Goal: Information Seeking & Learning: Learn about a topic

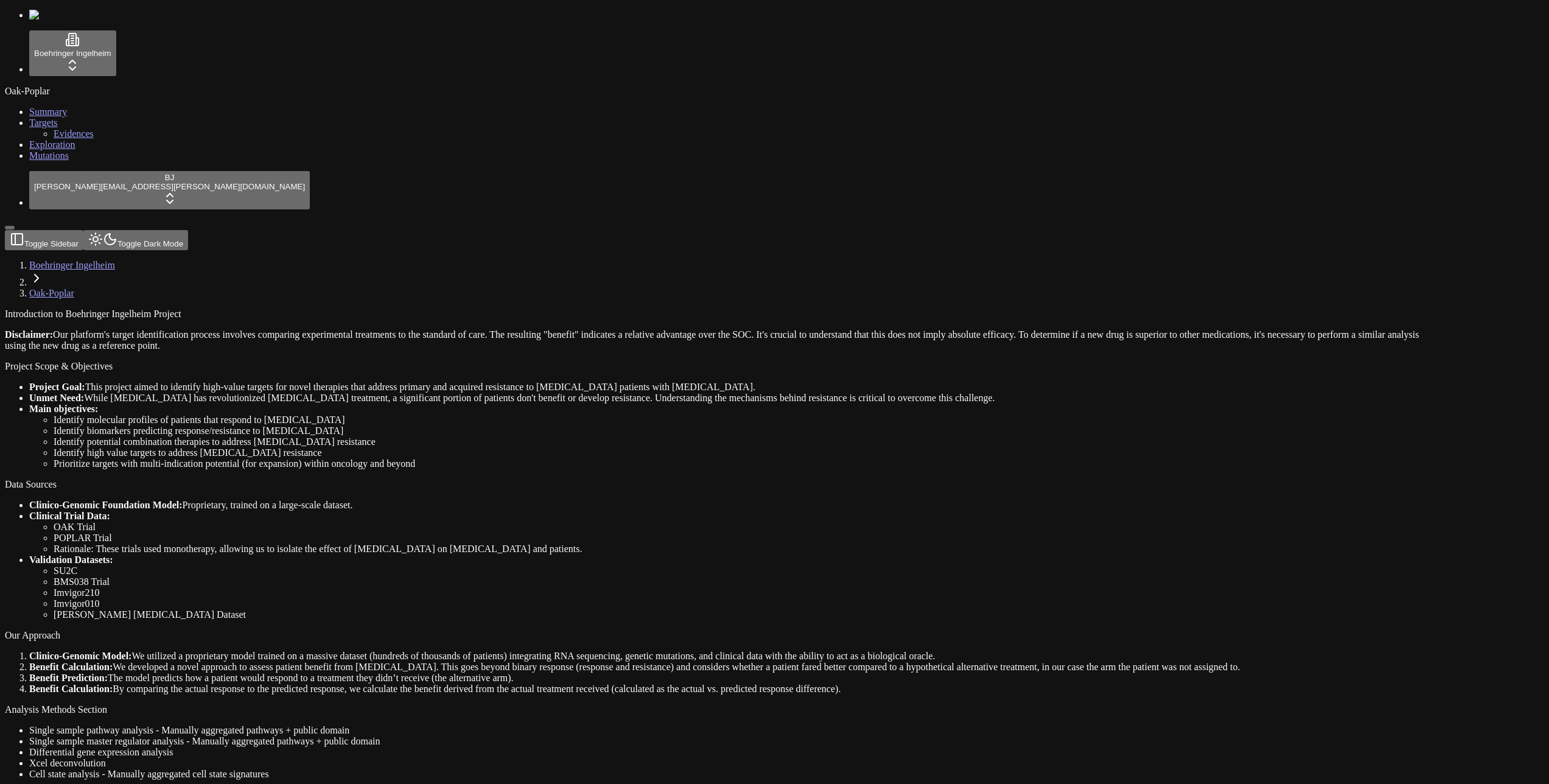
click at [69, 161] on link "Mutations" at bounding box center [49, 155] width 40 height 10
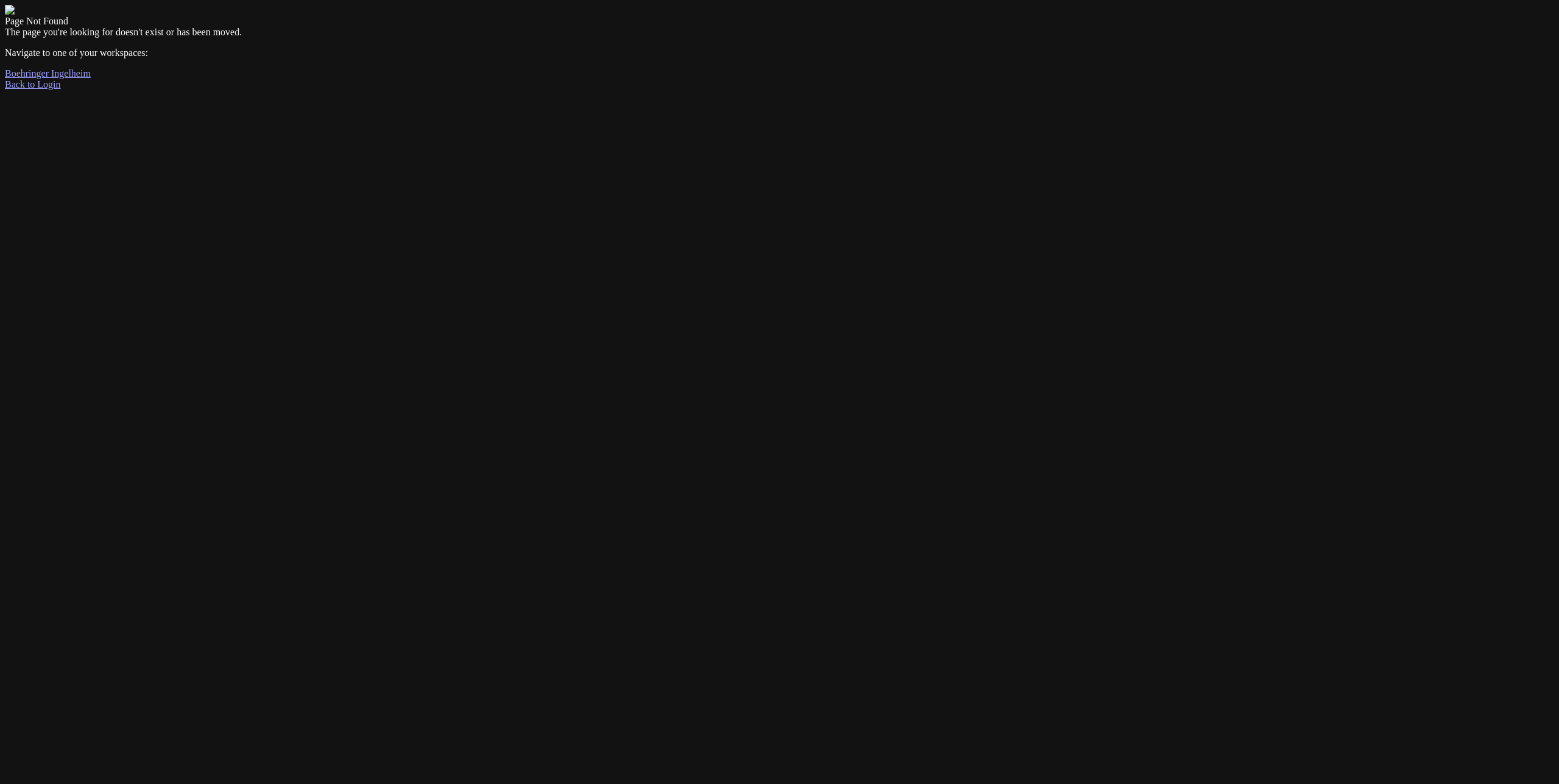
click at [528, 90] on div "Page Not Found The page you're looking for doesn't exist or has been moved. Nav…" at bounding box center [780, 47] width 1549 height 85
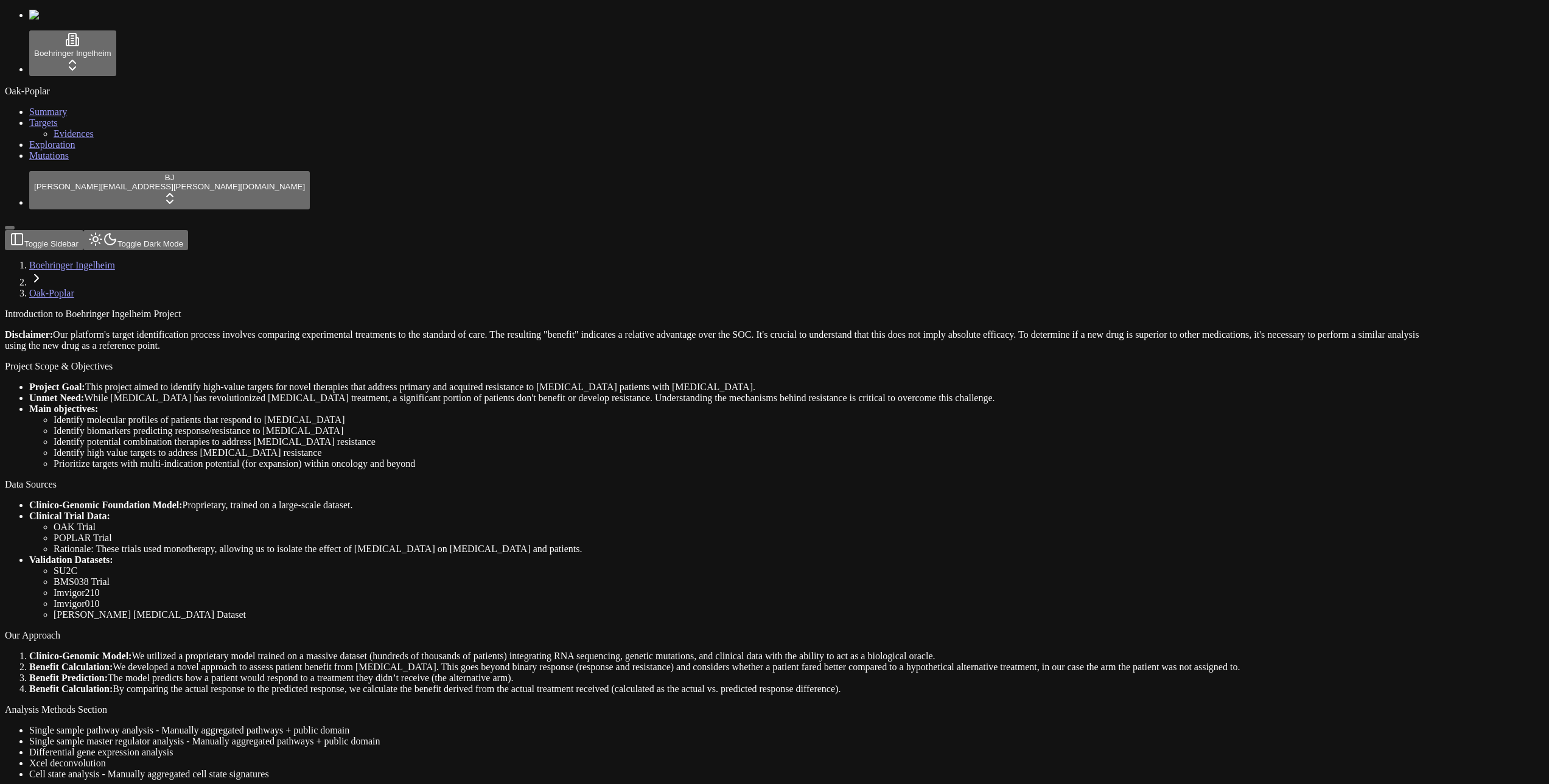
click at [33, 161] on span "Mutations" at bounding box center [49, 155] width 40 height 10
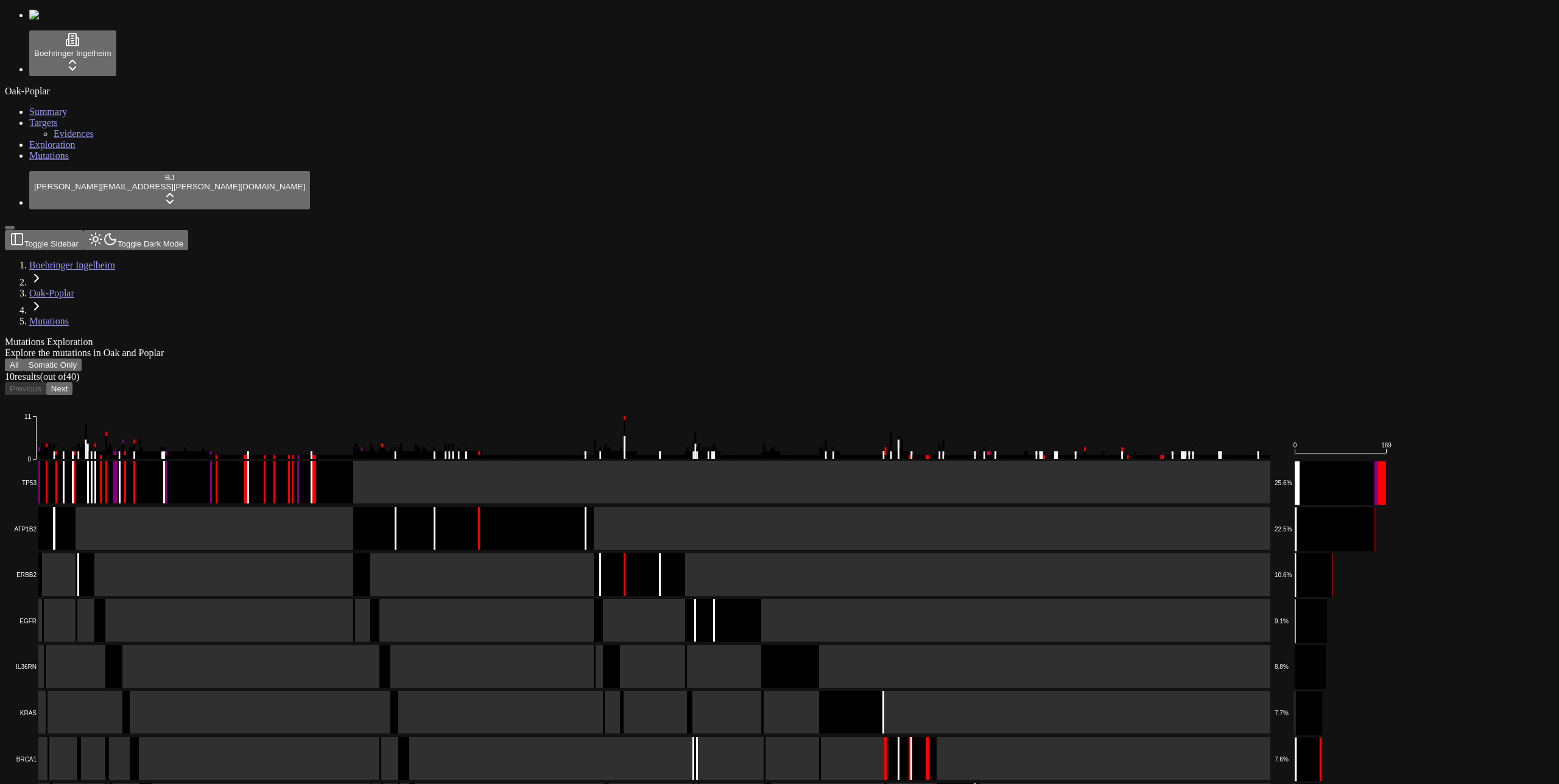
click at [24, 358] on button "All" at bounding box center [14, 365] width 19 height 12
click at [577, 230] on header "Toggle Sidebar Toggle Dark Mode Boehringer Ingelheim Oak-Poplar Mutations" at bounding box center [721, 279] width 1432 height 97
click at [24, 358] on button "All" at bounding box center [14, 365] width 19 height 12
click at [82, 358] on button "Somatic Only" at bounding box center [52, 365] width 58 height 12
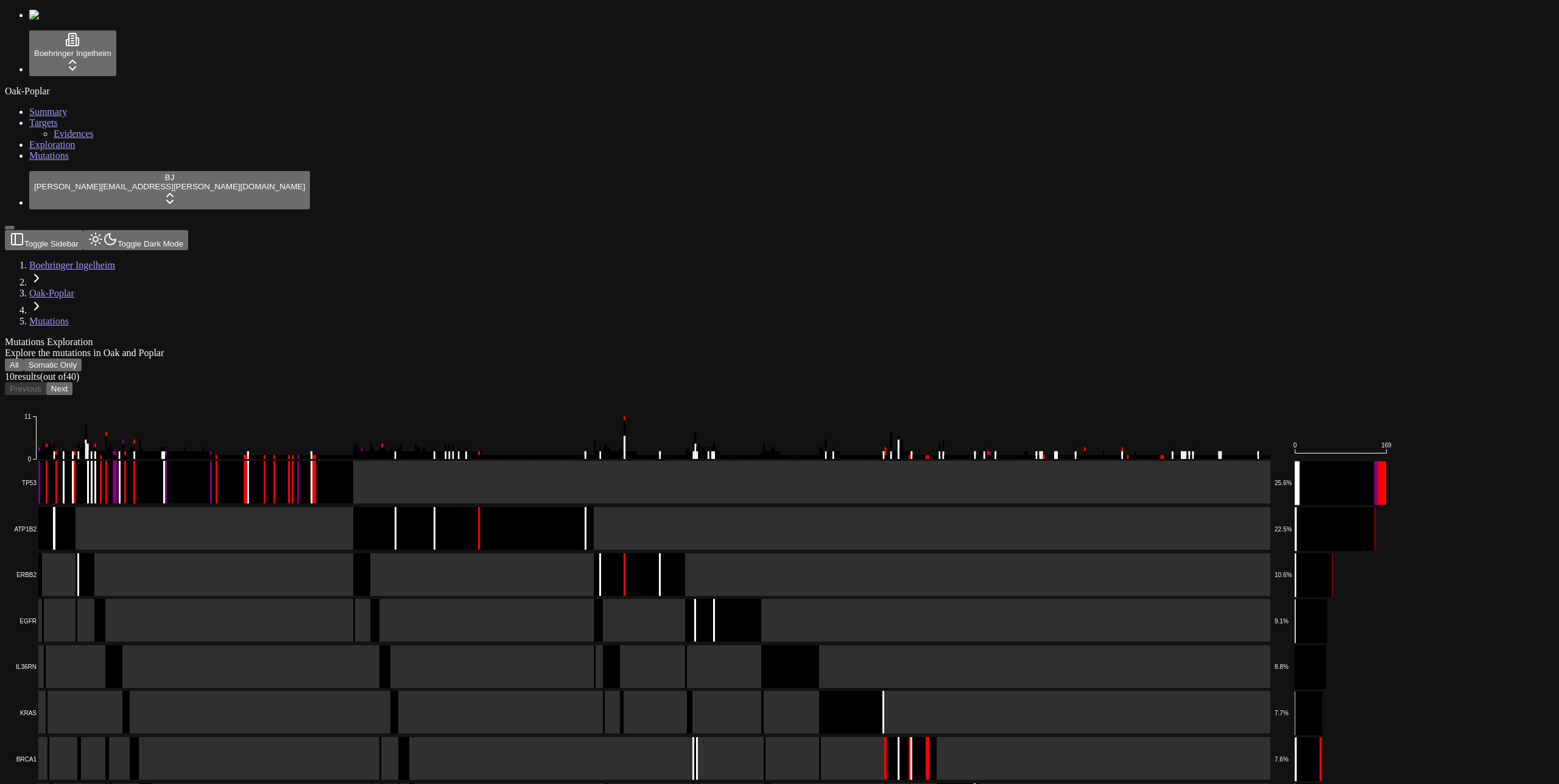
click at [488, 337] on div "Mutations Exploration Explore the mutations in Oak and Poplar" at bounding box center [721, 348] width 1432 height 22
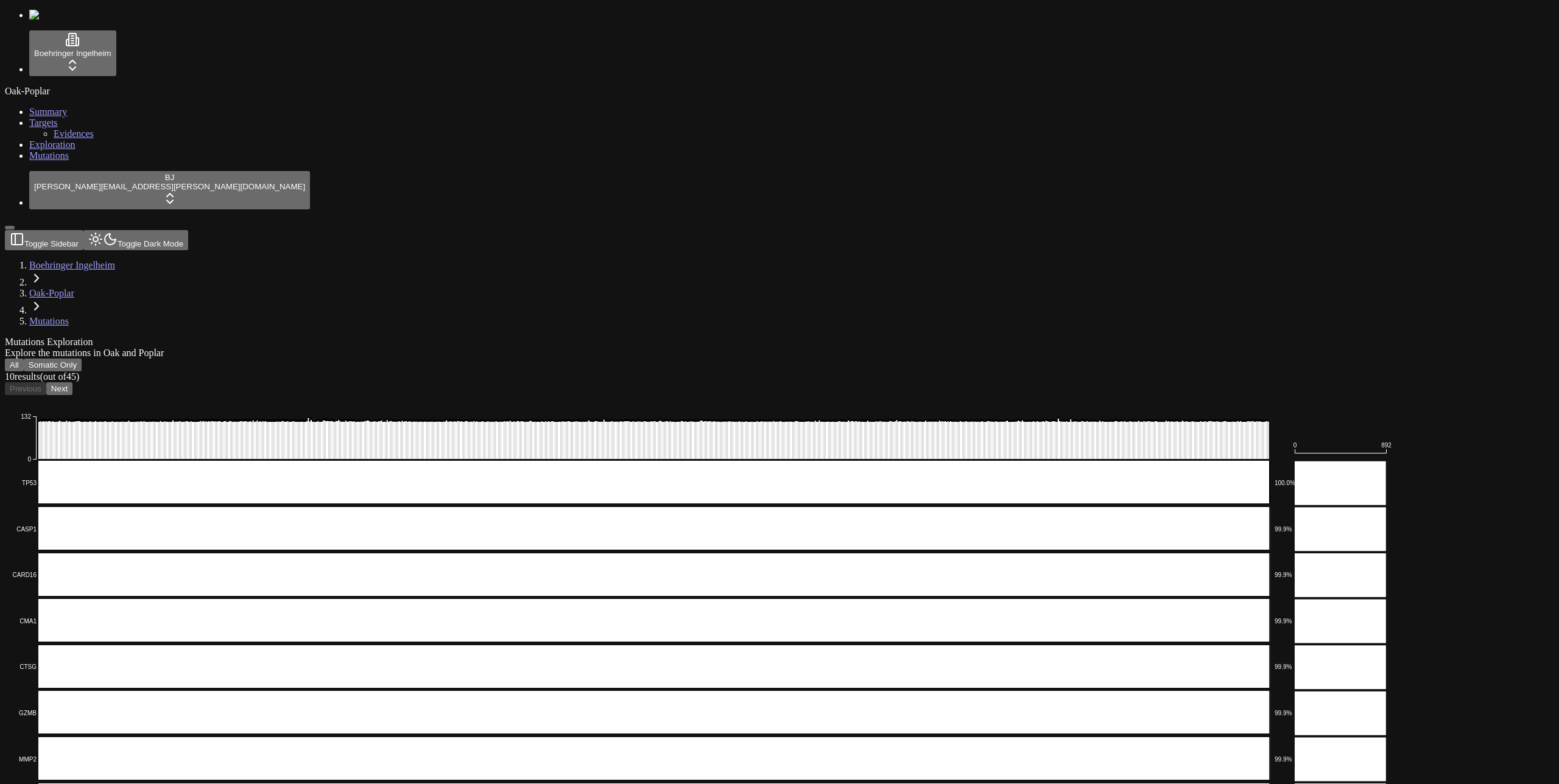
click at [82, 358] on button "Somatic Only" at bounding box center [52, 365] width 58 height 12
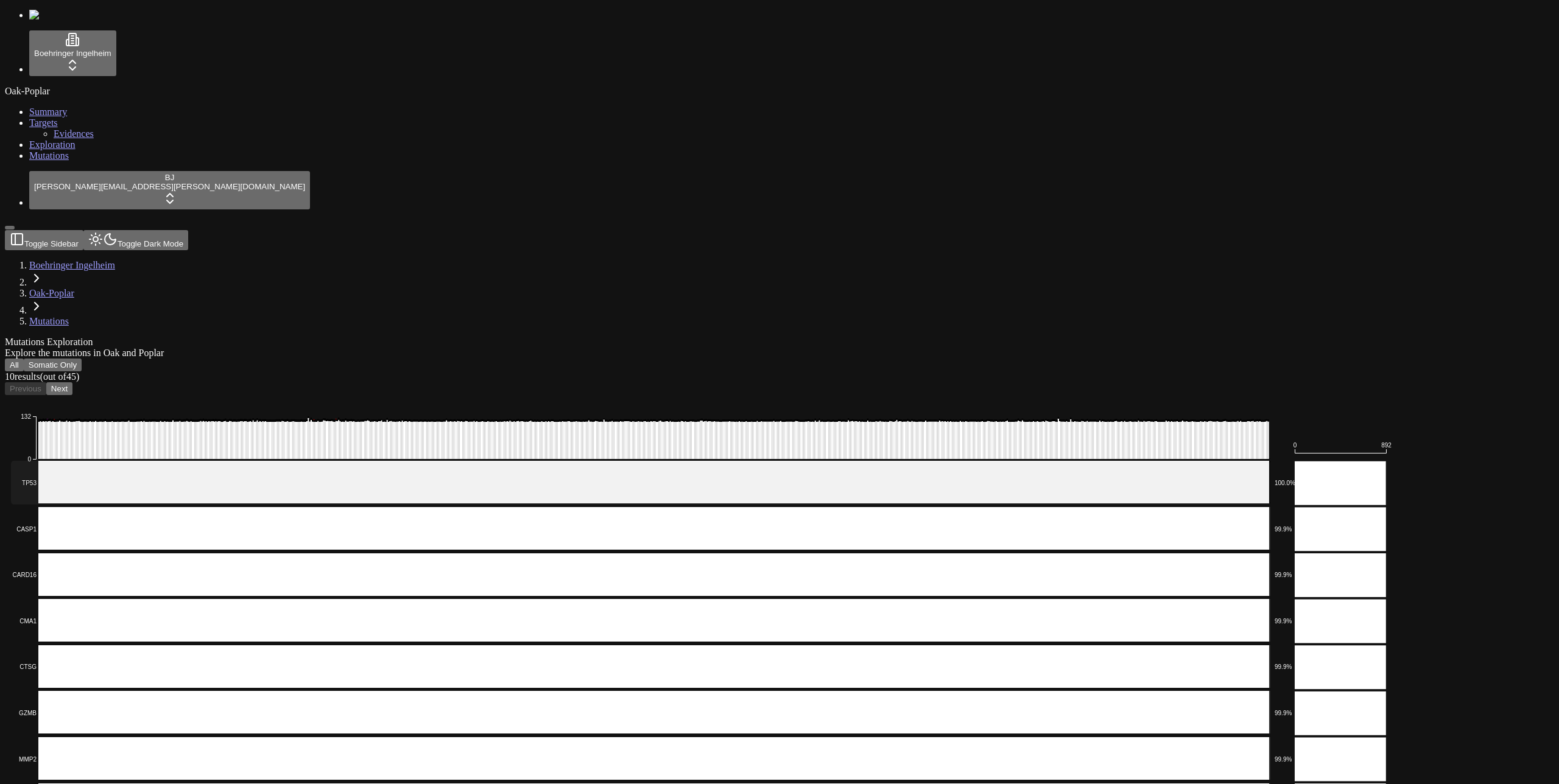
click at [716, 395] on icon "Multi_Hit Splice_Site Missense_Mutation Frame_Shift_Del Translation_Start_Site …" at bounding box center [710, 697] width 1411 height 604
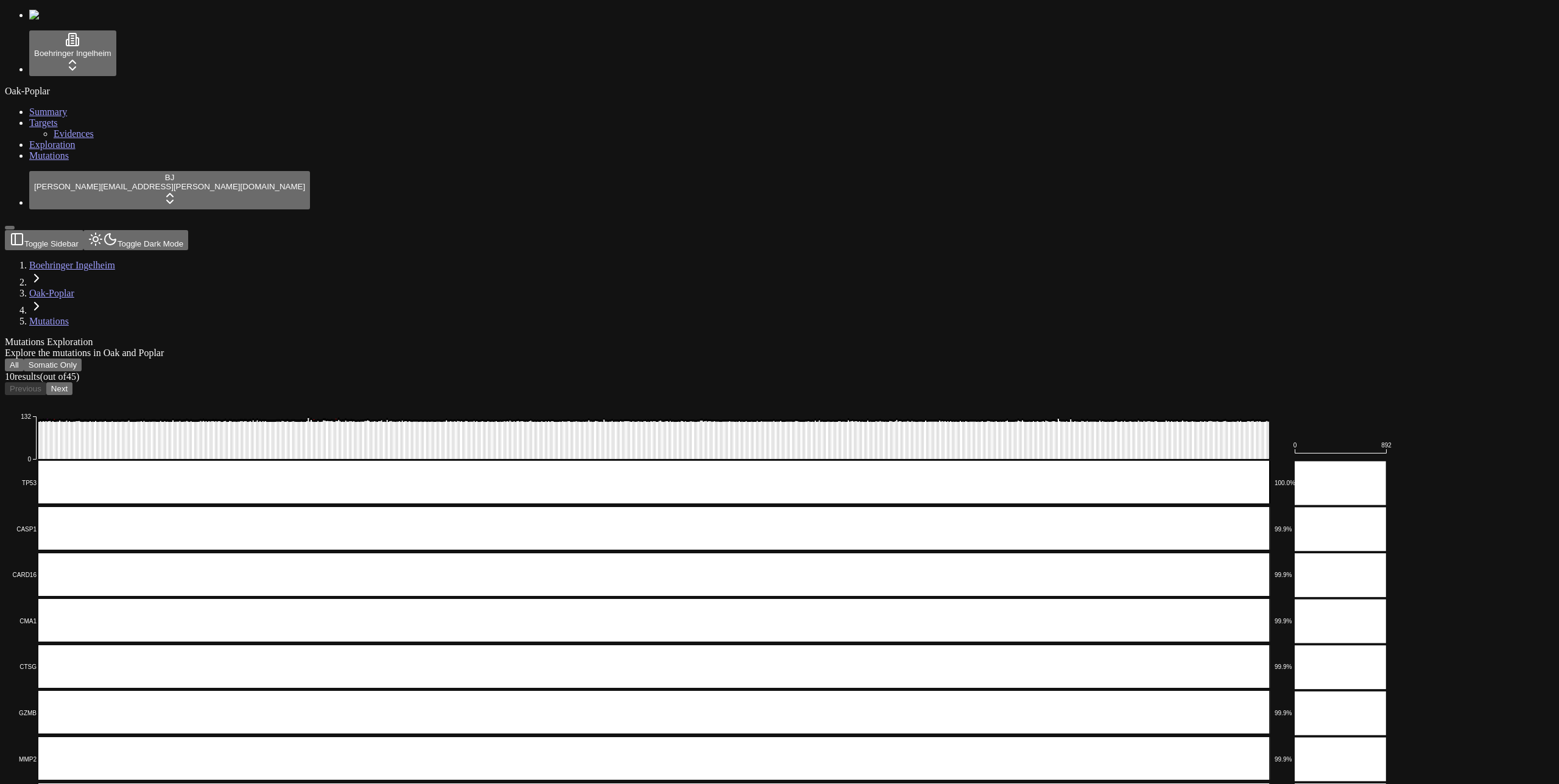
click at [24, 358] on button "All" at bounding box center [14, 365] width 19 height 12
click at [82, 358] on button "Somatic Only" at bounding box center [52, 365] width 58 height 12
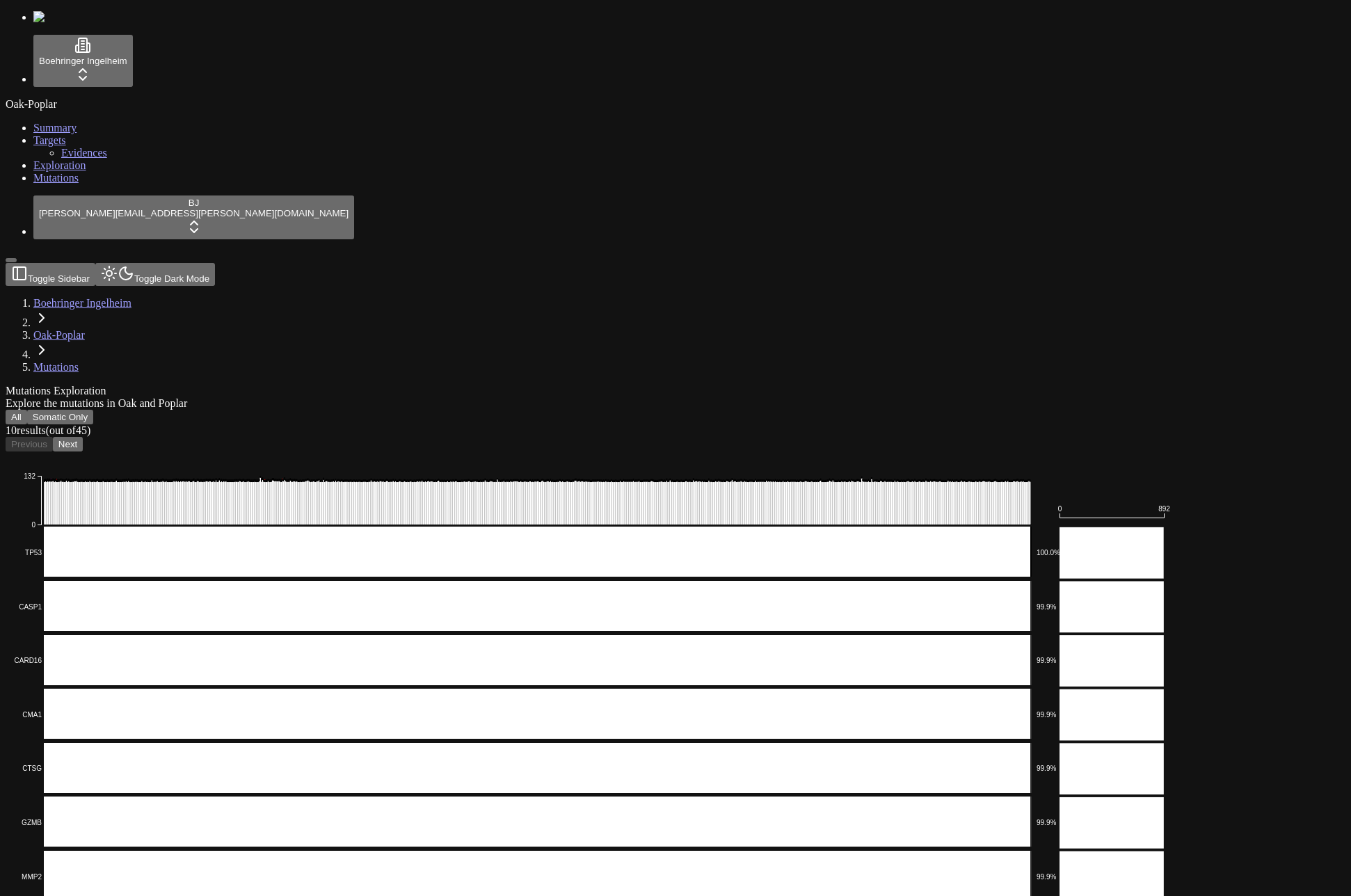
click at [651, 410] on div "All Somatic Only 10 result s (out of 45 ) Previous Next Multi_Hit Splice_Site M…" at bounding box center [609, 782] width 1206 height 745
click at [894, 410] on div "All Somatic Only 10 result s (out of 45 ) Previous Next Multi_Hit Splice_Site M…" at bounding box center [609, 782] width 1206 height 745
click at [94, 410] on button "Somatic Only" at bounding box center [59, 417] width 66 height 14
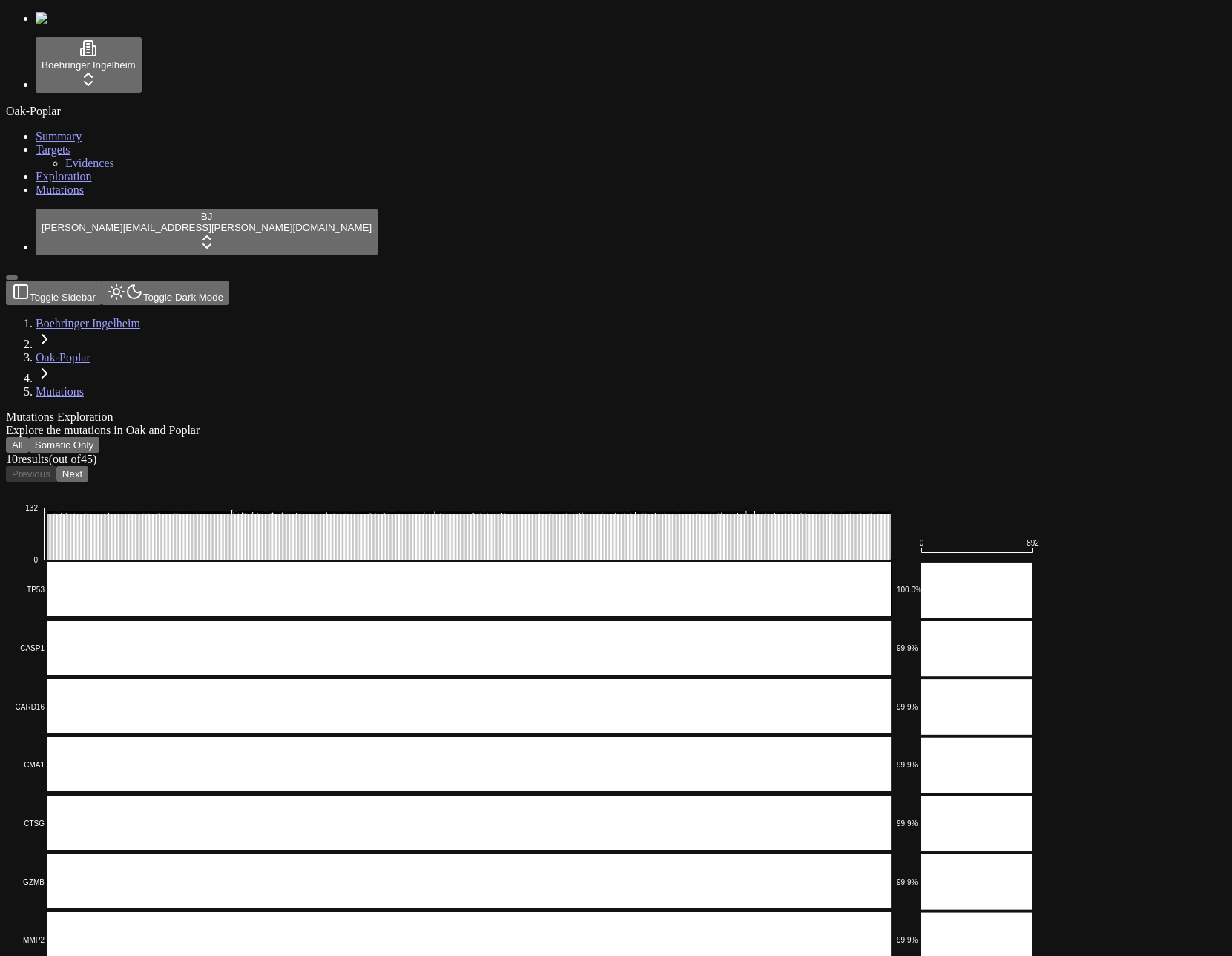
click at [294, 411] on div "Mutations Exploration Explore the mutations in Oak and Poplar" at bounding box center [545, 424] width 1078 height 27
click at [669, 411] on div "Mutations Exploration Explore the mutations in Oak and Poplar All Somatic Only …" at bounding box center [545, 828] width 1078 height 833
click at [100, 437] on button "Somatic Only" at bounding box center [63, 445] width 70 height 15
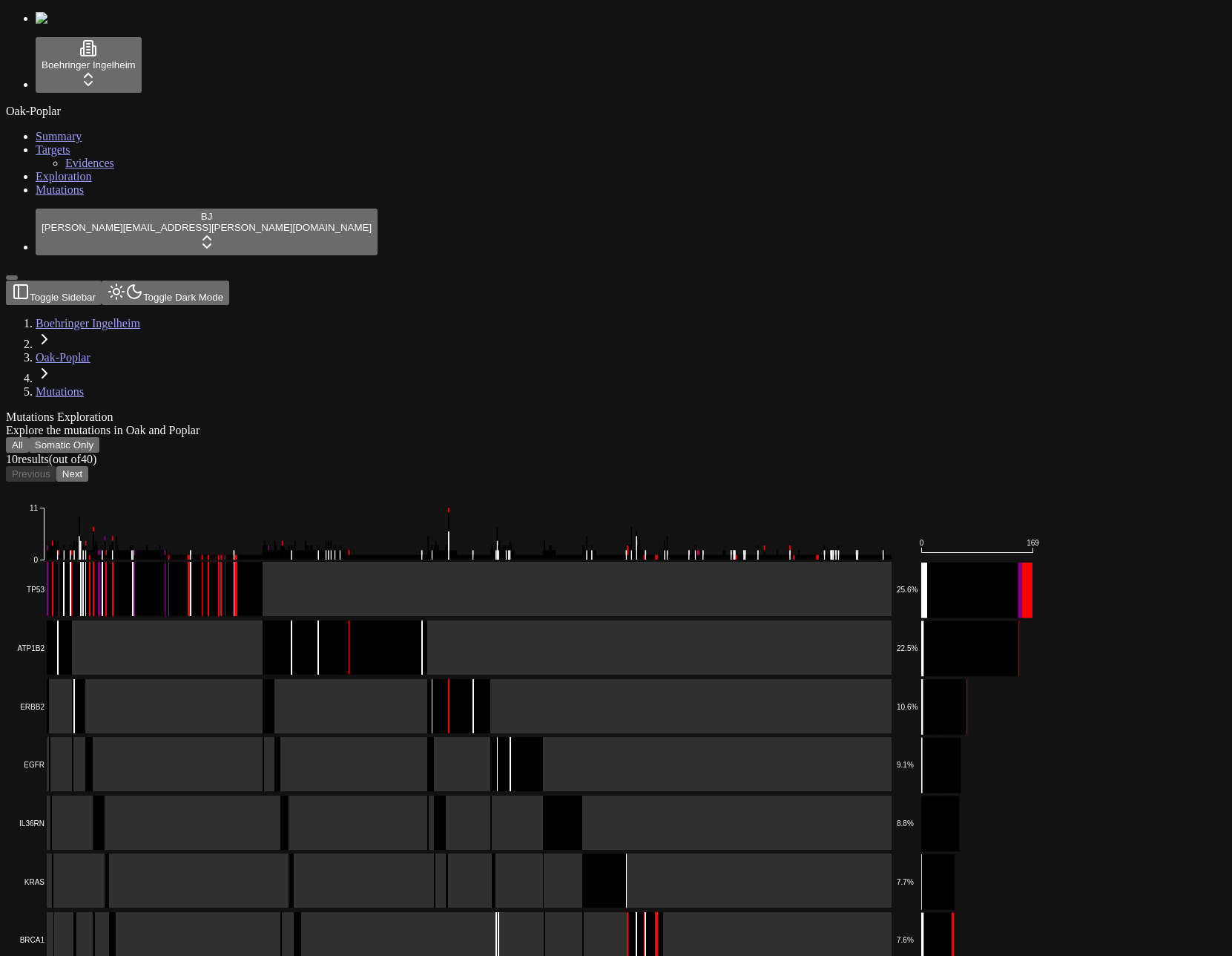
click at [29, 437] on button "All" at bounding box center [17, 445] width 23 height 15
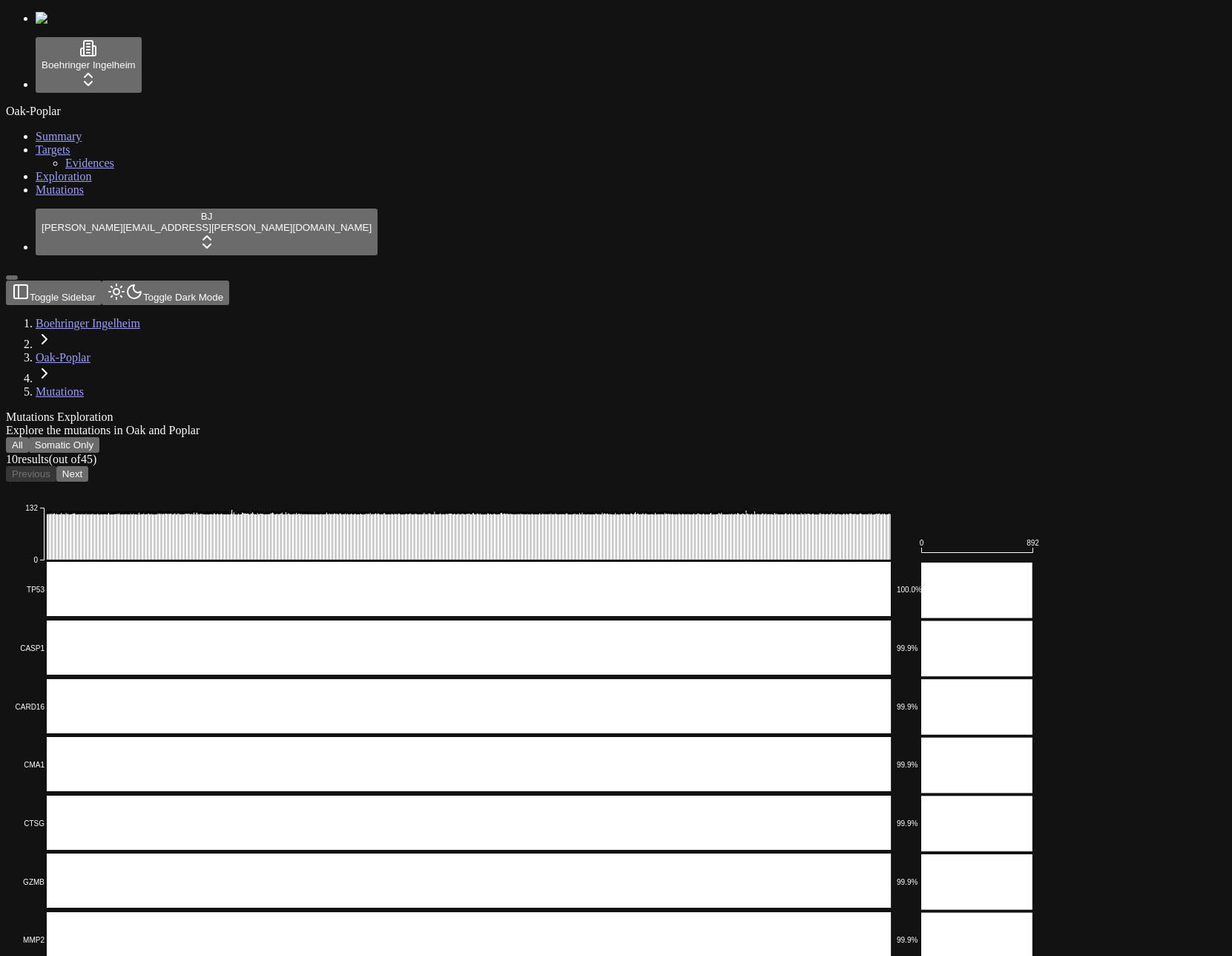
click at [973, 423] on div "Explore the mutations in Oak and Poplar" at bounding box center [545, 430] width 1078 height 14
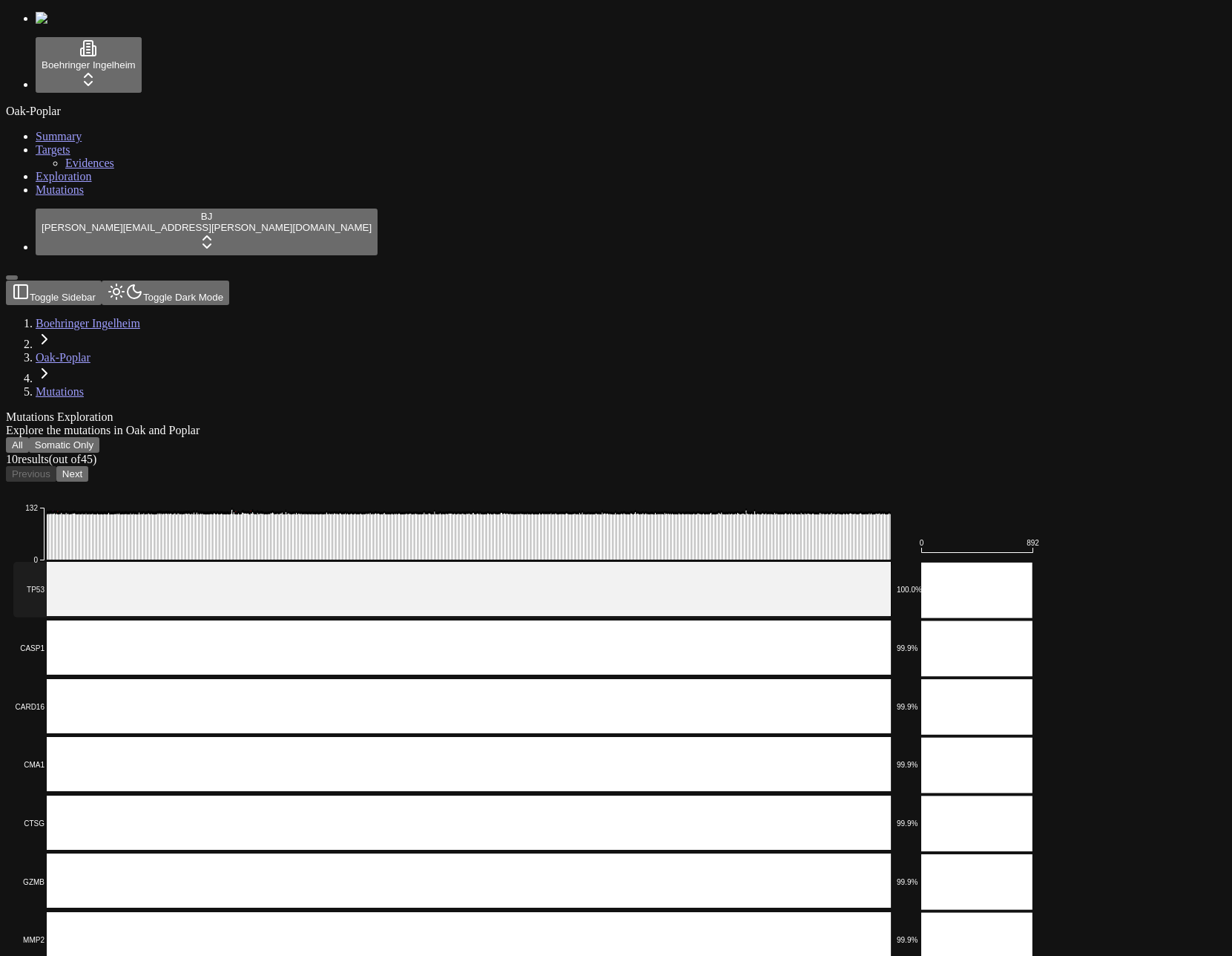
click at [276, 562] on rect at bounding box center [453, 590] width 879 height 56
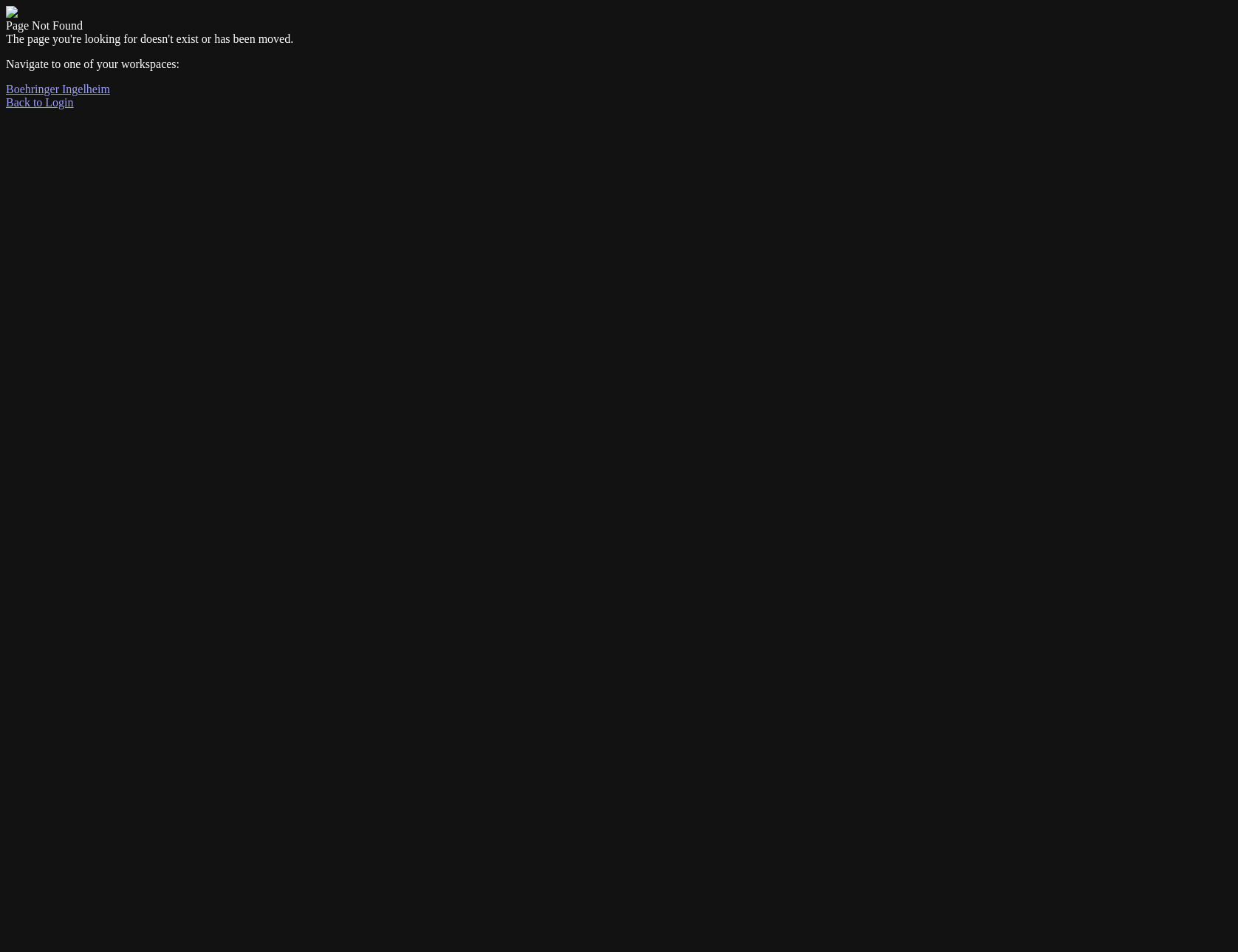
click at [796, 109] on div "Page Not Found The page you're looking for doesn't exist or has been moved. Nav…" at bounding box center [619, 57] width 1226 height 104
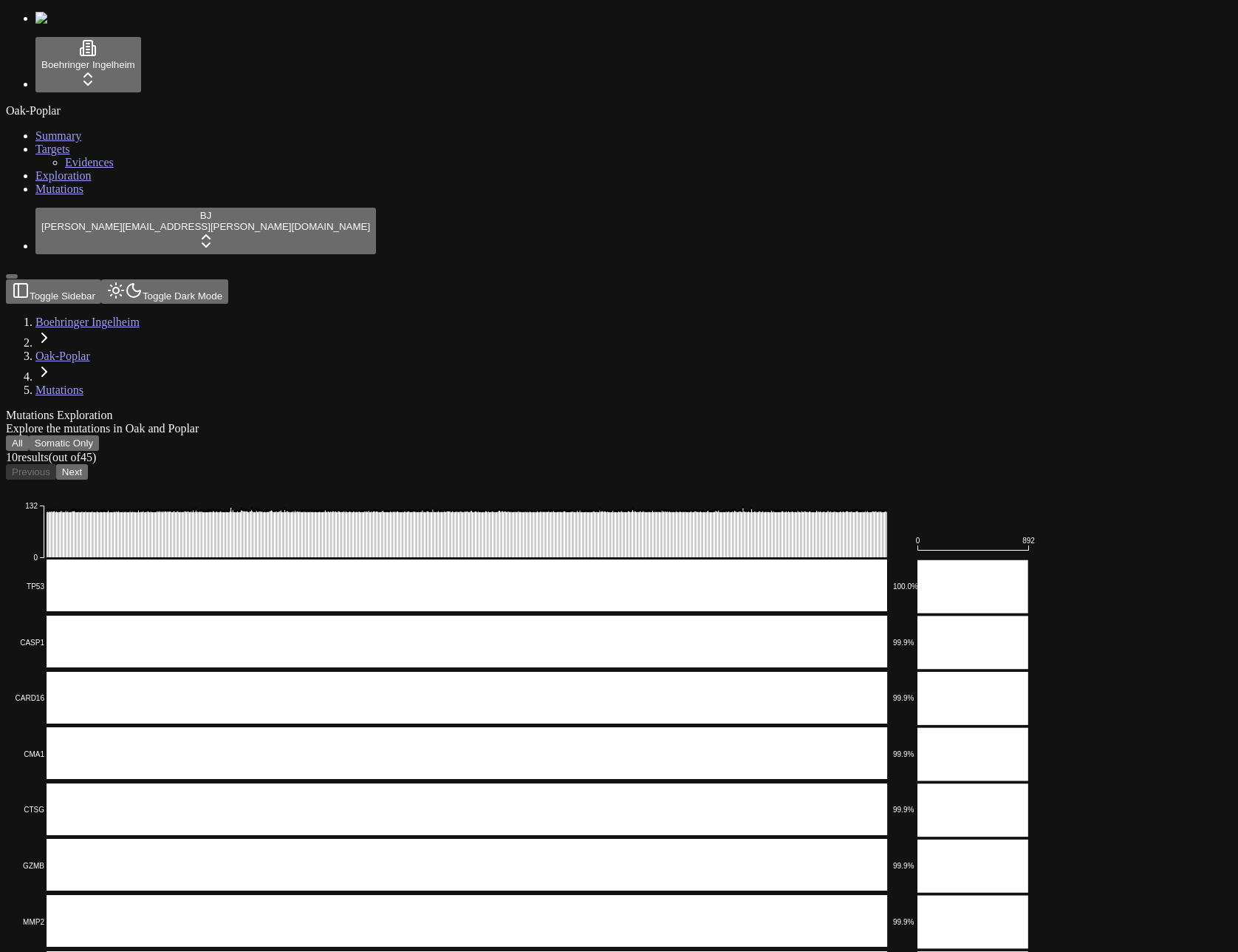
click at [812, 409] on div "Mutations Exploration" at bounding box center [548, 416] width 1085 height 13
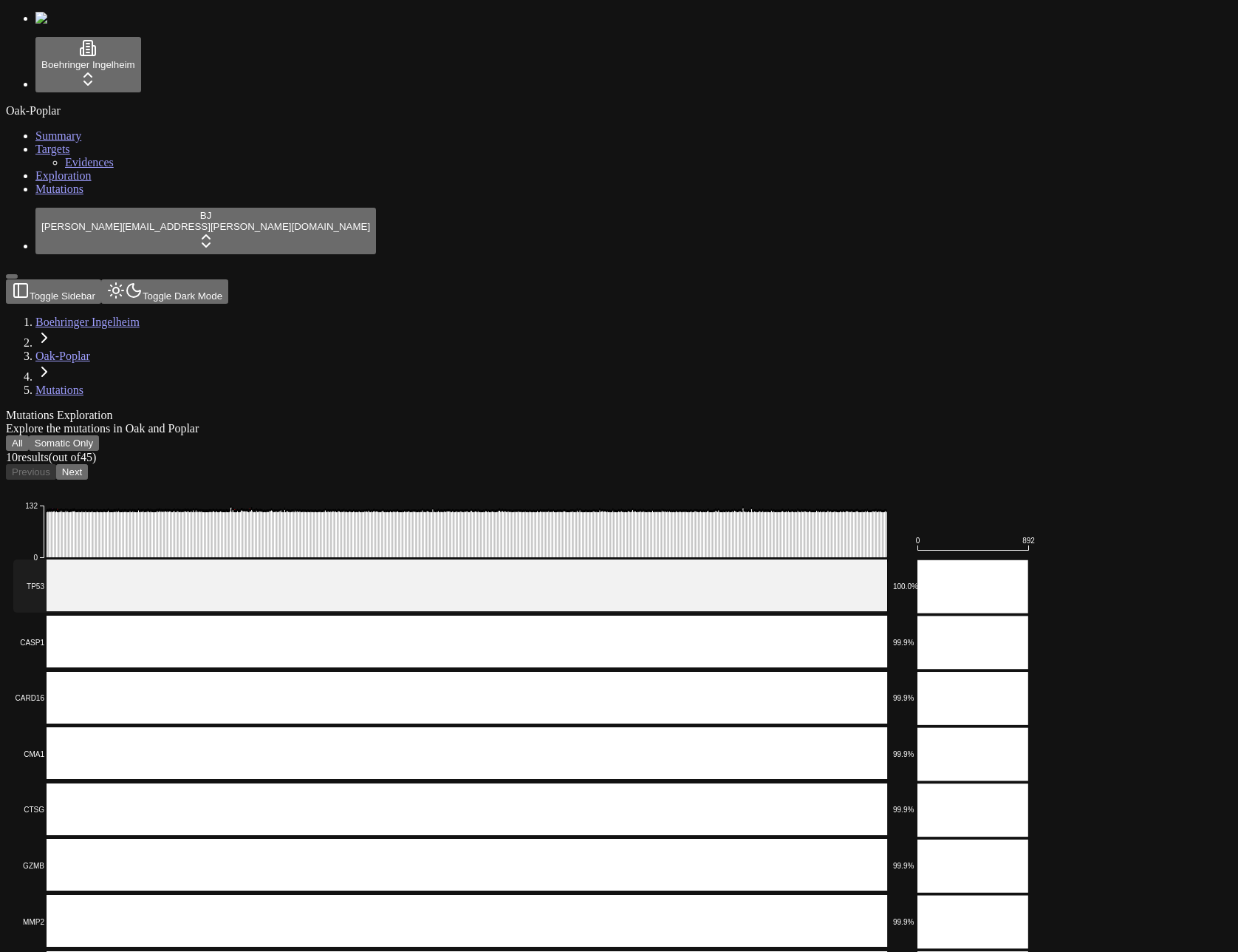
click at [657, 560] on rect at bounding box center [451, 586] width 875 height 53
click at [624, 560] on rect at bounding box center [451, 586] width 875 height 53
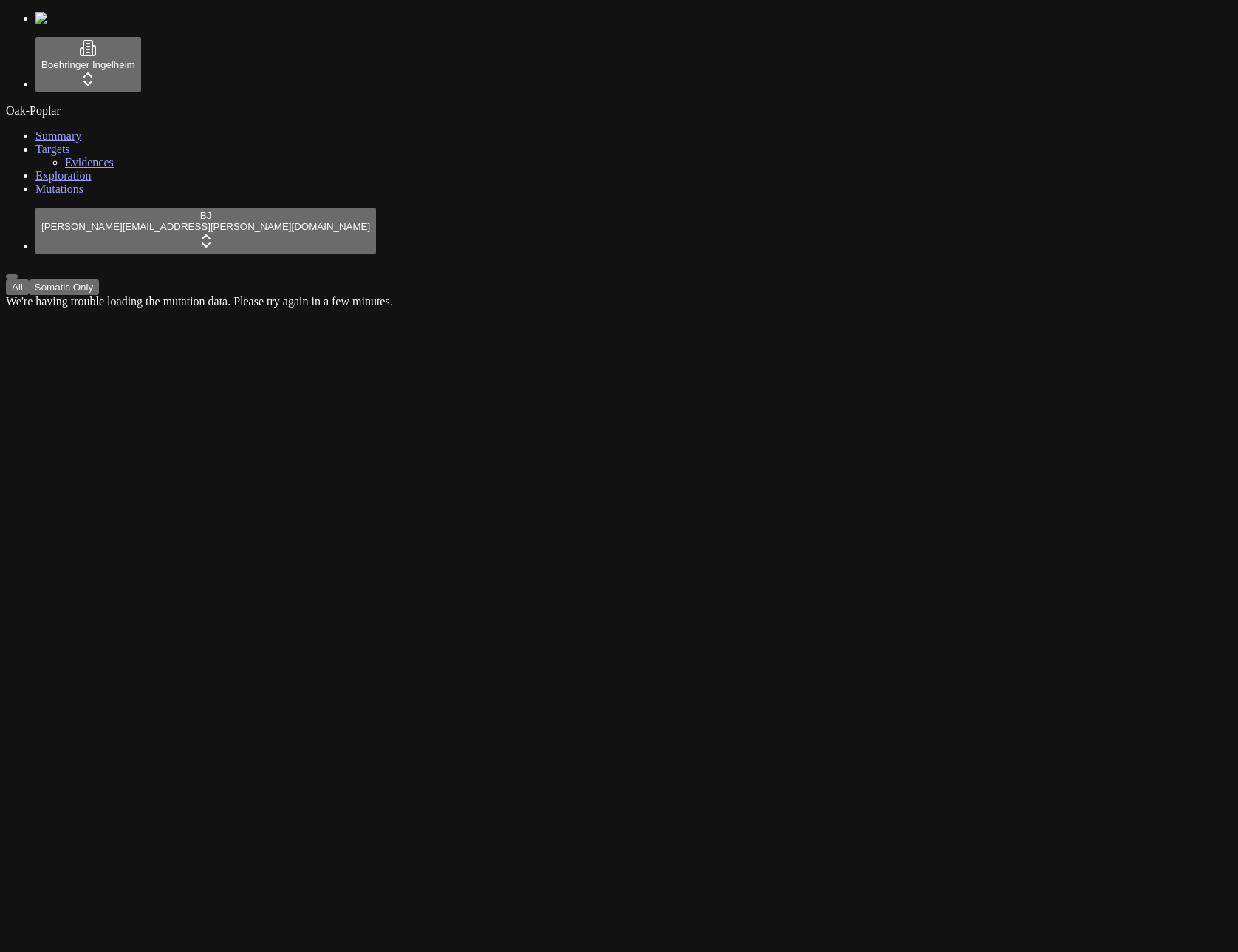
click at [942, 308] on div "All Somatic Only We're having trouble loading the mutation data. Please try aga…" at bounding box center [619, 294] width 1226 height 29
click at [29, 279] on button "All" at bounding box center [17, 287] width 23 height 15
click at [1214, 105] on div "Boehringer Ingelheim Oak-Poplar Summary Targets Evidences Exploration Mutations…" at bounding box center [619, 153] width 1226 height 283
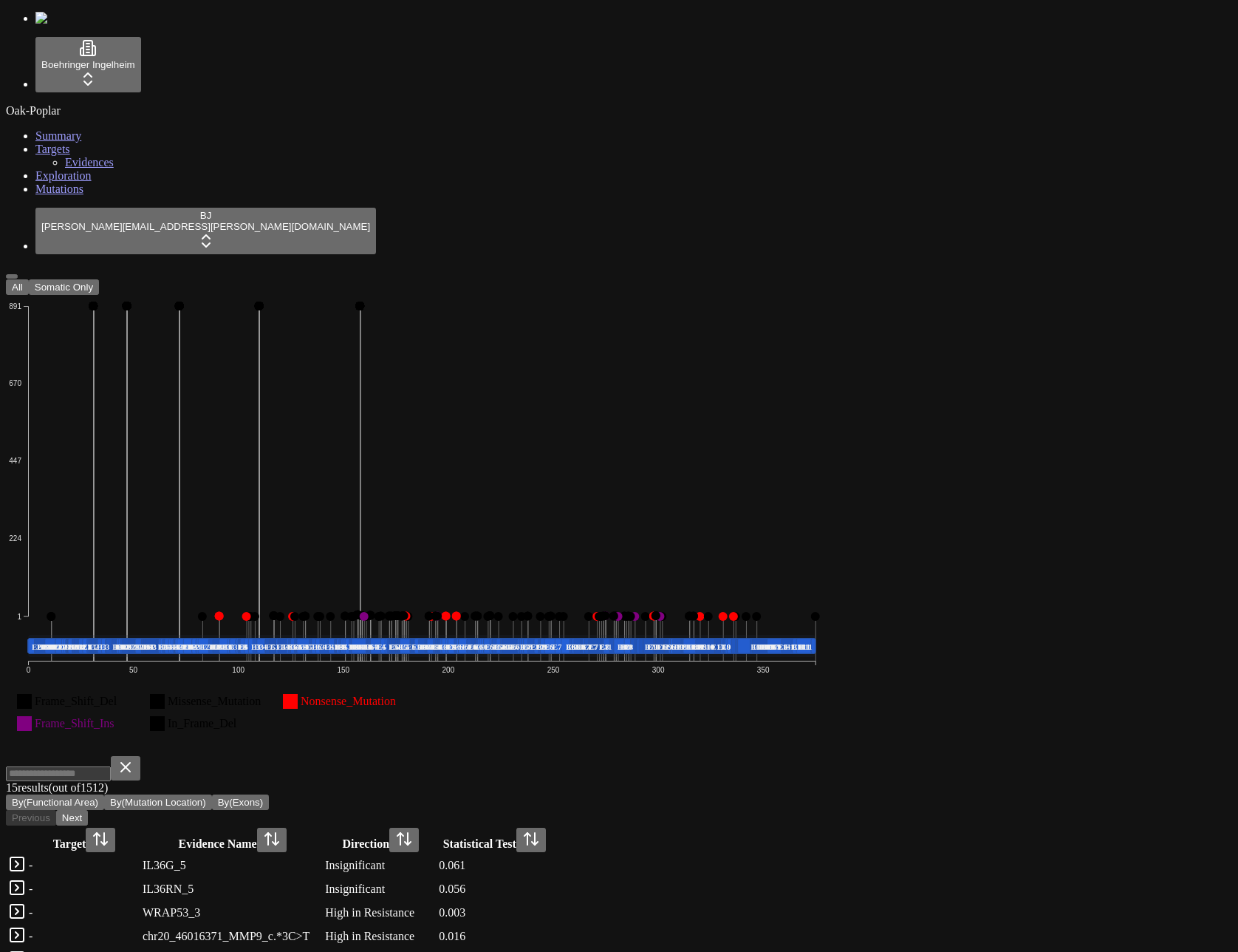
click at [1108, 252] on div "Boehringer Ingelheim Oak-Poplar Summary Targets Evidences Exploration Mutations…" at bounding box center [619, 610] width 1226 height 1197
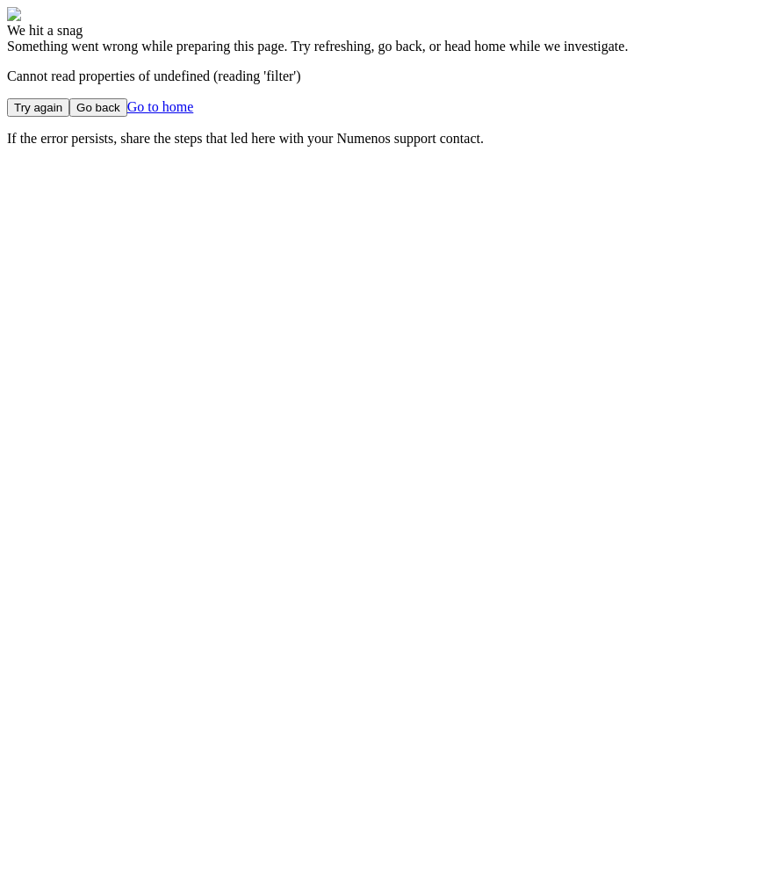
click at [444, 147] on main "We hit a snag Something went wrong while preparing this page. Try refreshing, g…" at bounding box center [381, 77] width 749 height 140
click at [466, 147] on main "We hit a snag Something went wrong while preparing this page. Try refreshing, g…" at bounding box center [381, 77] width 749 height 140
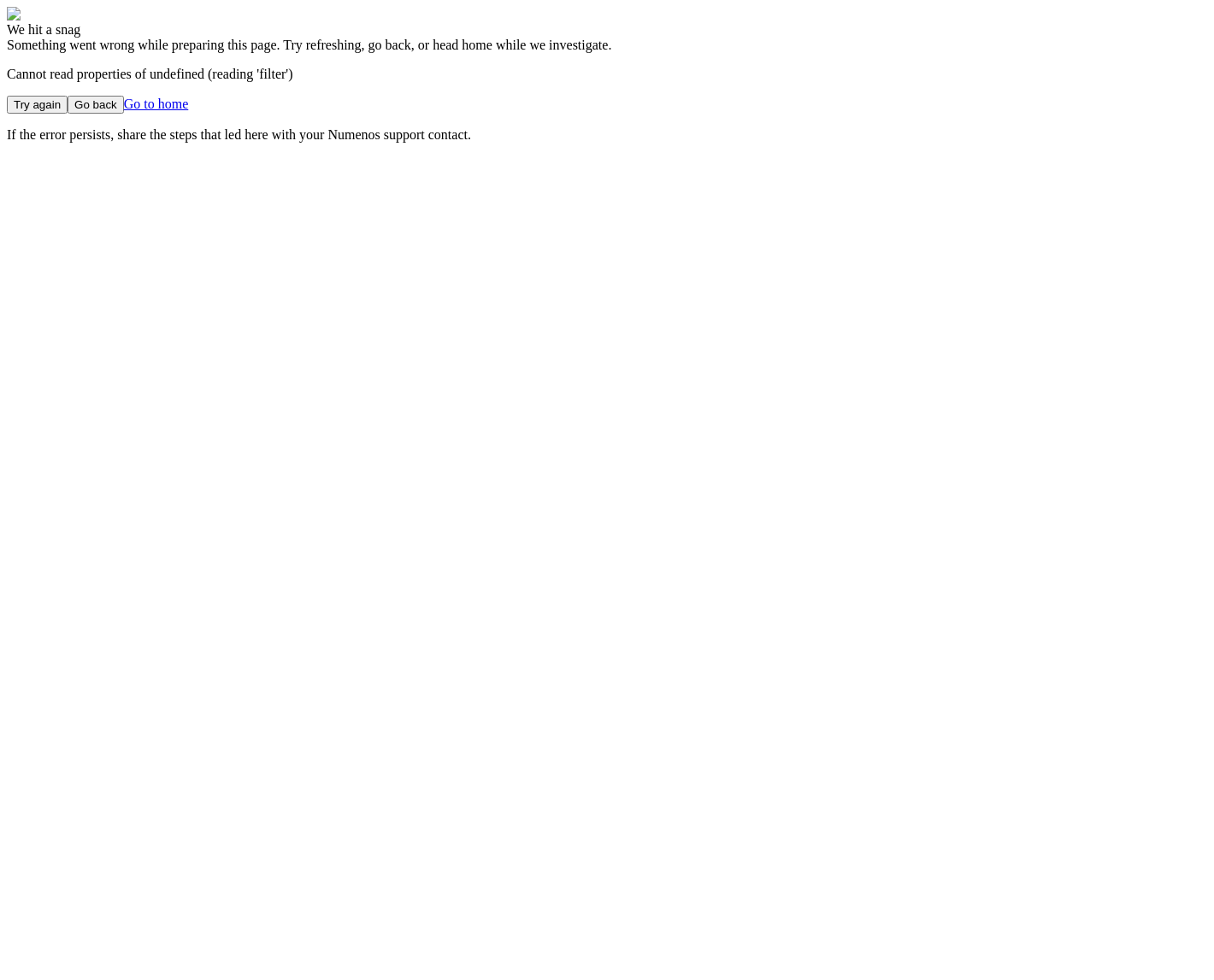
click at [533, 53] on main "We hit a snag Something went wrong while preparing this page. Try refreshing, g…" at bounding box center [607, 75] width 1200 height 136
click at [637, 104] on main "We hit a snag Something went wrong while preparing this page. Try refreshing, g…" at bounding box center [607, 75] width 1200 height 136
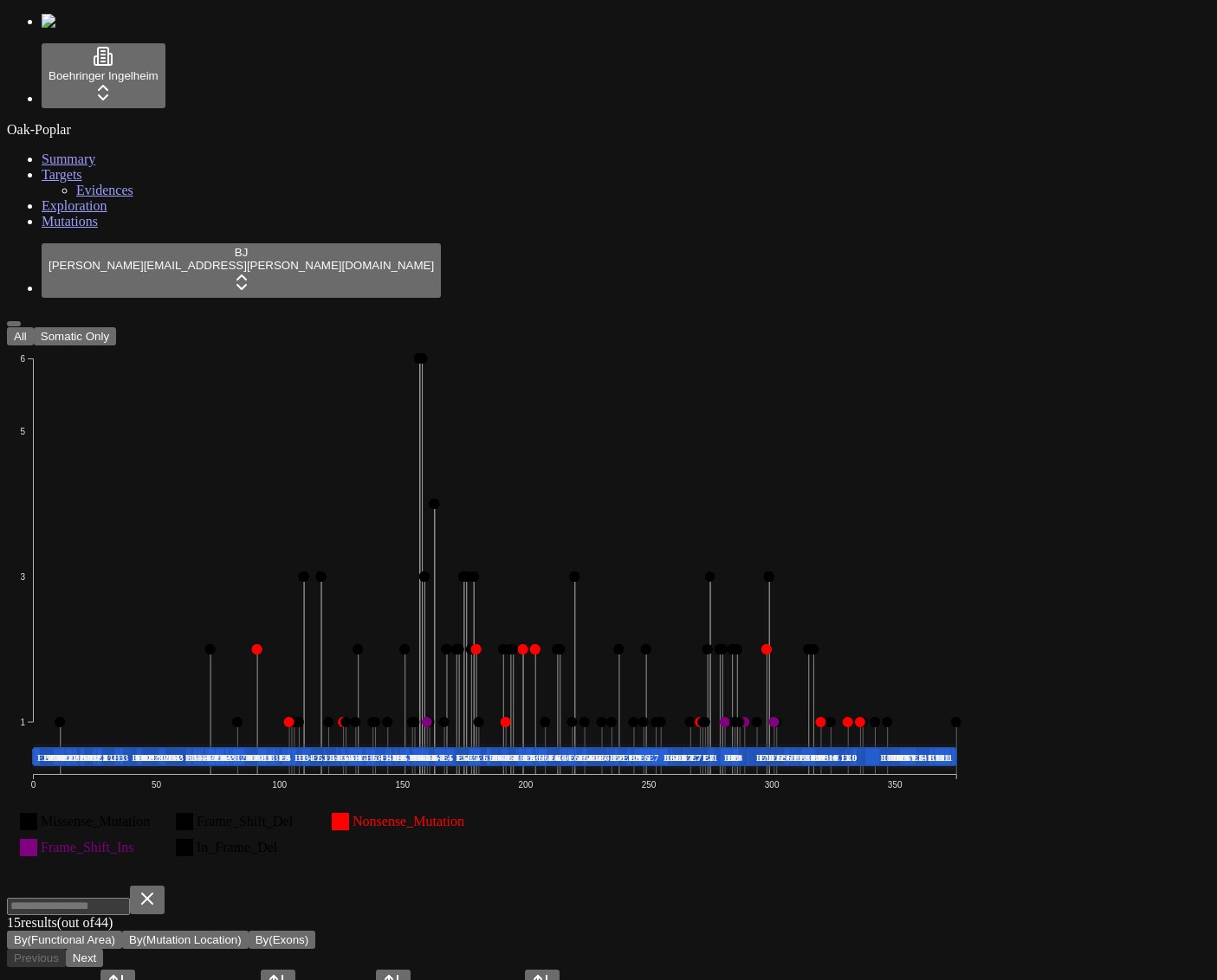
click at [749, 922] on div "Boehringer Ingelheim Oak-Poplar Summary Targets Evidences Exploration Mutations…" at bounding box center [608, 718] width 1202 height 1409
click at [869, 748] on rect at bounding box center [828, 757] width 82 height 18
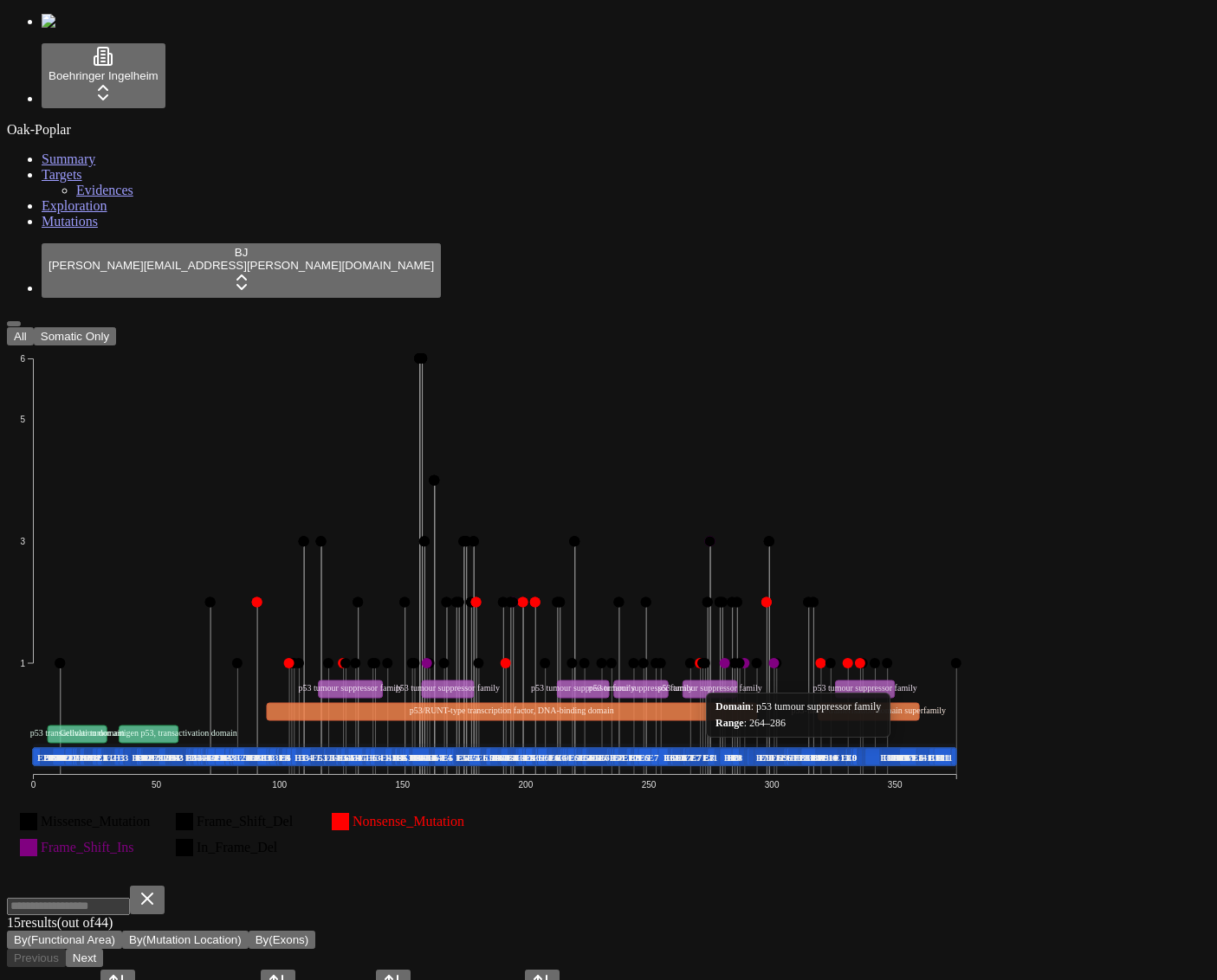
click at [849, 345] on icon "Missense_Mutation Frame_Shift_Del Nonsense_Mutation Frame_Shift_Ins In_Frame_De…" at bounding box center [494, 613] width 975 height 536
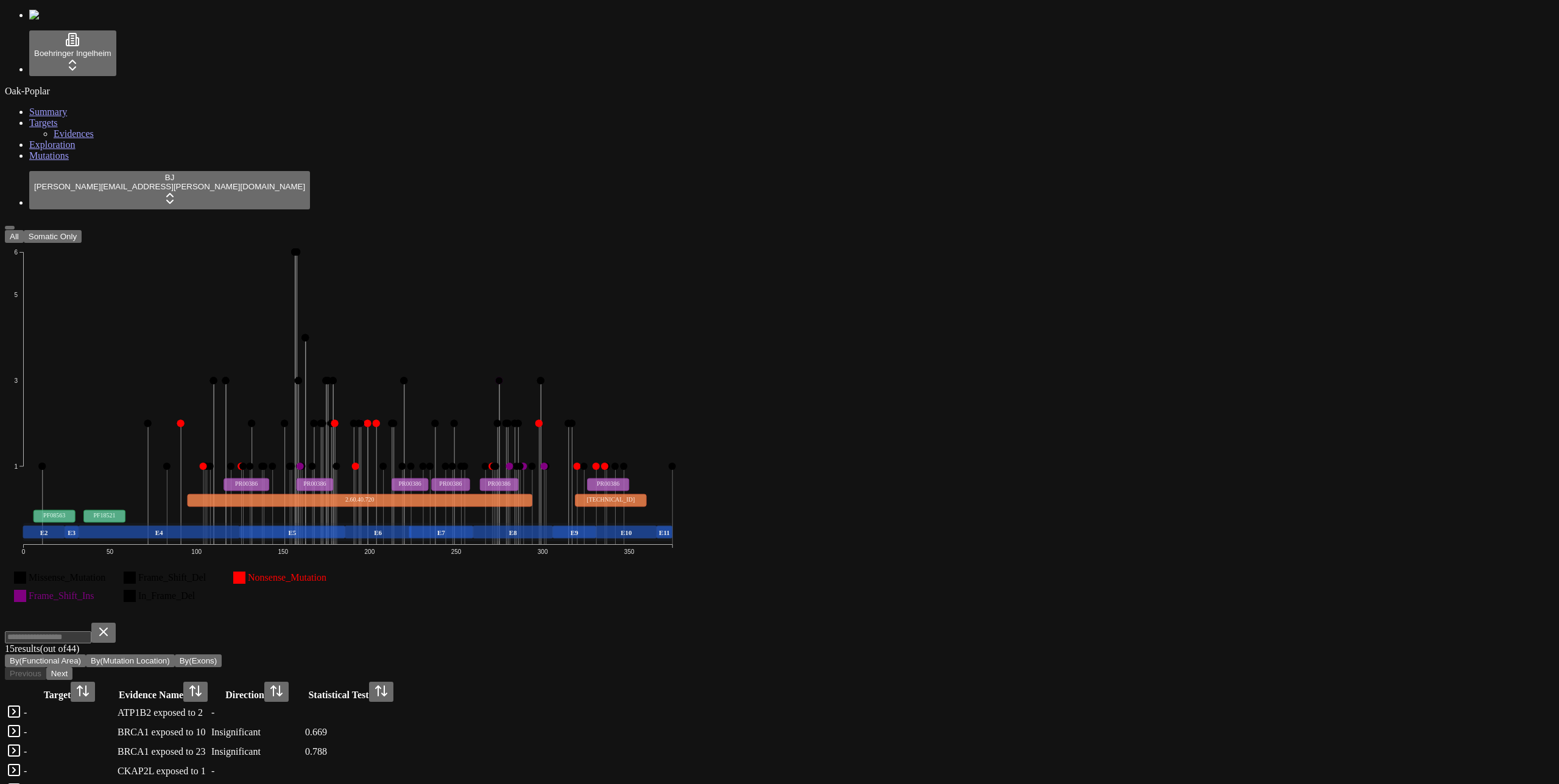
click at [1162, 320] on div "Boehringer Ingelheim Oak-Poplar Summary Targets Evidences Exploration Mutations…" at bounding box center [780, 505] width 1549 height 991
click at [24, 230] on button "All" at bounding box center [14, 236] width 19 height 12
click at [691, 243] on icon "Missense_Mutation Frame_Shift_Del Nonsense_Mutation Frame_Shift_Ins In_Frame_De…" at bounding box center [347, 431] width 686 height 377
click at [200, 243] on icon "Missense_Mutation Frame_Shift_Del Nonsense_Mutation Frame_Shift_Ins In_Frame_De…" at bounding box center [347, 431] width 686 height 377
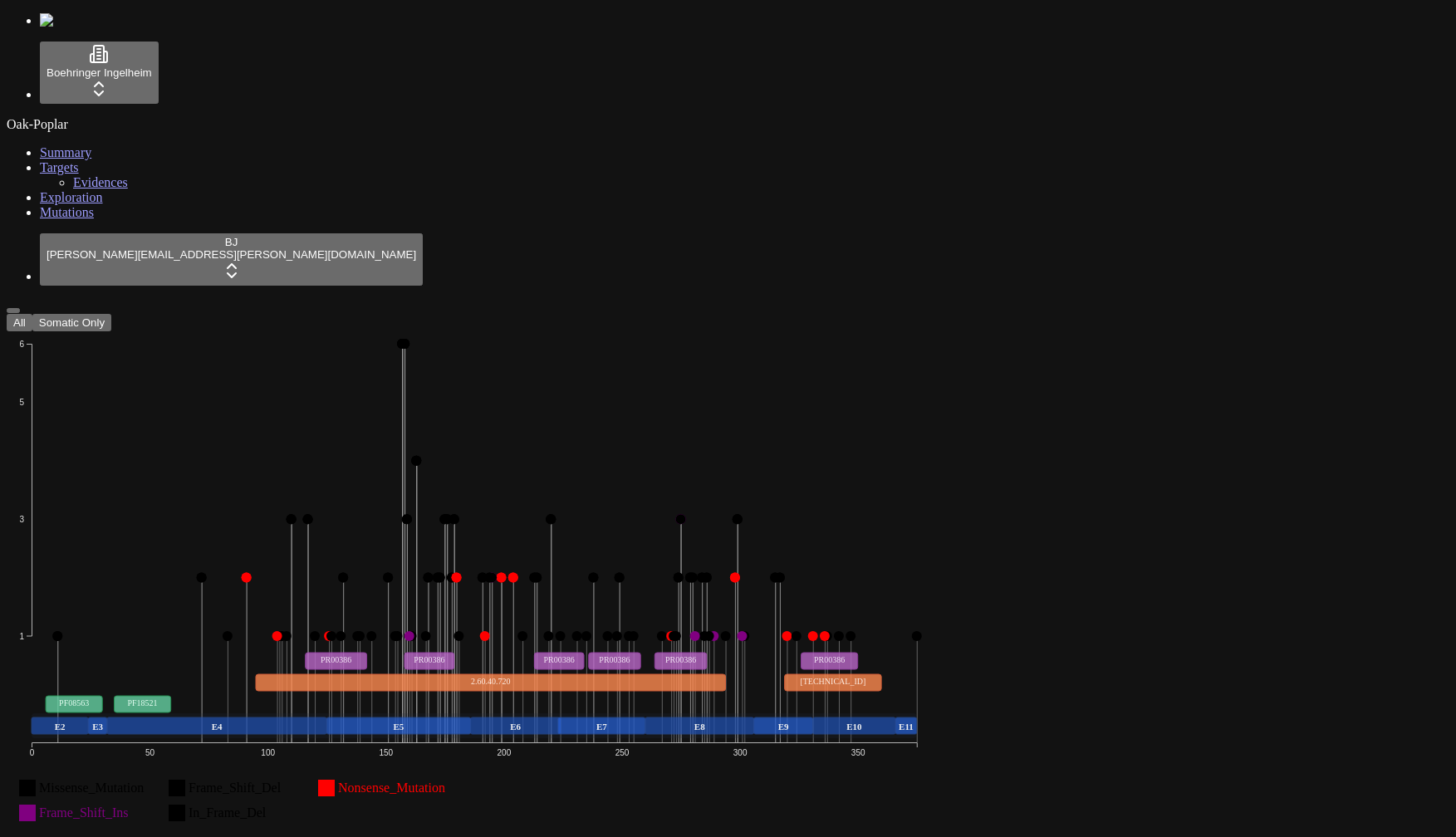
scroll to position [4, 0]
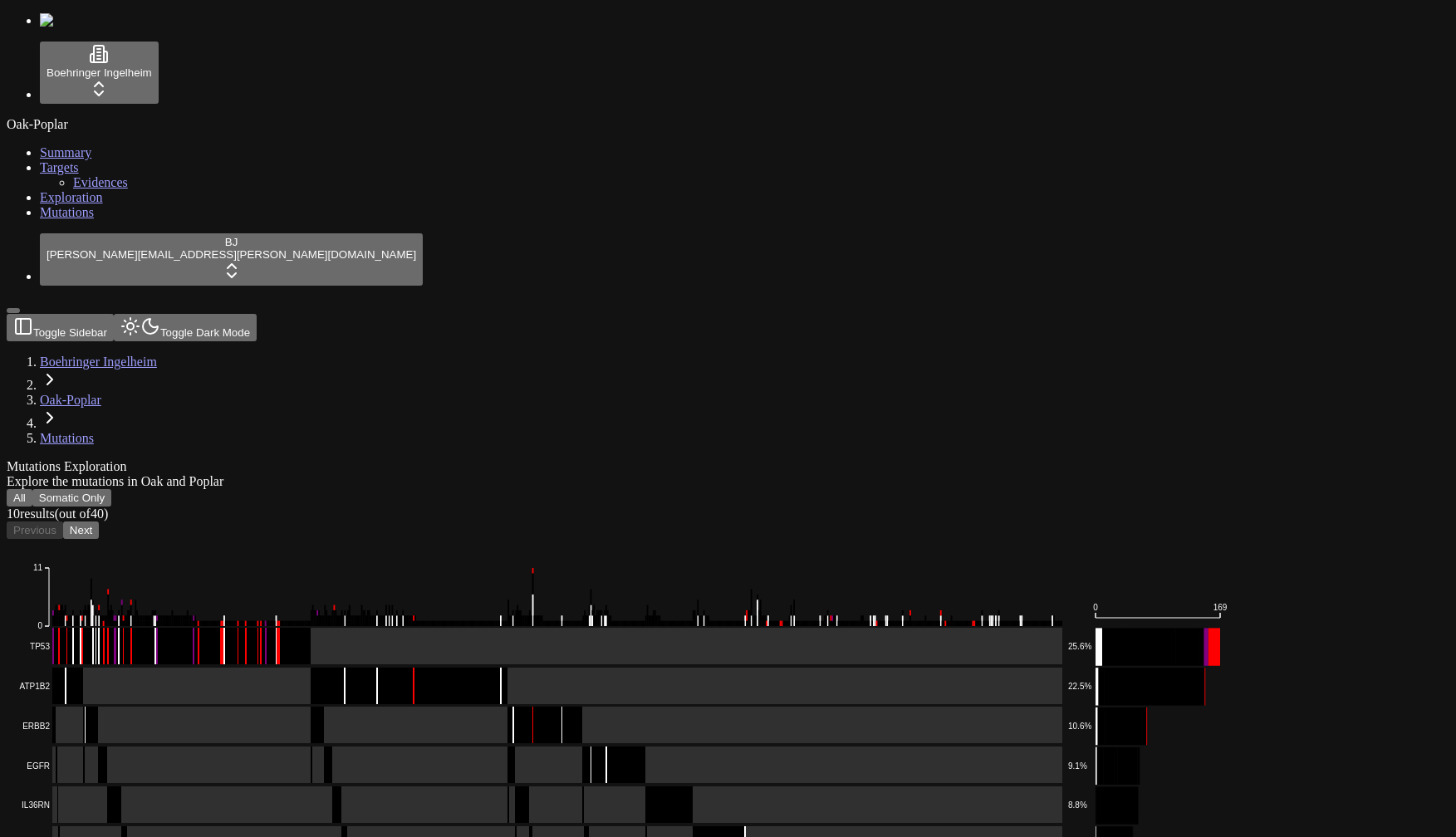
click at [614, 460] on div "Mutations Exploration Explore the mutations in Oak and Poplar All Somatic Only …" at bounding box center [648, 797] width 1283 height 675
click at [576, 628] on rect at bounding box center [538, 647] width 1047 height 38
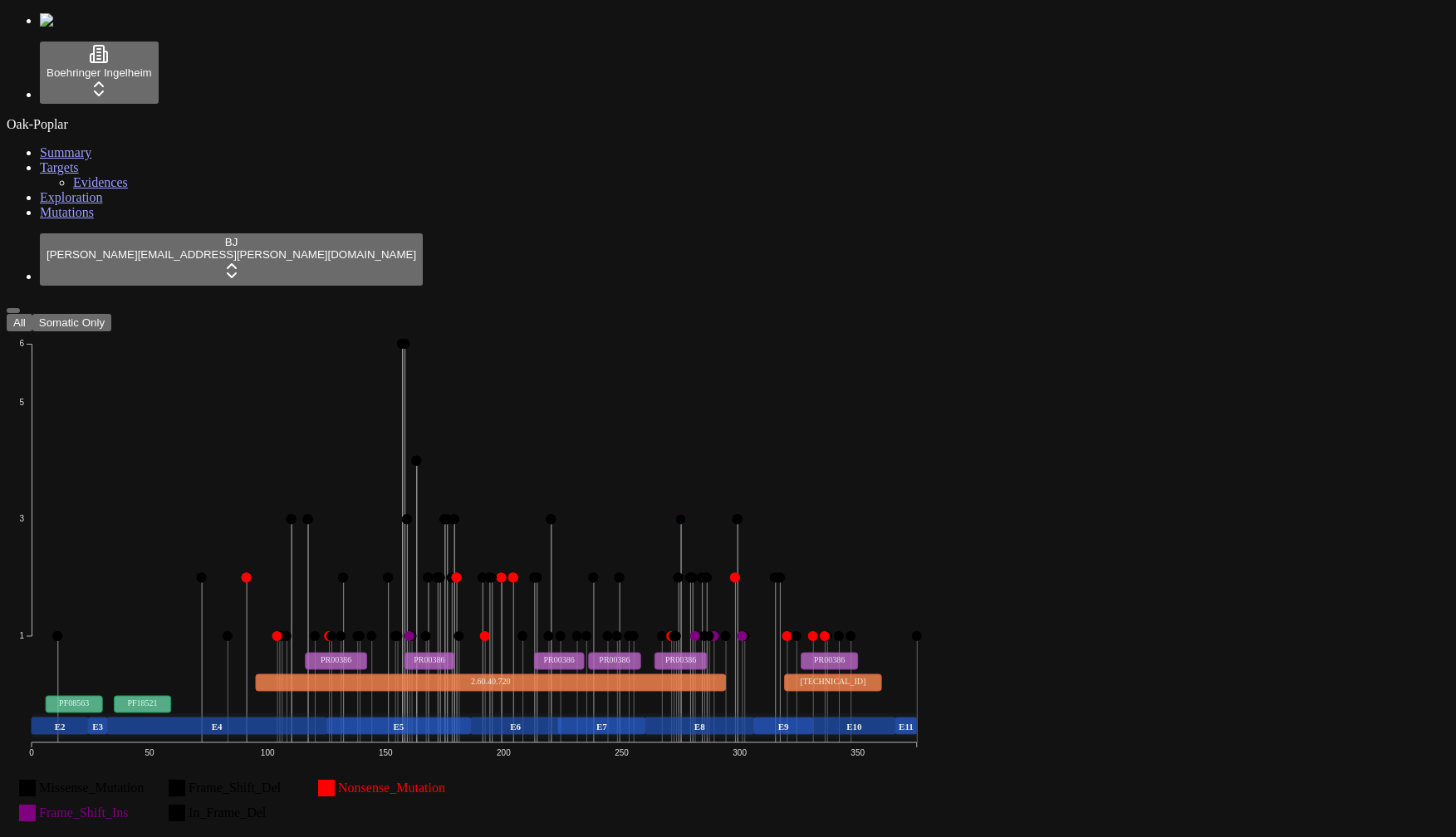
click at [32, 314] on button "All" at bounding box center [19, 323] width 26 height 17
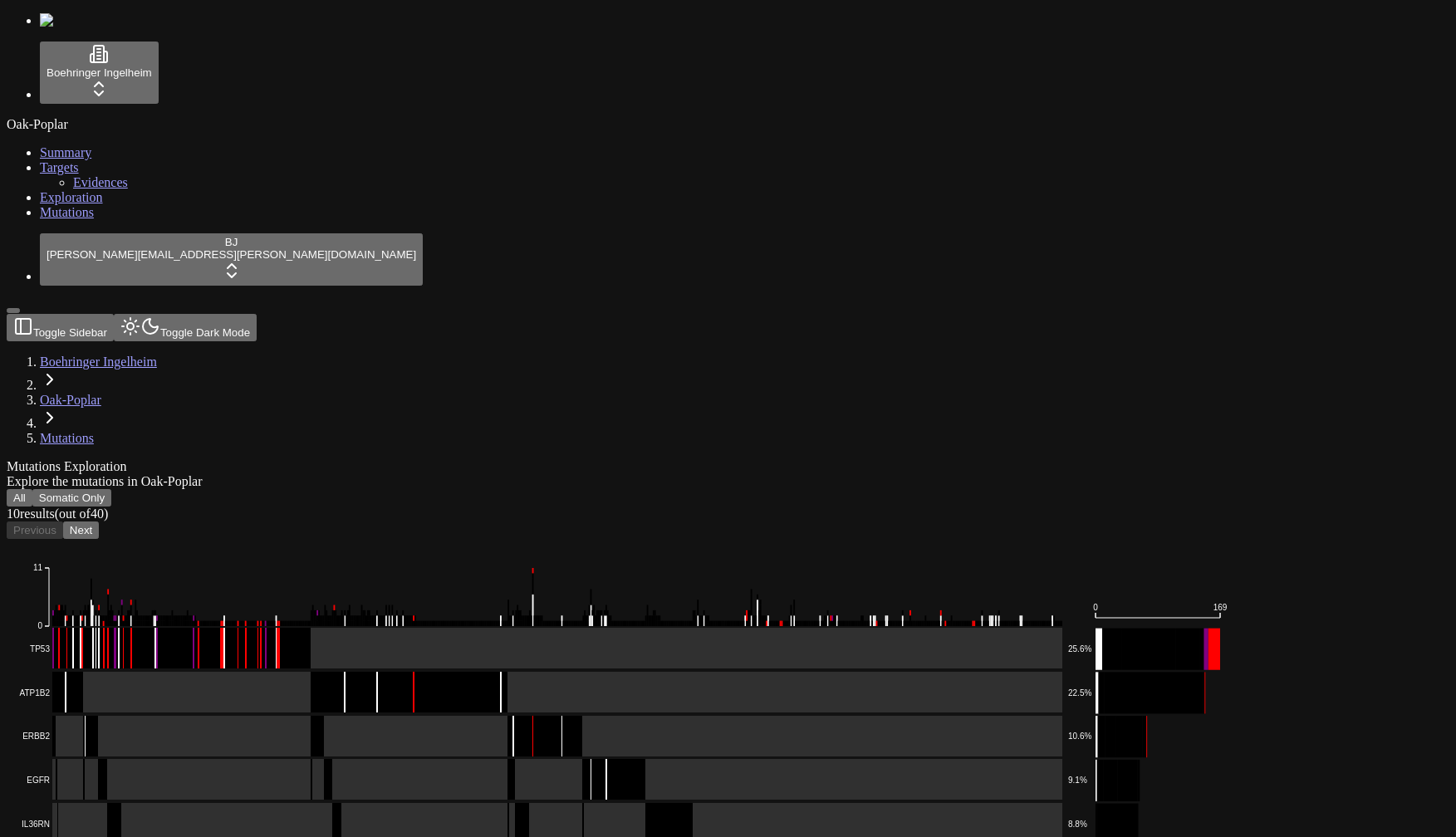
click at [32, 489] on button "All" at bounding box center [19, 497] width 26 height 17
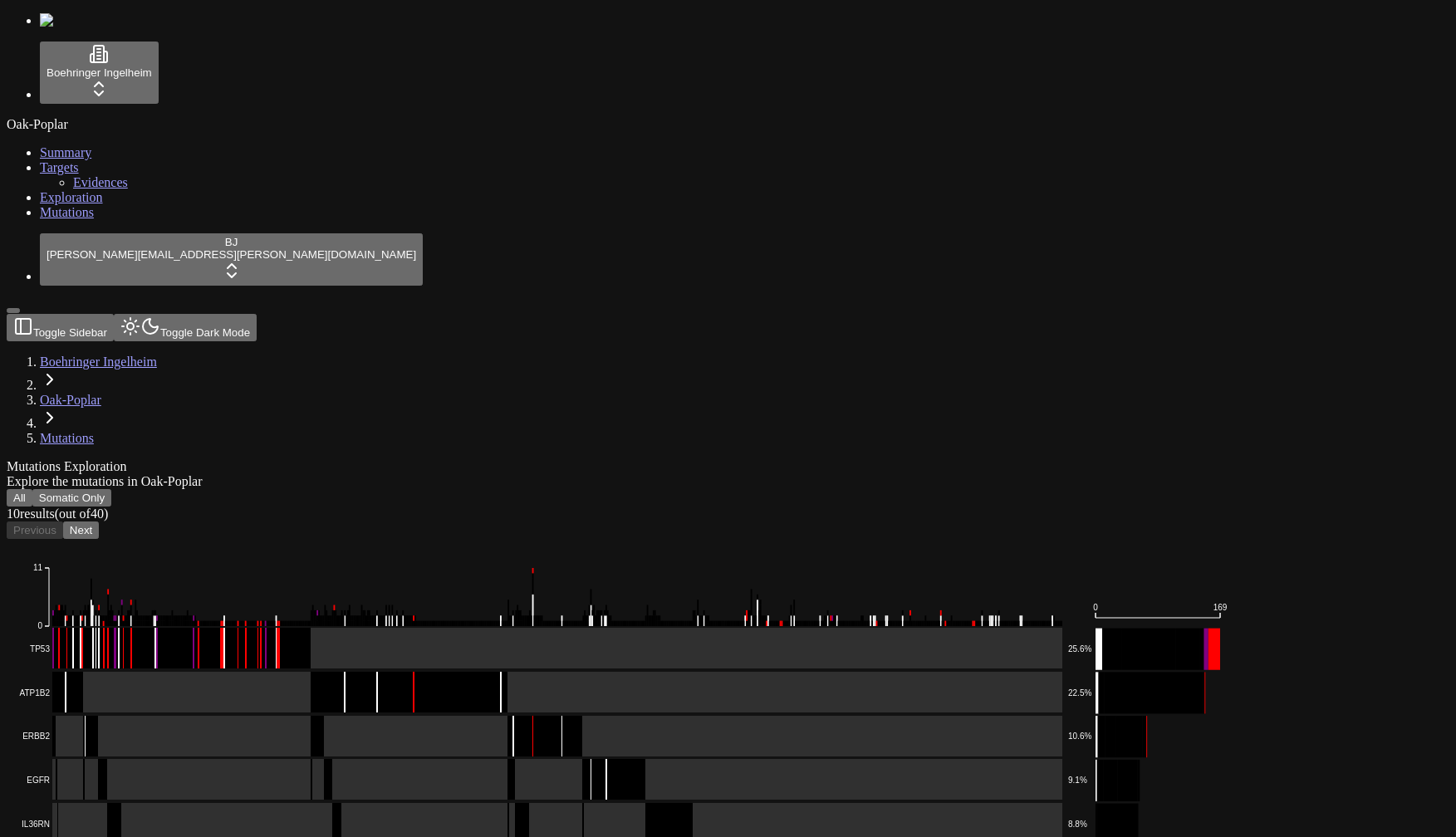
click at [112, 489] on button "Somatic Only" at bounding box center [71, 497] width 79 height 17
click at [32, 489] on button "All" at bounding box center [19, 497] width 26 height 17
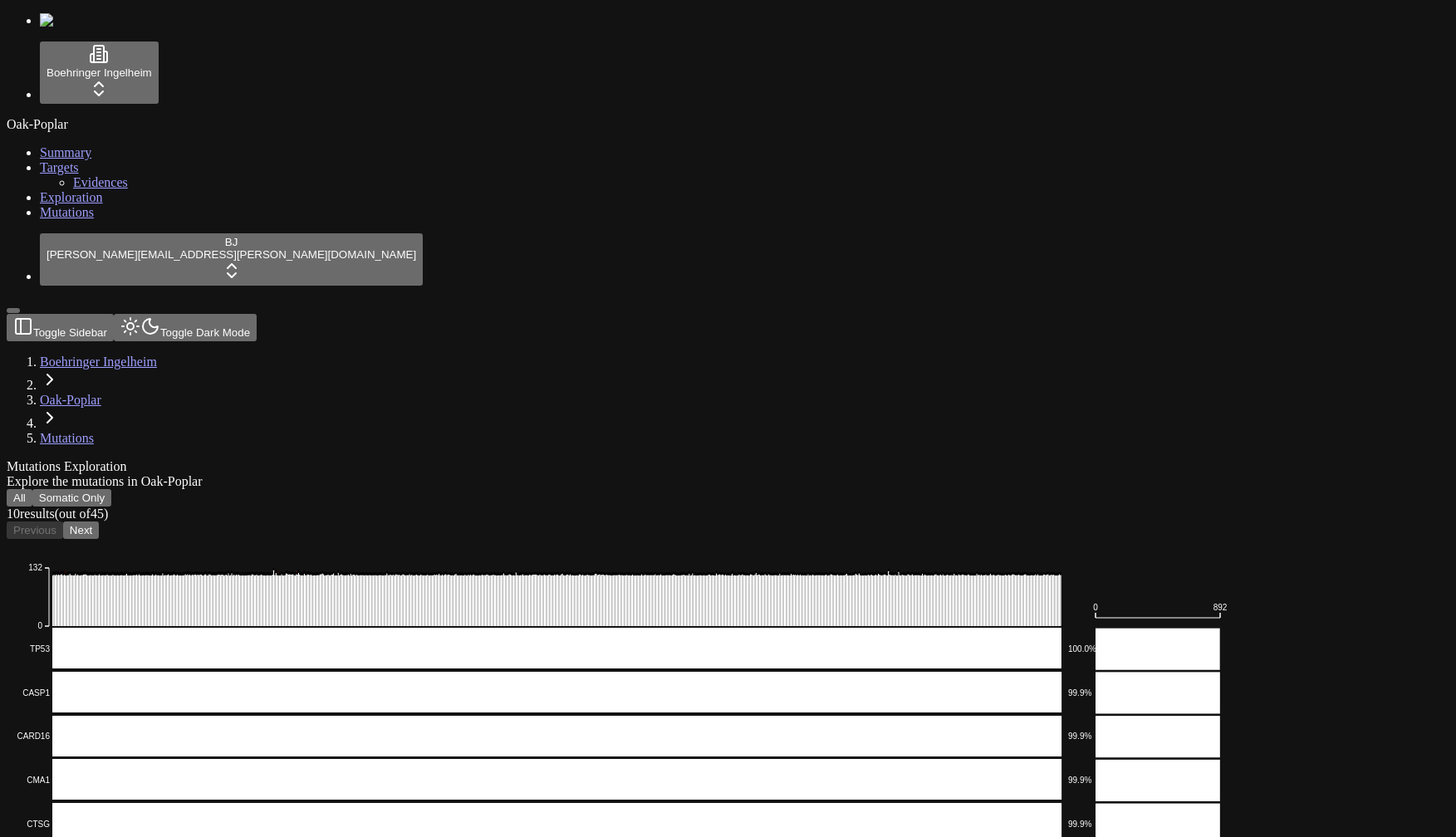
click at [112, 489] on button "Somatic Only" at bounding box center [71, 497] width 79 height 17
click at [32, 489] on button "All" at bounding box center [19, 497] width 26 height 17
click at [112, 489] on button "Somatic Only" at bounding box center [71, 497] width 79 height 17
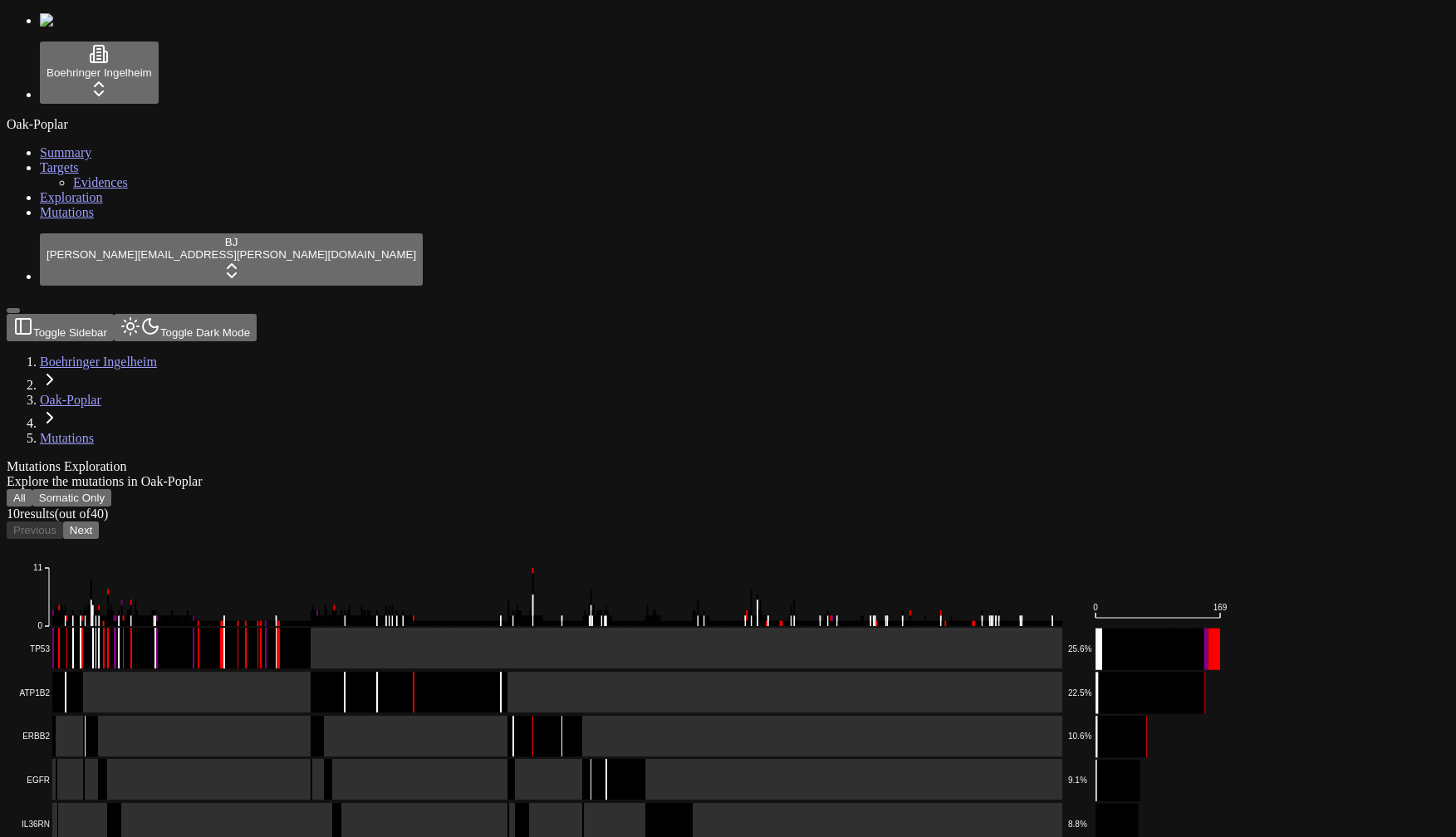
click at [32, 489] on button "All" at bounding box center [19, 497] width 26 height 17
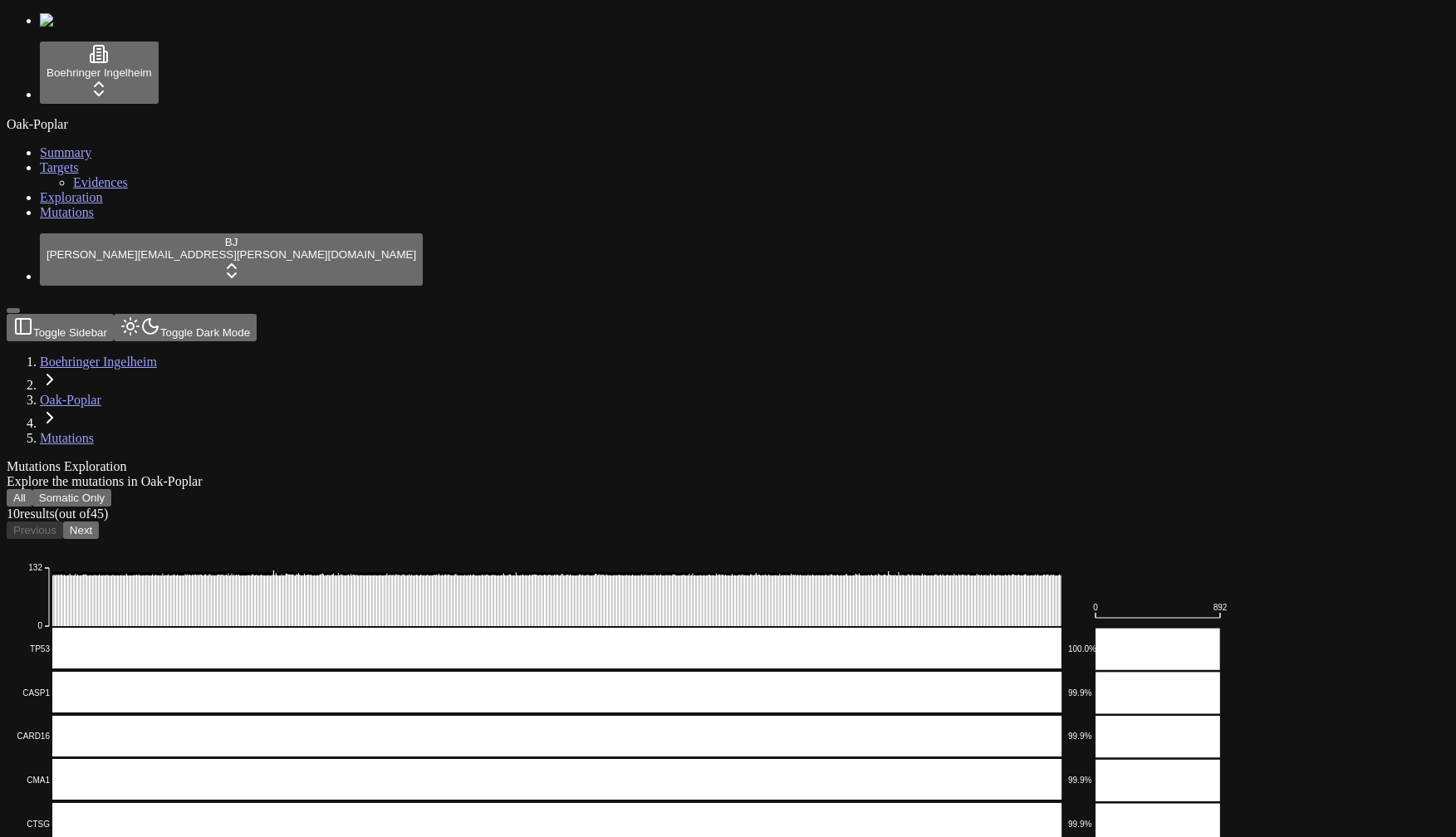
click at [112, 489] on button "Somatic Only" at bounding box center [71, 497] width 79 height 17
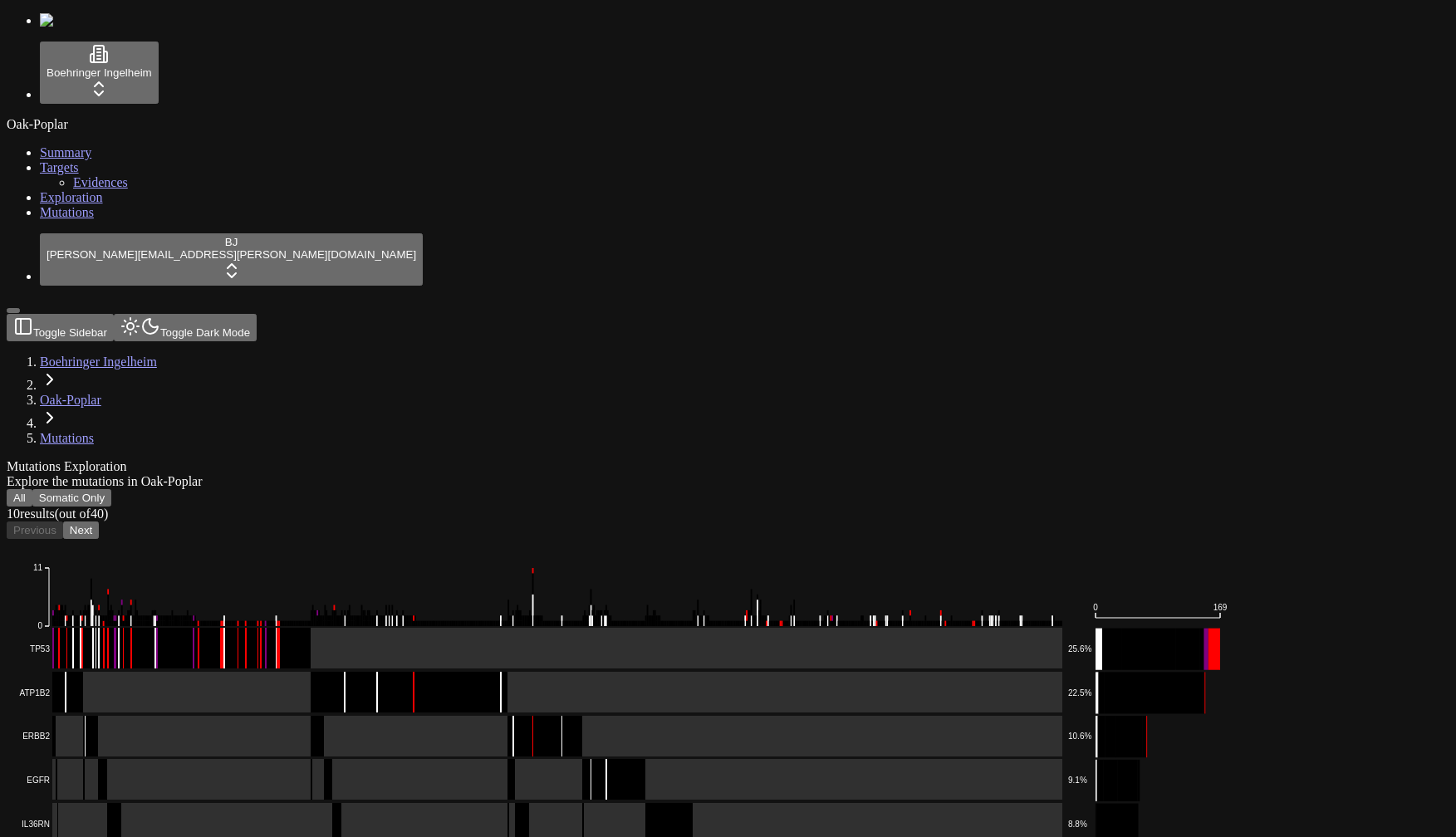
click at [32, 489] on button "All" at bounding box center [19, 497] width 26 height 17
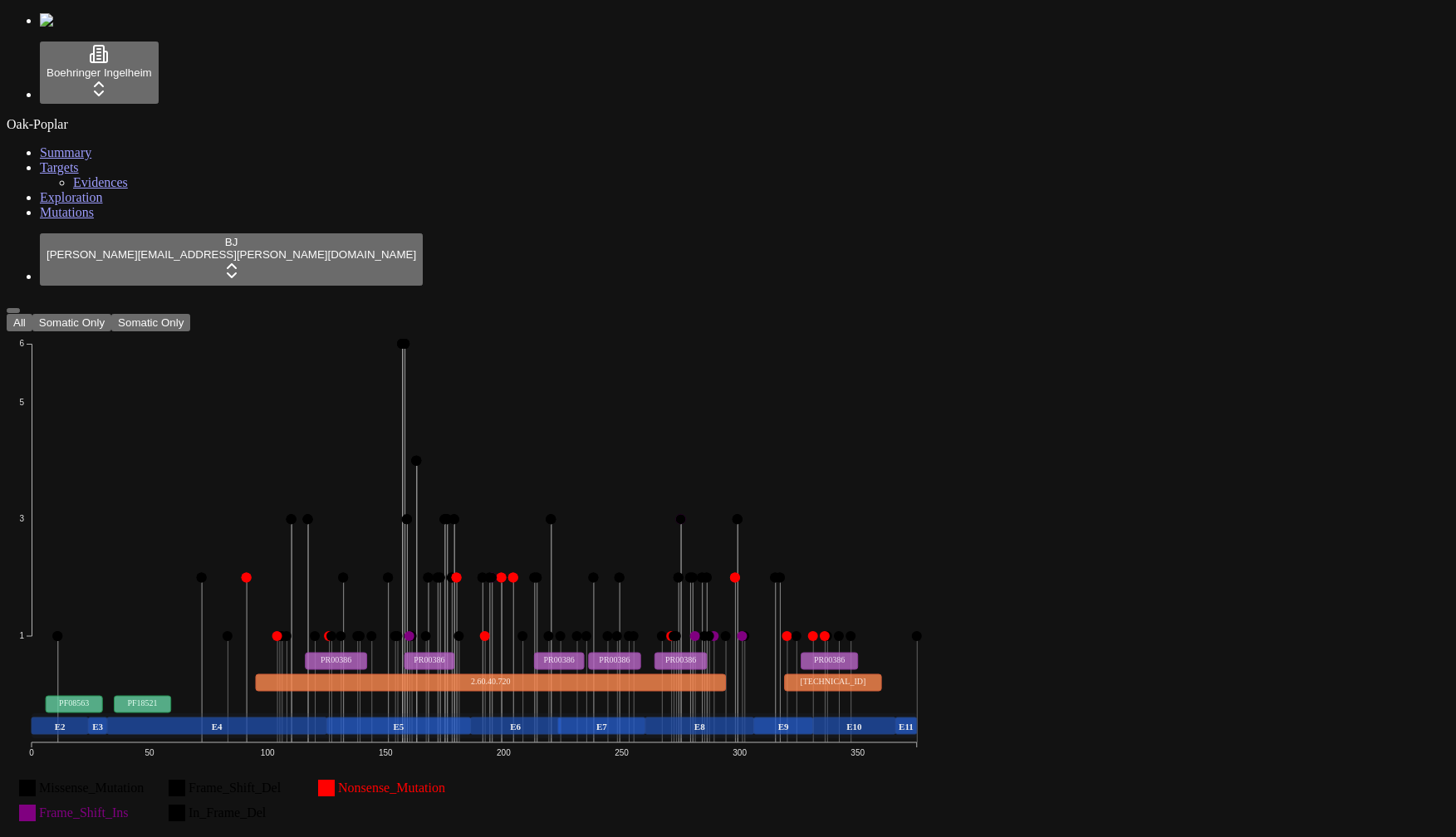
click at [32, 314] on button "All" at bounding box center [19, 323] width 26 height 17
click at [190, 314] on button "Somatic Only" at bounding box center [150, 323] width 79 height 17
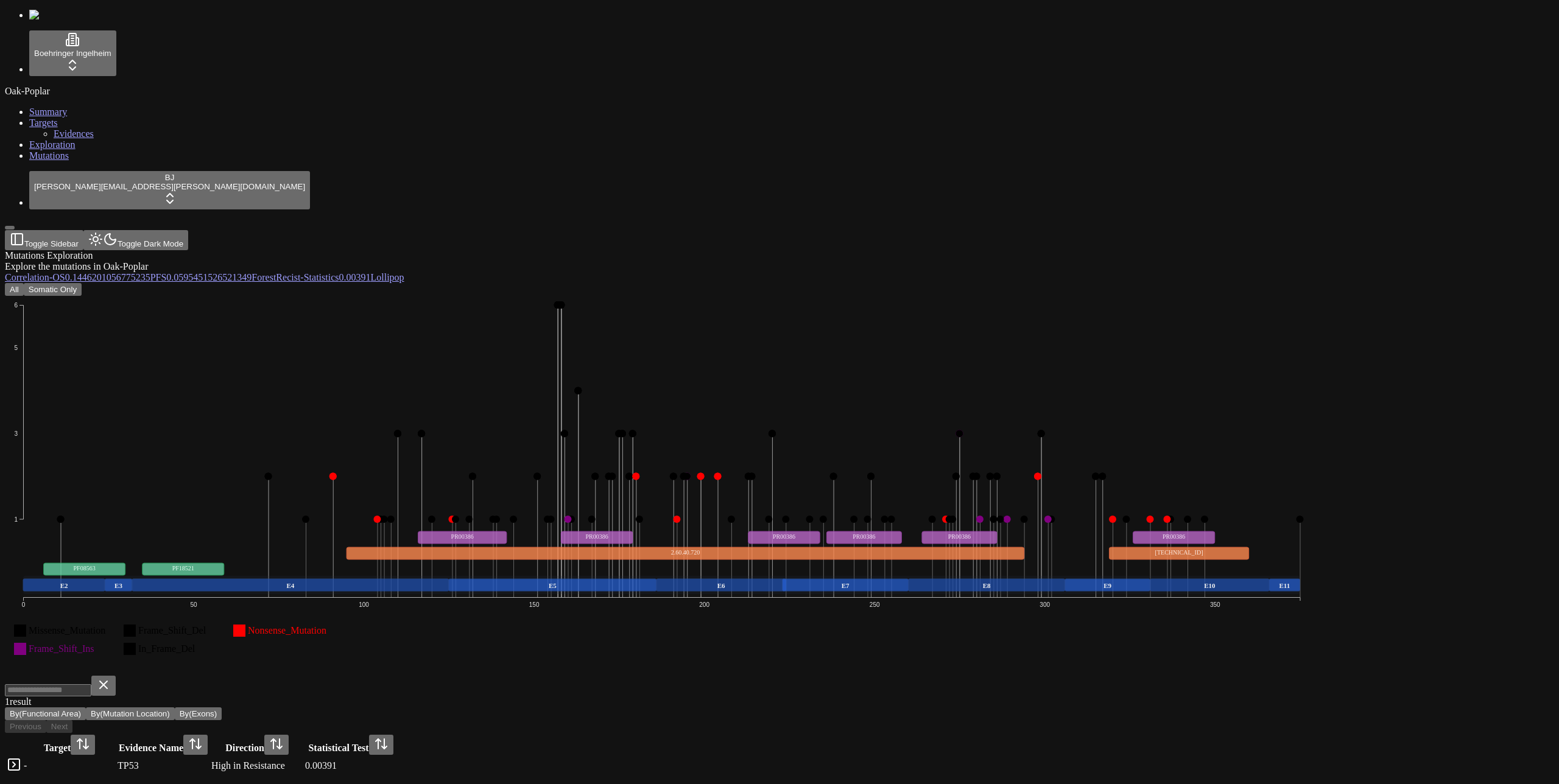
click at [632, 283] on div "All Somatic Only" at bounding box center [721, 289] width 1432 height 12
click at [601, 283] on div "All Somatic Only Missense_Mutation Frame_Shift_Del Nonsense_Mutation Frame_Shif…" at bounding box center [721, 529] width 1432 height 493
click at [558, 283] on div "All Somatic Only Missense_Mutation Frame_Shift_Del Nonsense_Mutation Frame_Shif…" at bounding box center [721, 529] width 1432 height 493
click at [1058, 296] on icon "Missense_Mutation Frame_Shift_Del Nonsense_Mutation Frame_Shift_Ins In_Frame_De…" at bounding box center [662, 485] width 1313 height 377
click at [24, 283] on button "All" at bounding box center [14, 289] width 19 height 12
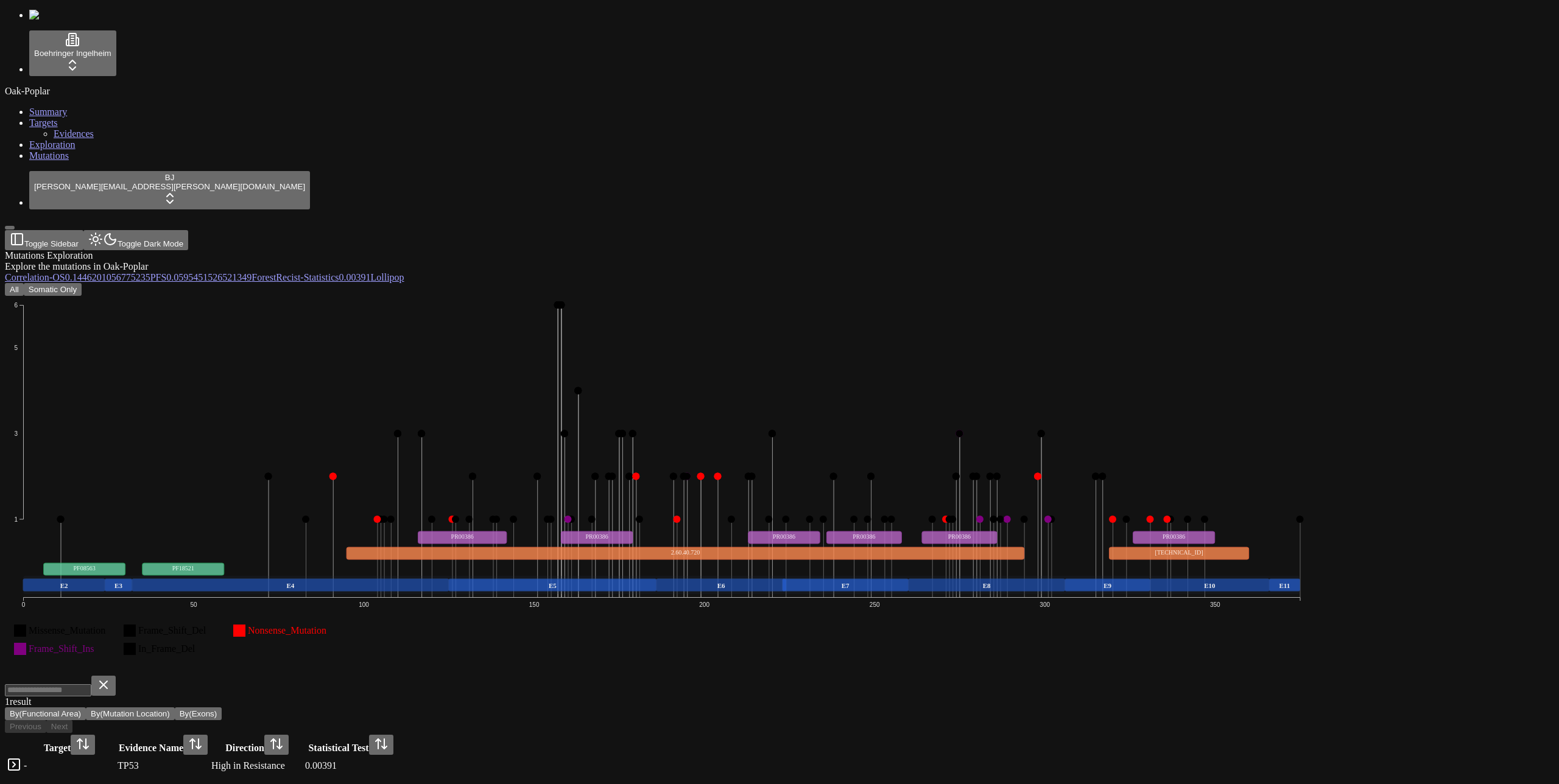
click at [82, 283] on button "Somatic Only" at bounding box center [52, 289] width 58 height 12
click at [24, 283] on button "All" at bounding box center [14, 289] width 19 height 12
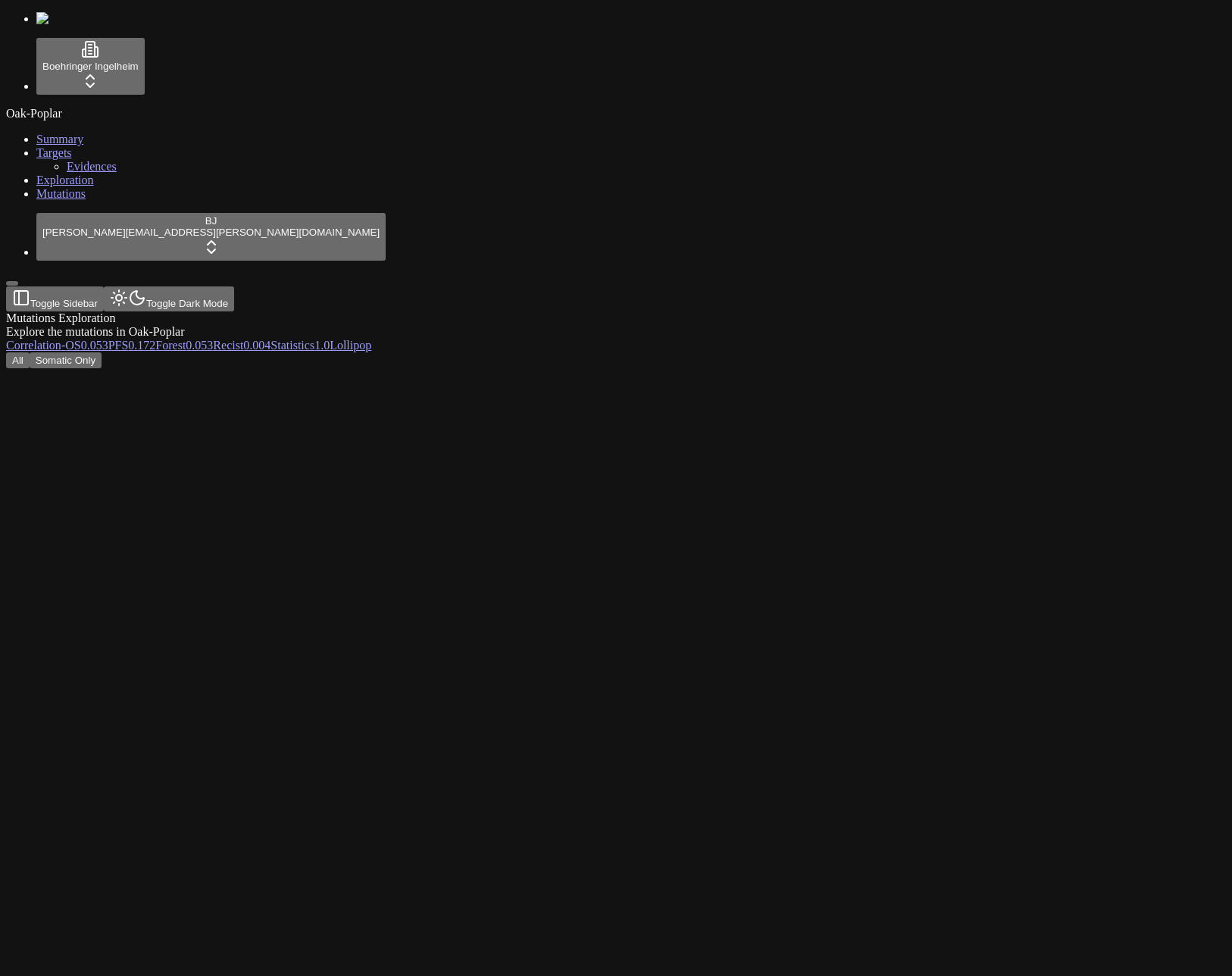
click at [799, 368] on div at bounding box center [543, 368] width 1074 height 0
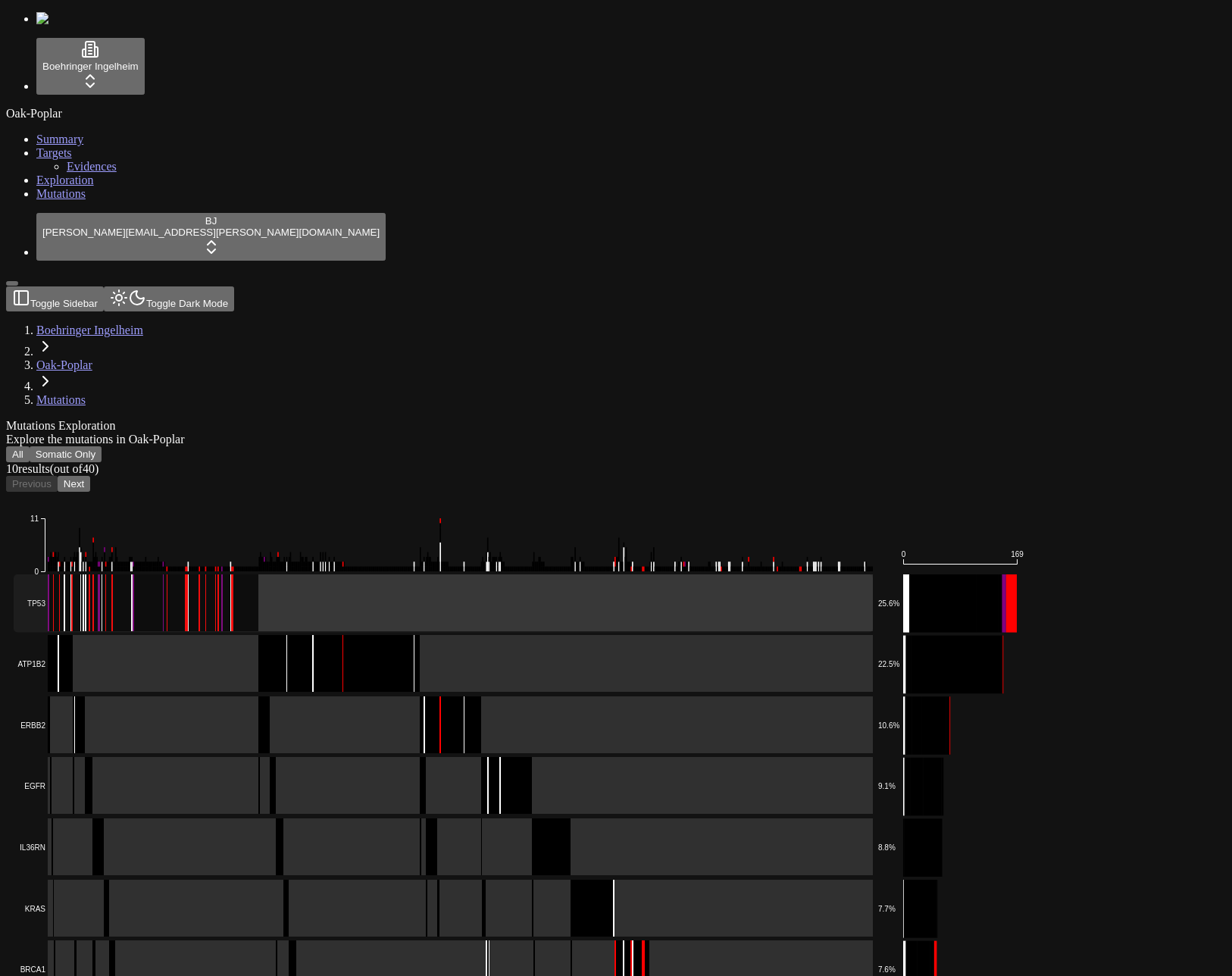
click at [369, 574] on rect at bounding box center [443, 603] width 859 height 59
click at [29, 446] on button "All" at bounding box center [17, 454] width 23 height 16
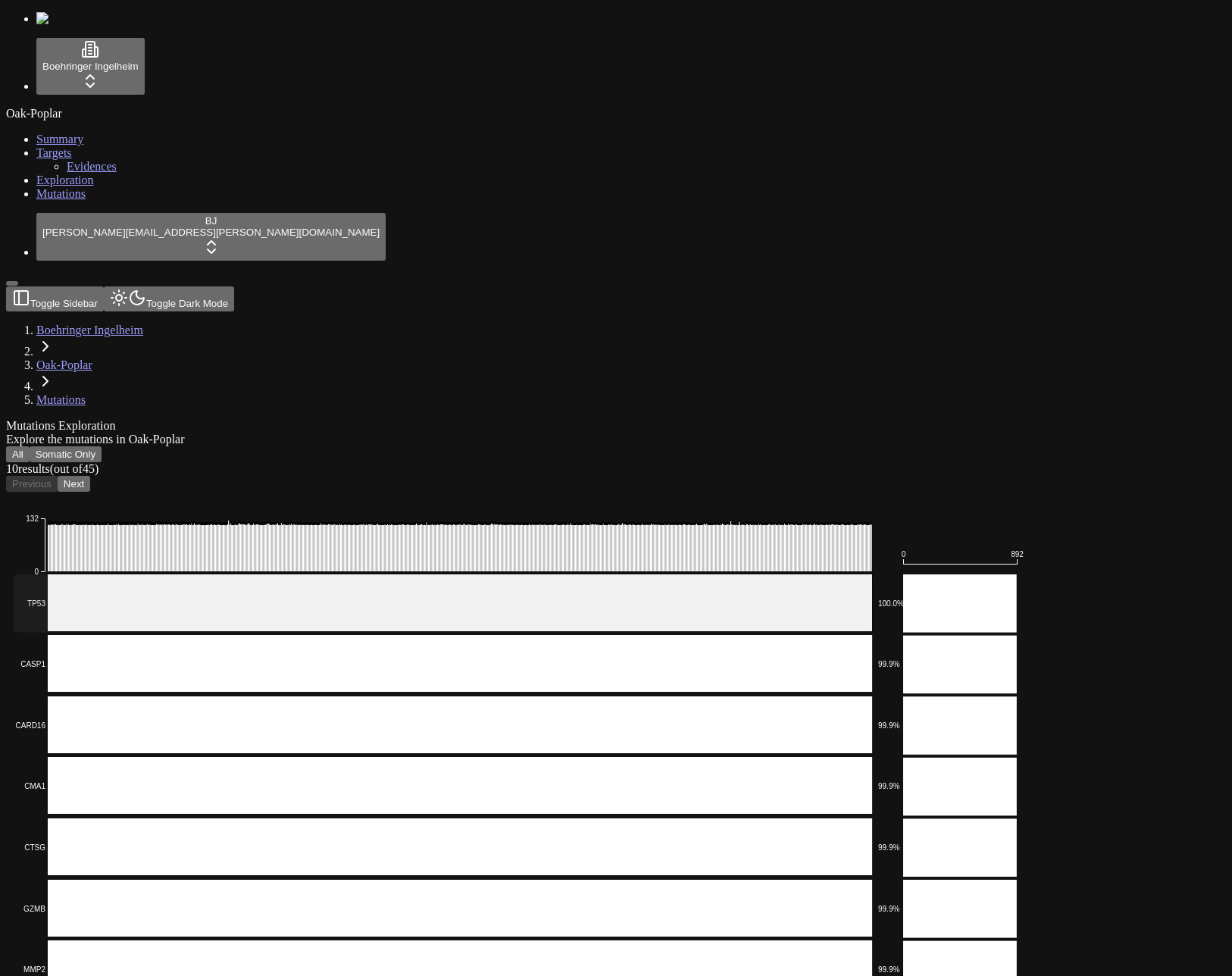
click at [418, 574] on rect at bounding box center [443, 603] width 859 height 59
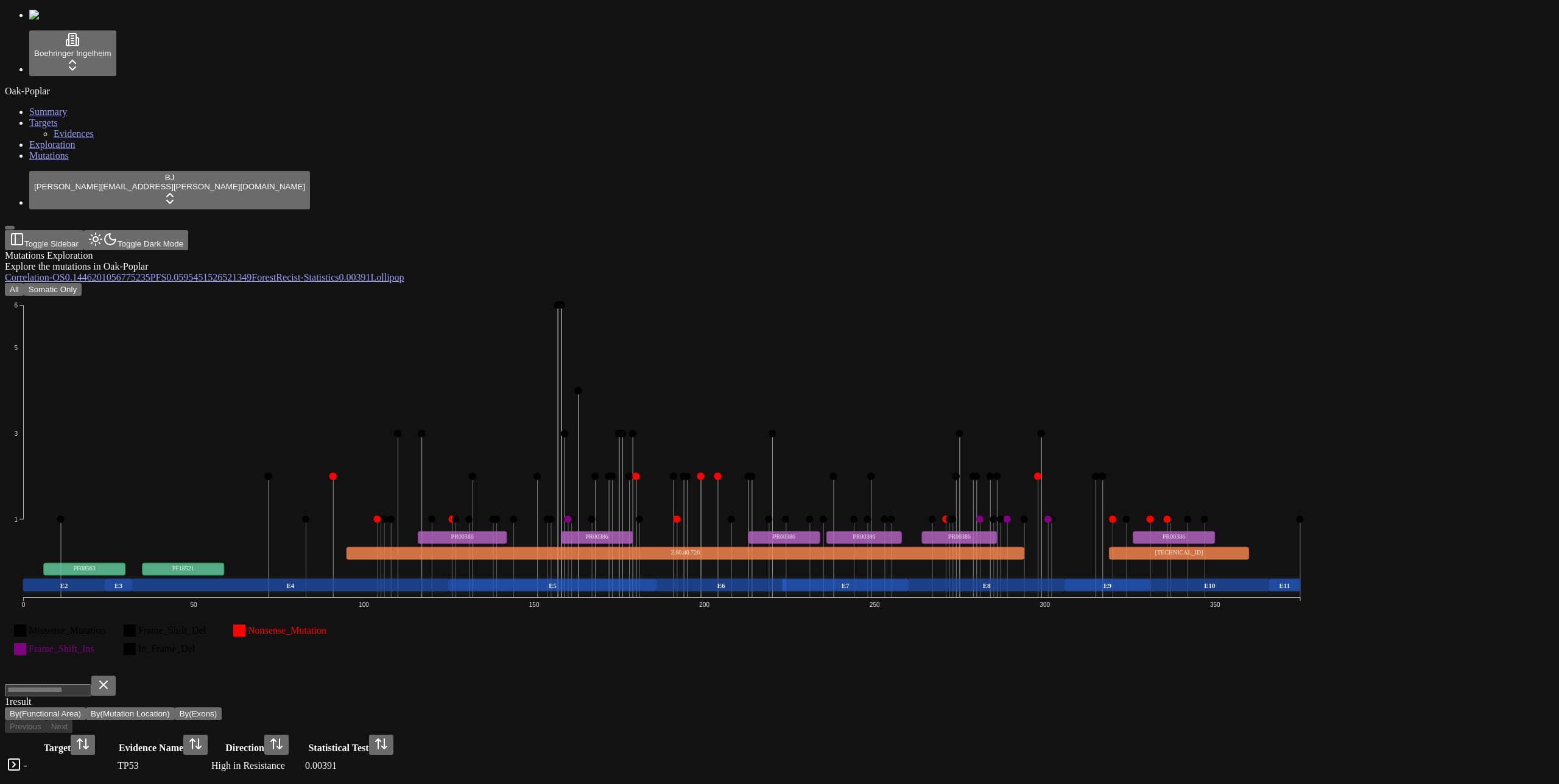
click at [24, 283] on button "All" at bounding box center [14, 289] width 19 height 12
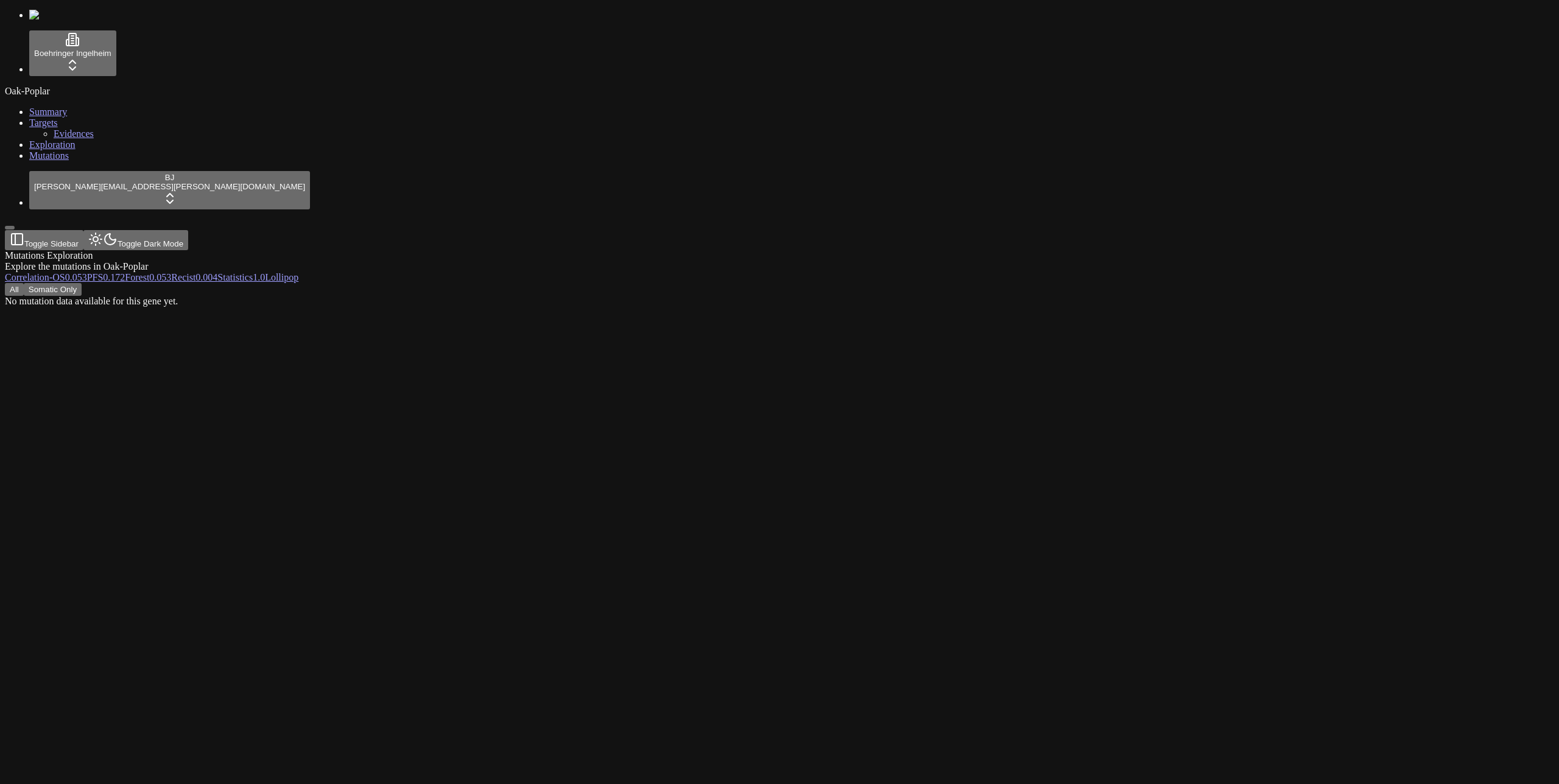
click at [53, 272] on span "-" at bounding box center [51, 277] width 3 height 10
click at [82, 283] on button "Somatic Only" at bounding box center [52, 289] width 58 height 12
click at [24, 283] on button "All" at bounding box center [14, 289] width 19 height 12
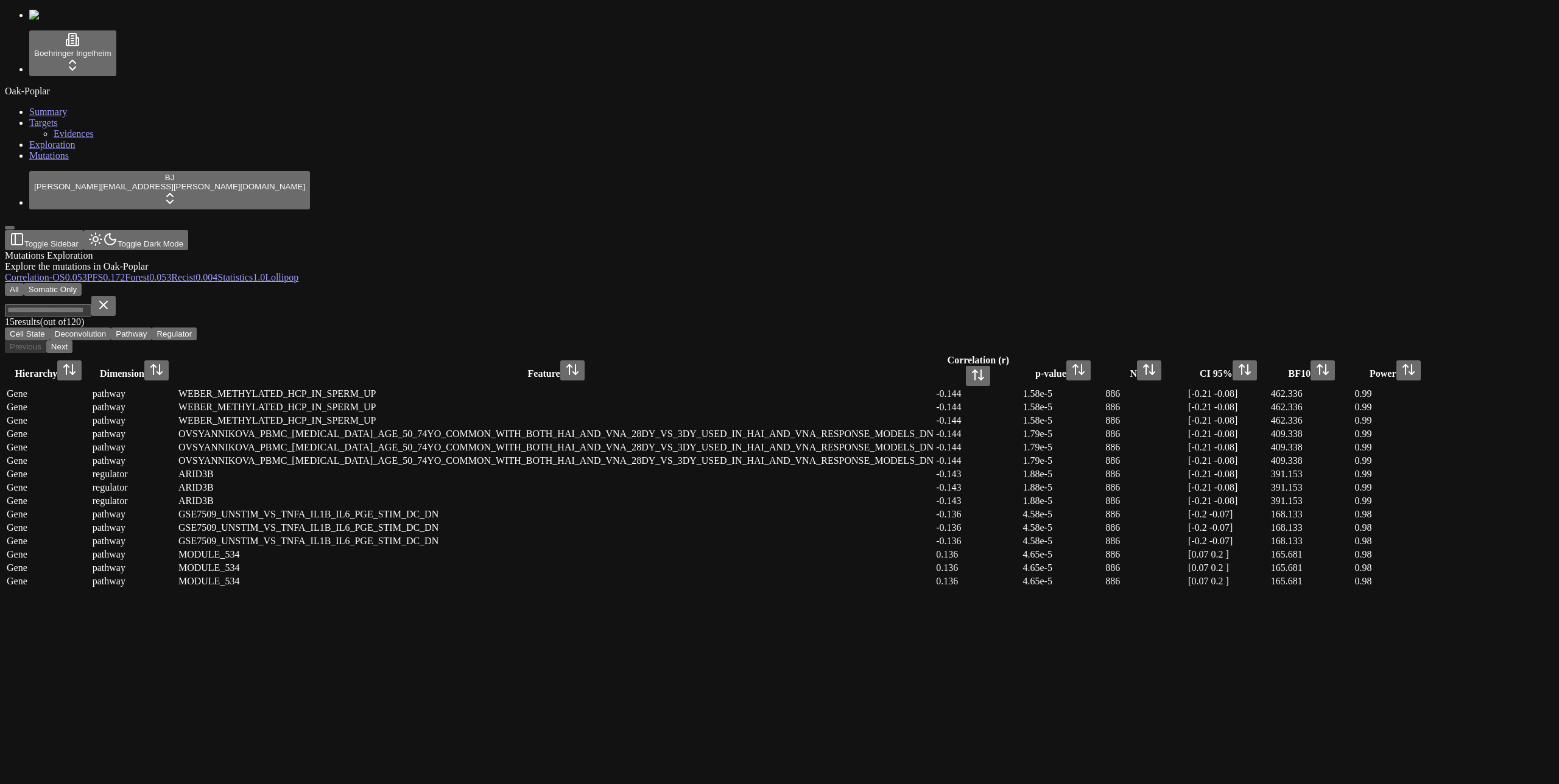
click at [82, 283] on button "Somatic Only" at bounding box center [52, 289] width 58 height 12
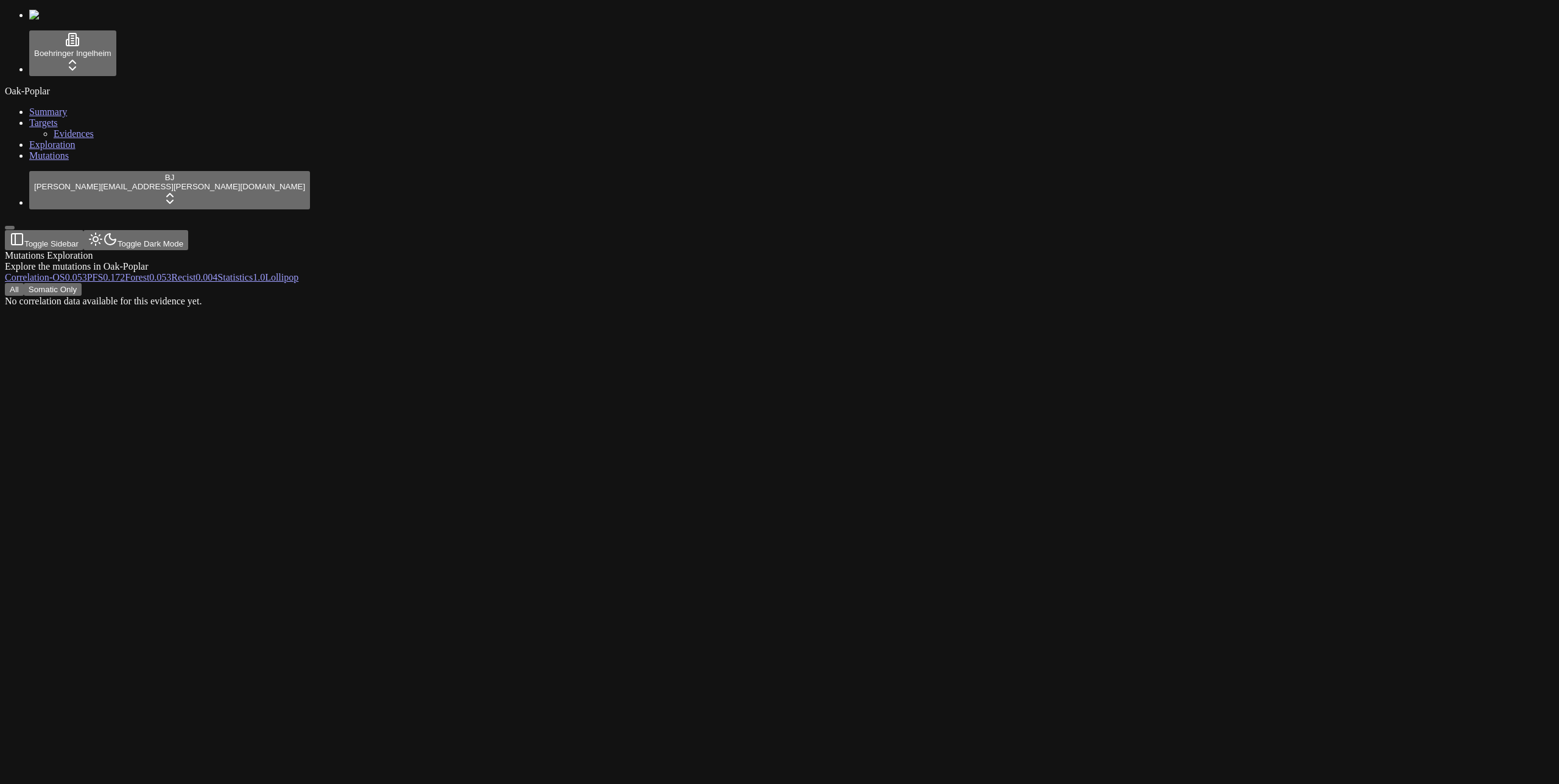
click at [24, 283] on button "All" at bounding box center [14, 289] width 19 height 12
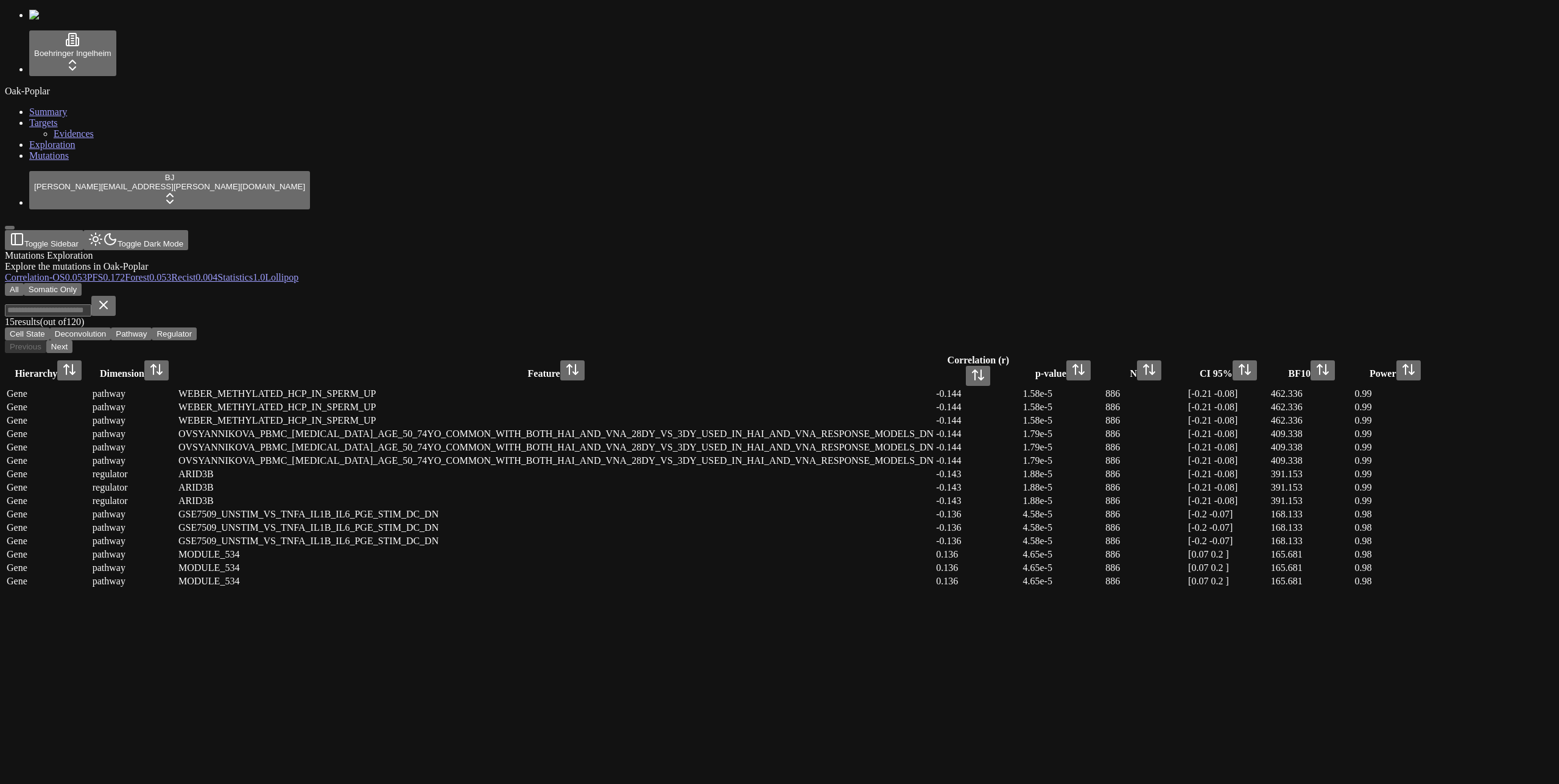
click at [456, 250] on div "Mutations Exploration Explore the mutations in Oak-Poplar" at bounding box center [721, 261] width 1432 height 22
click at [87, 272] on span "0.053" at bounding box center [76, 277] width 22 height 10
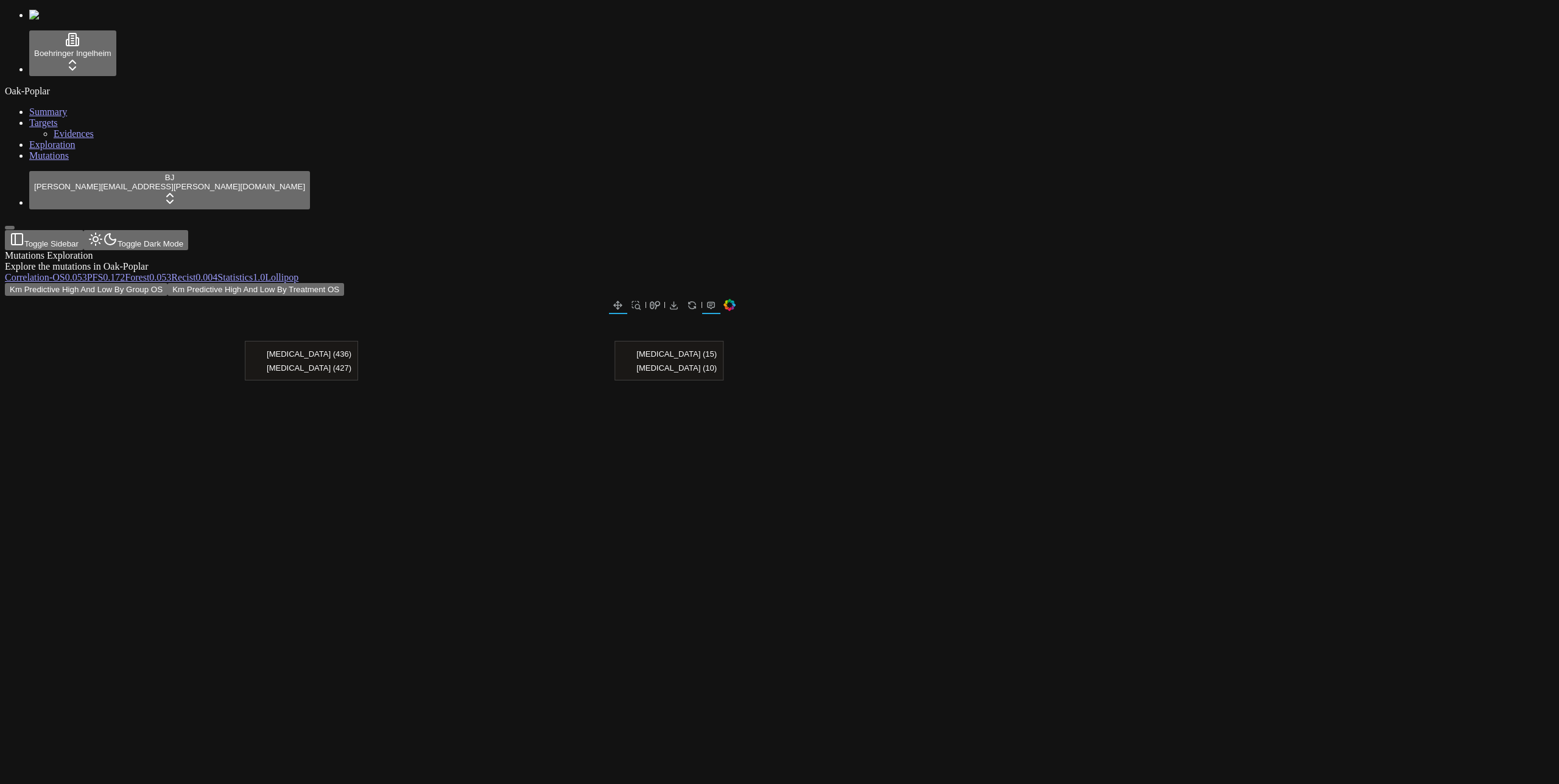
click at [542, 261] on div "Explore the mutations in Oak-Poplar" at bounding box center [721, 267] width 1432 height 11
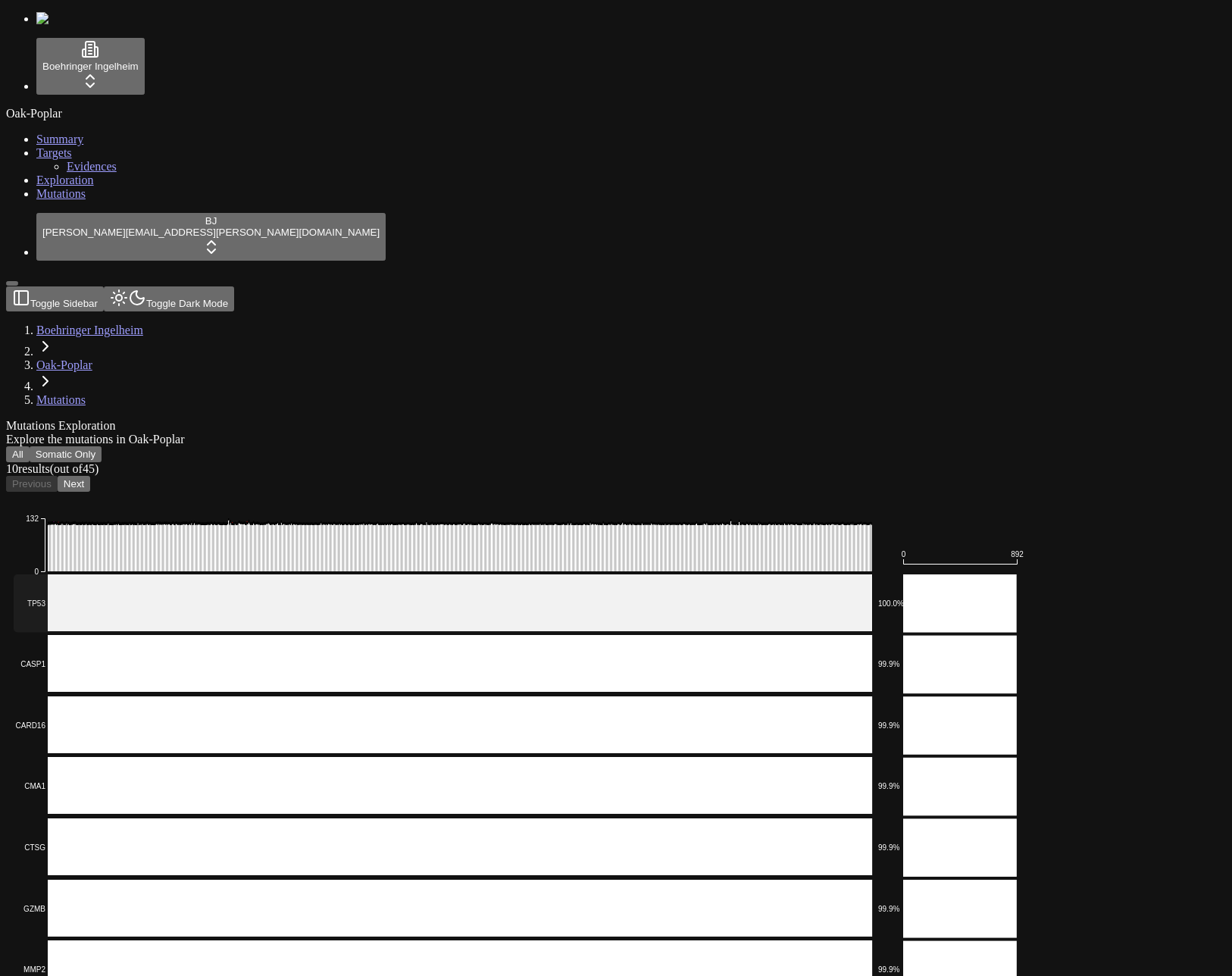
click at [872, 574] on rect at bounding box center [443, 603] width 859 height 59
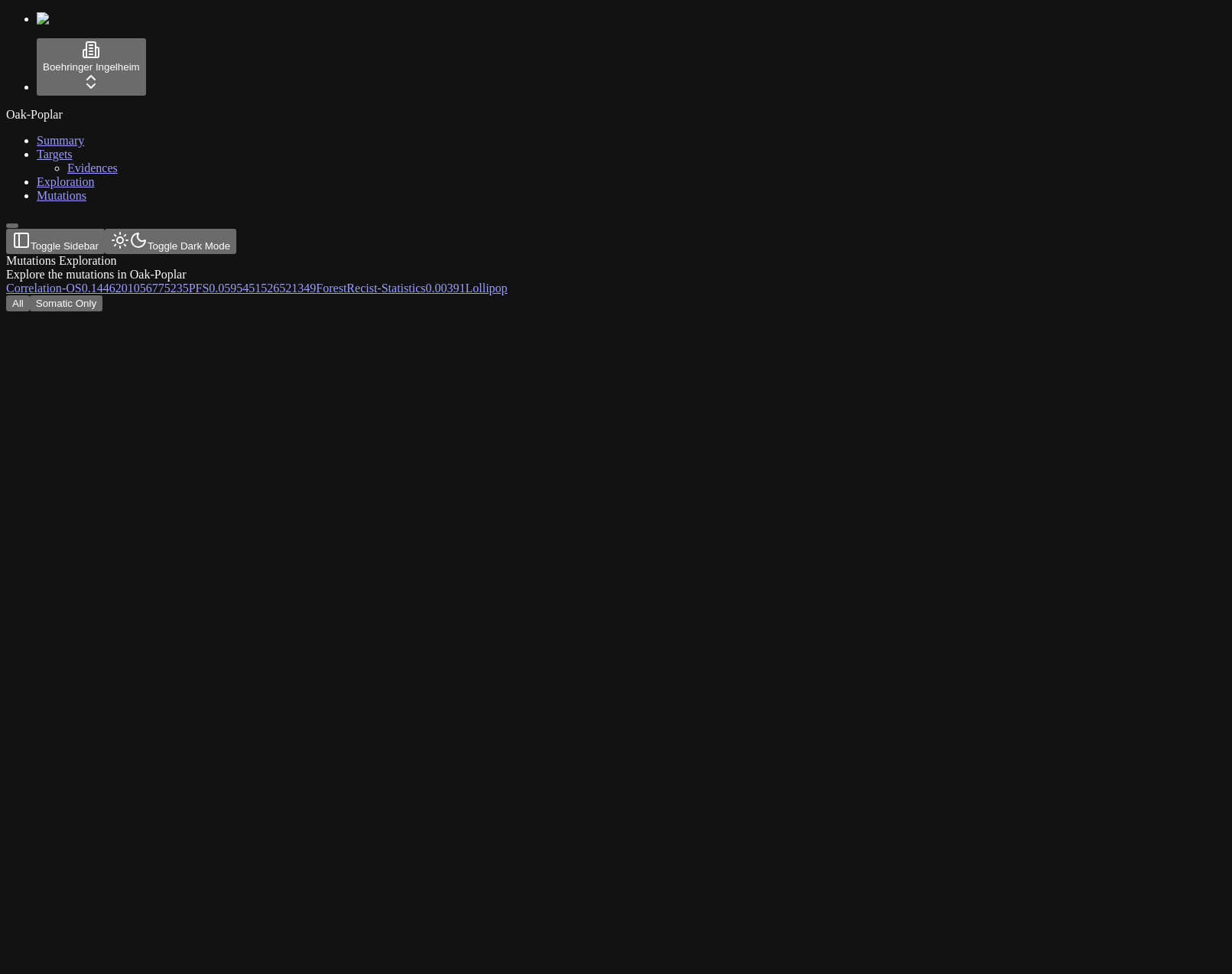
click at [66, 281] on link "Correlation -" at bounding box center [36, 287] width 59 height 13
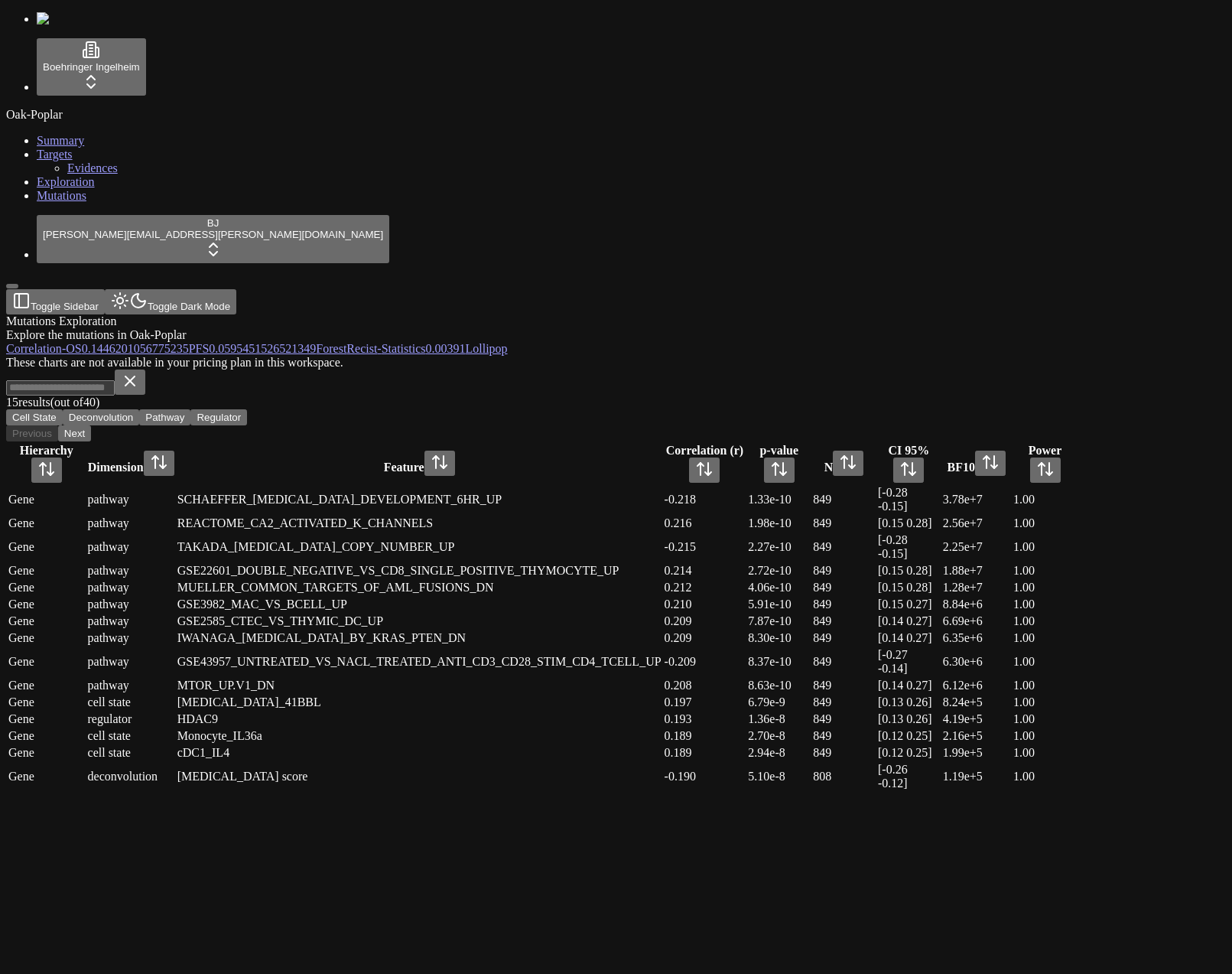
click at [17, 203] on div "Oak-Poplar Summary Targets Evidences Exploration Mutations" at bounding box center [616, 155] width 1220 height 95
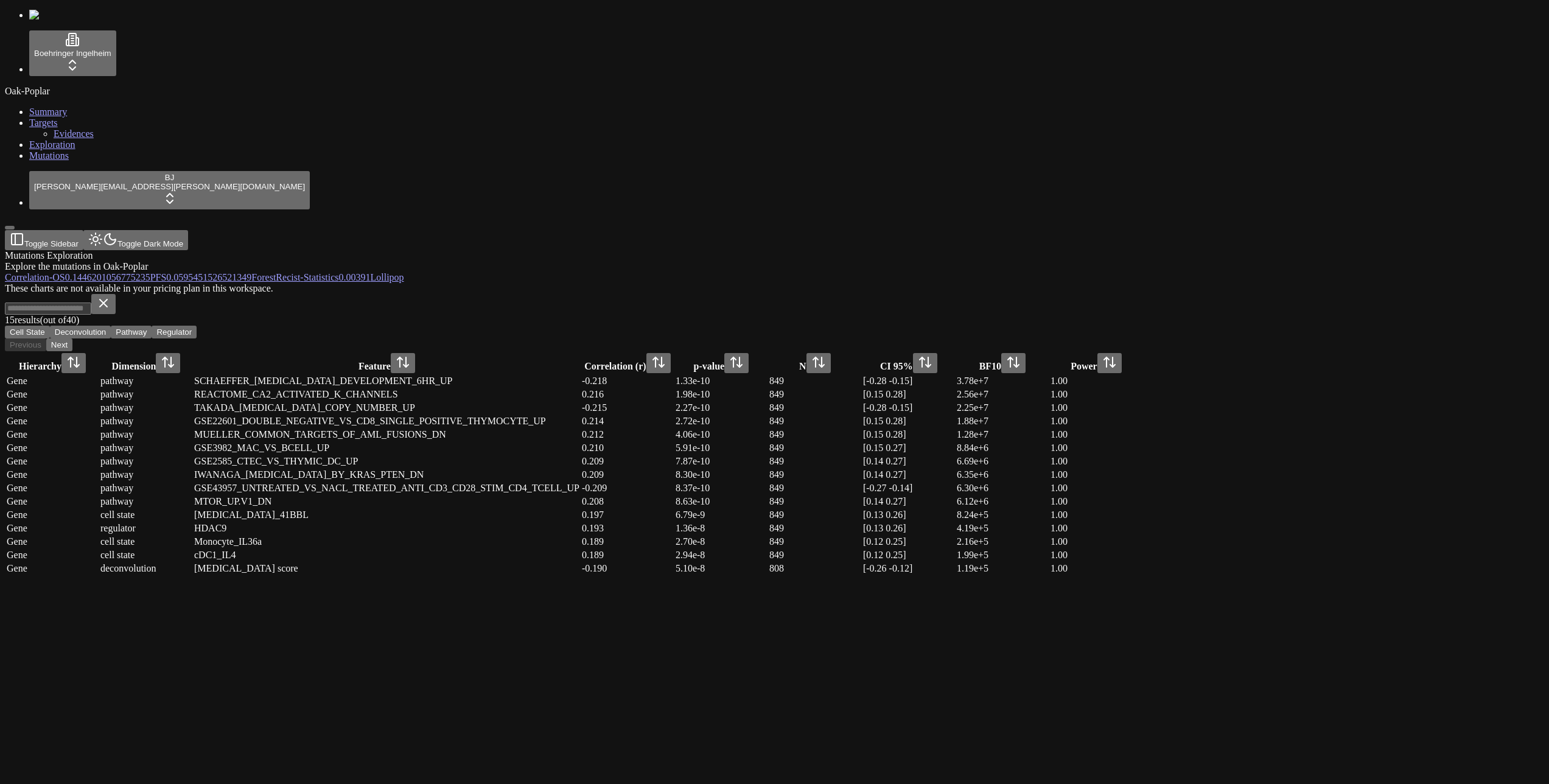
click at [404, 272] on span "Lollipop" at bounding box center [387, 277] width 33 height 10
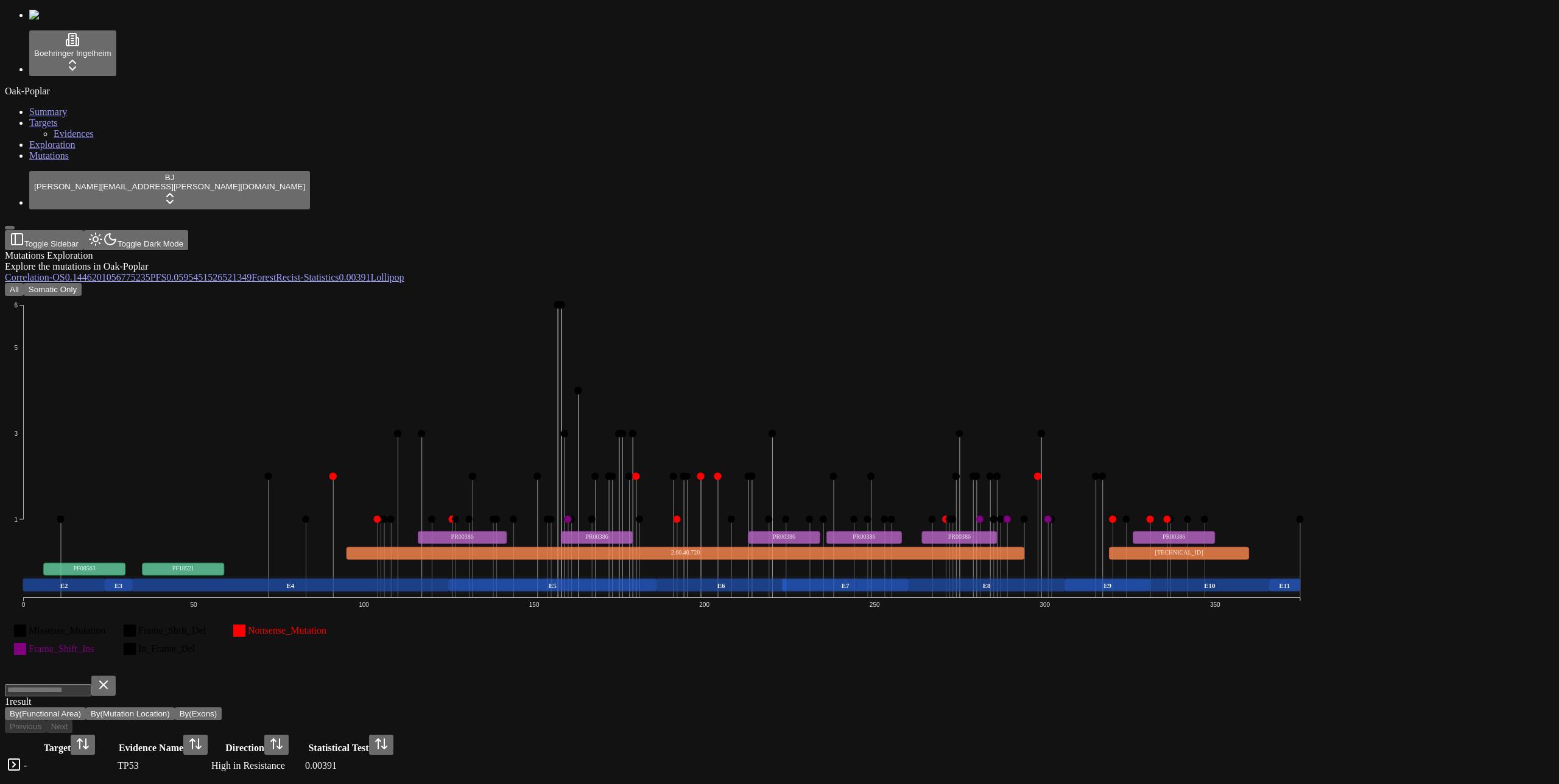
click at [24, 283] on button "All" at bounding box center [14, 289] width 19 height 12
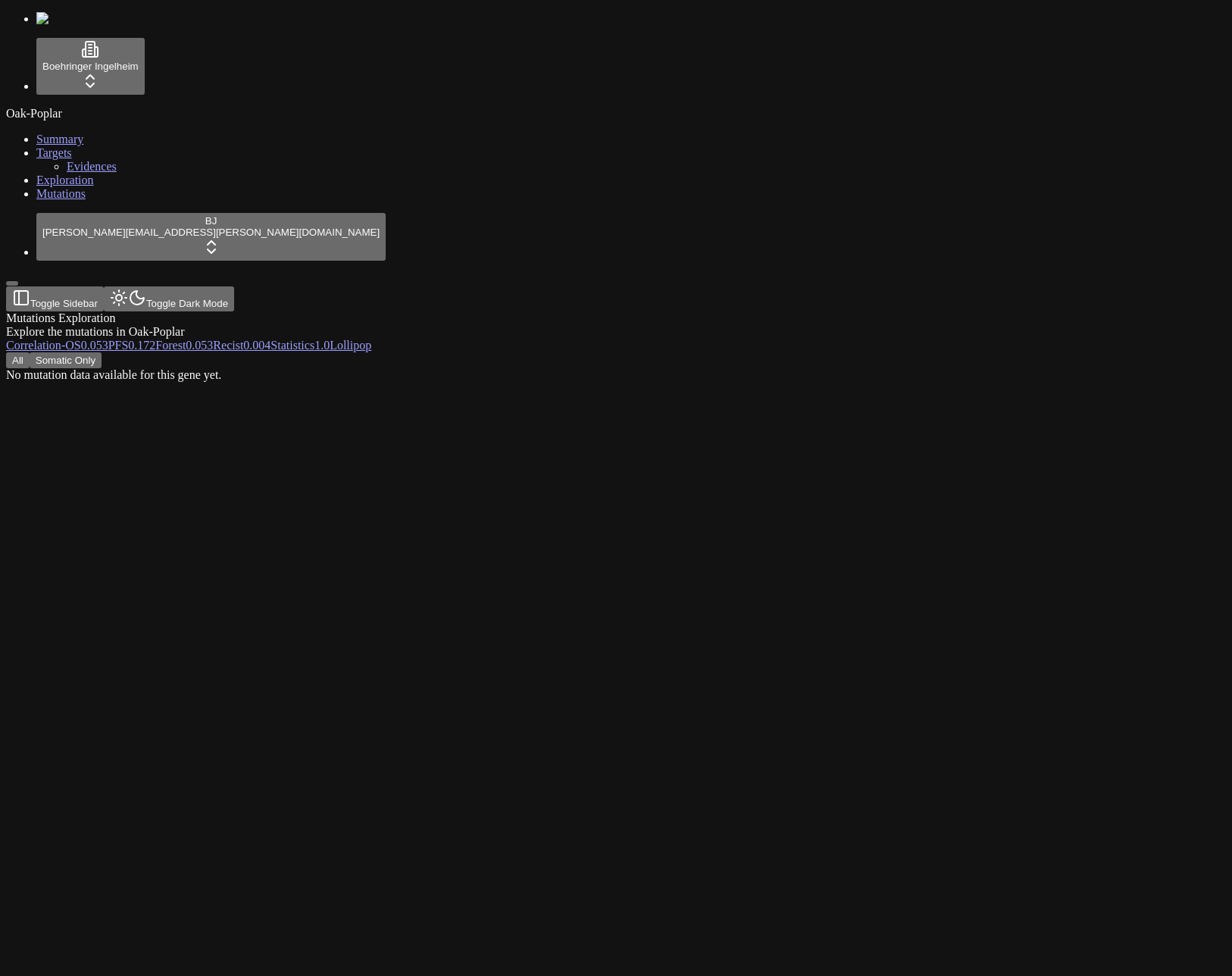
click at [588, 352] on div "All Somatic Only" at bounding box center [543, 360] width 1074 height 16
click at [810, 368] on div at bounding box center [543, 368] width 1074 height 0
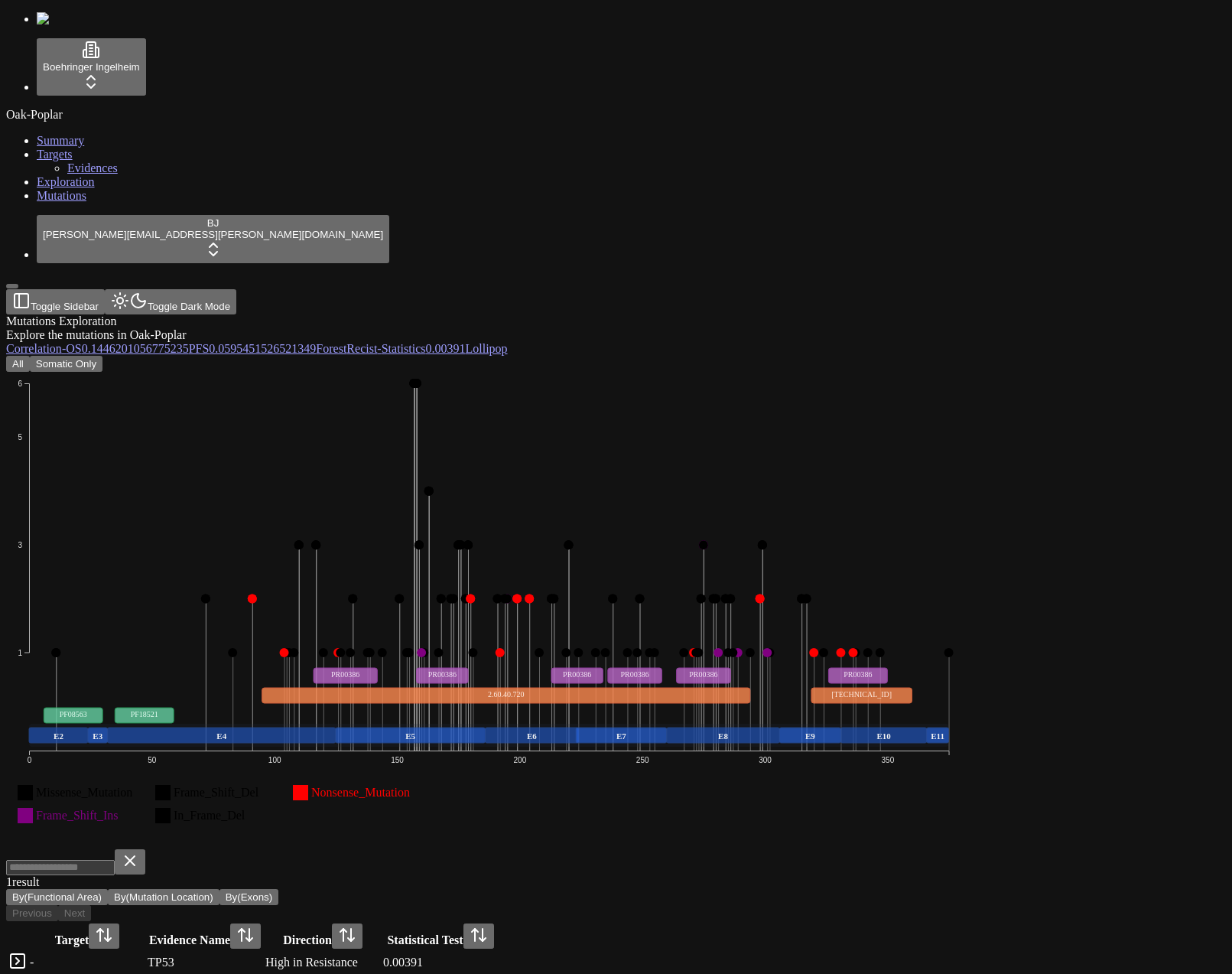
scroll to position [3, 0]
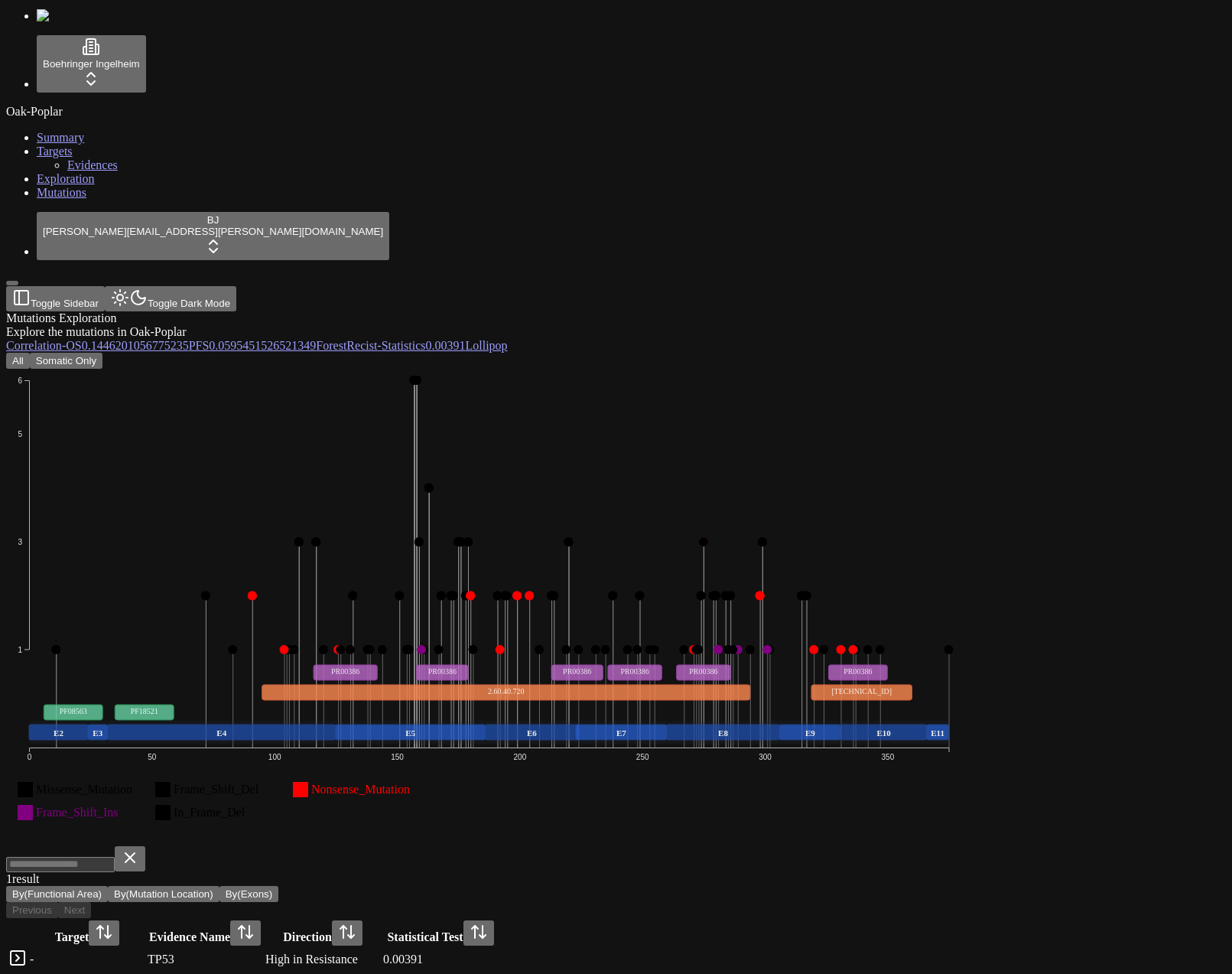
click at [66, 339] on span "-" at bounding box center [64, 345] width 3 height 13
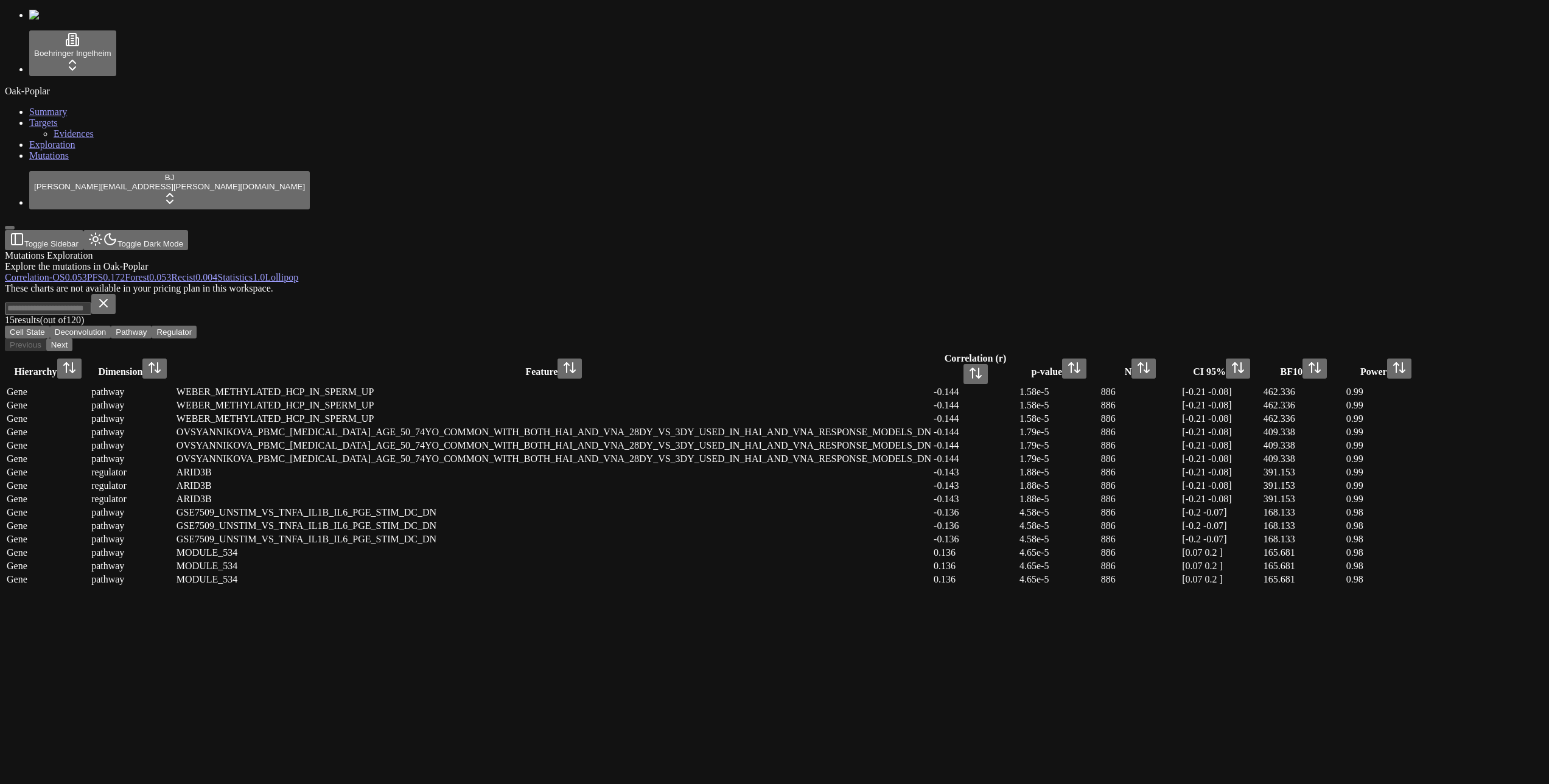
click at [1139, 250] on div "Mutations Exploration Explore the mutations in Oak-Poplar Correlation - OS 0.05…" at bounding box center [716, 419] width 1423 height 337
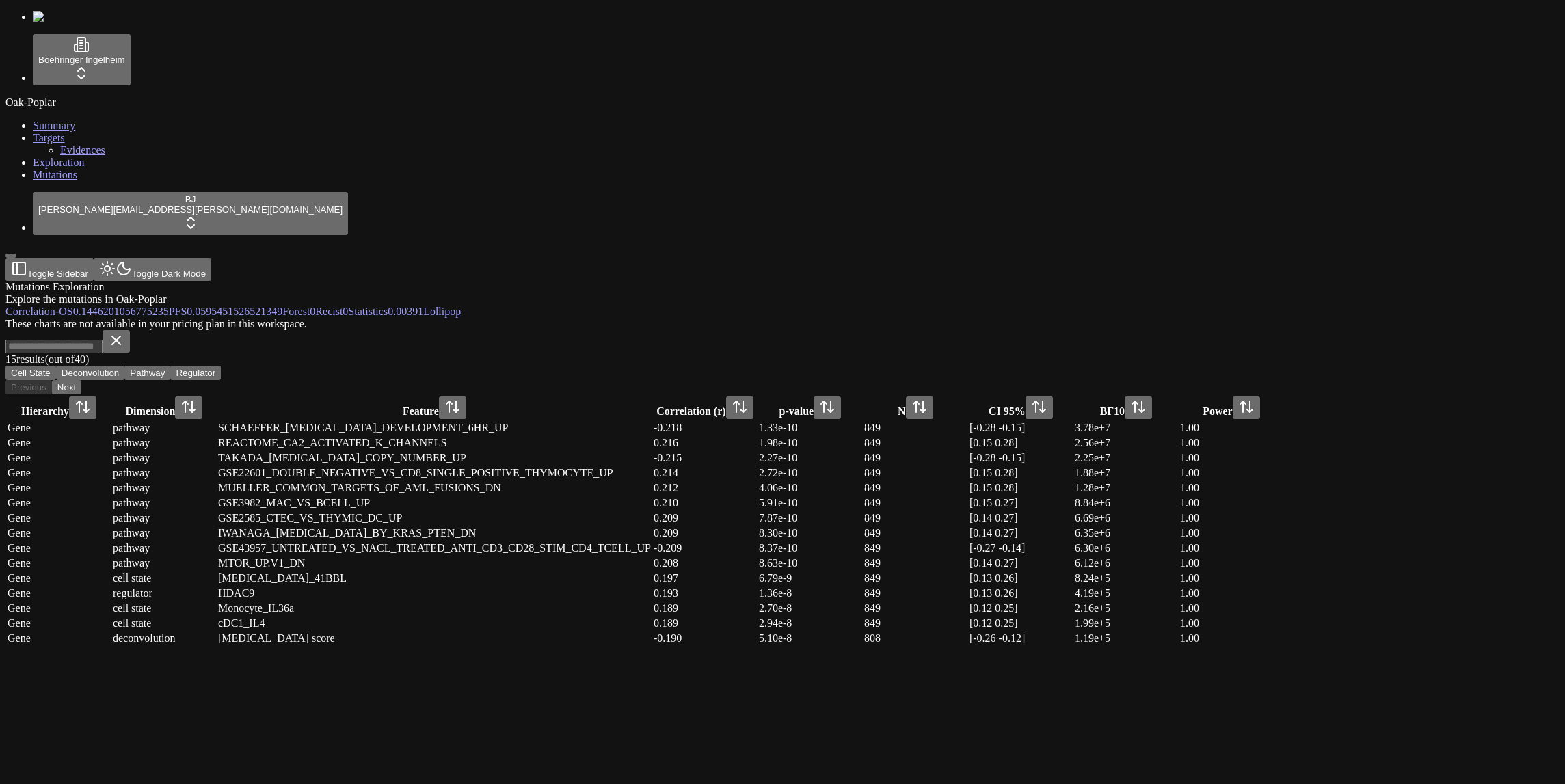
click at [72, 305] on span "OS" at bounding box center [66, 311] width 14 height 12
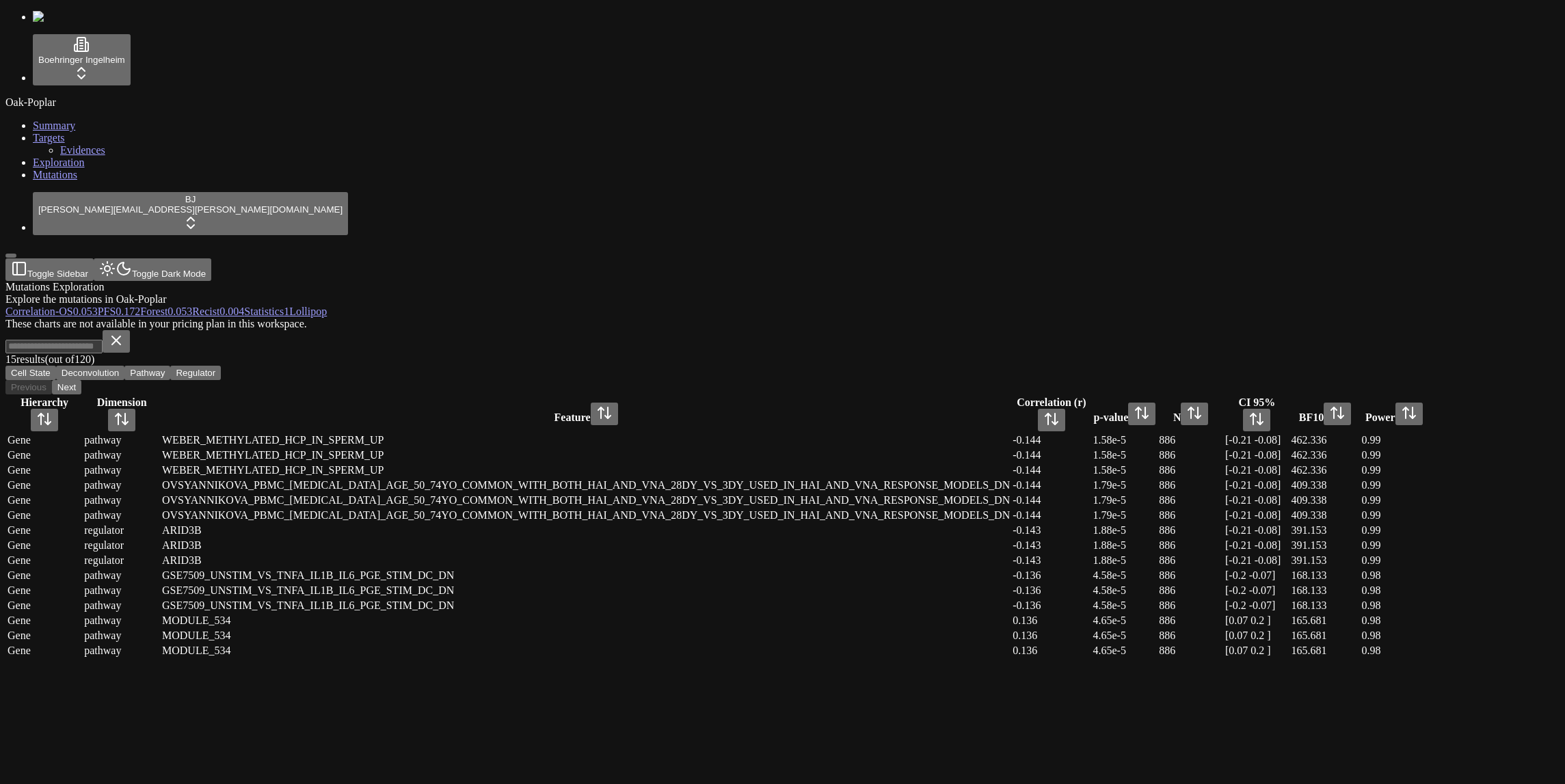
click at [444, 318] on div "These charts are not available in your pricing plan in this workspace." at bounding box center [716, 324] width 1423 height 12
click at [772, 330] on div "These charts are not available in your pricing plan in this workspace." at bounding box center [716, 324] width 1423 height 12
click at [762, 330] on div "These charts are not available in your pricing plan in this workspace." at bounding box center [716, 324] width 1423 height 12
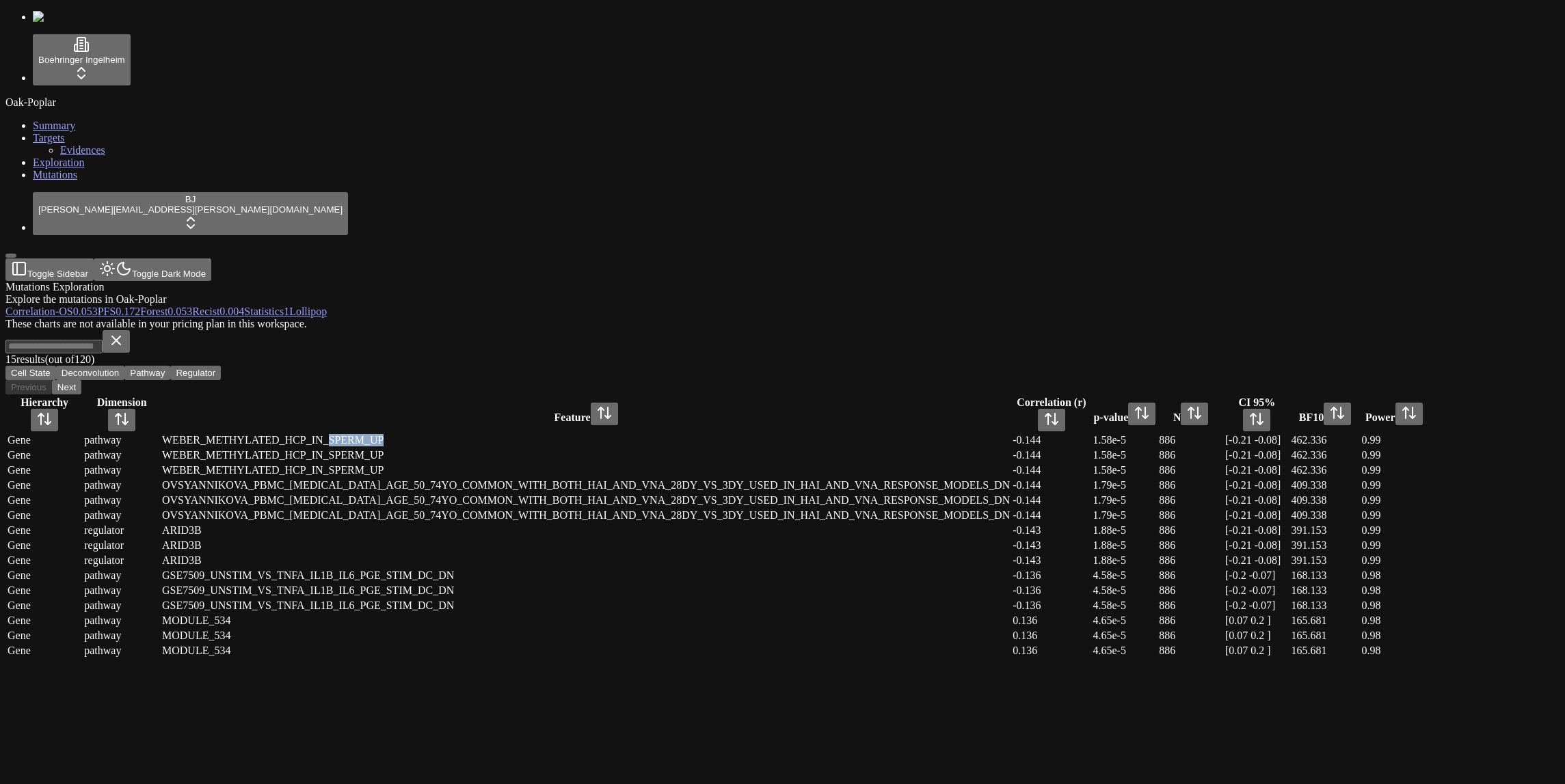
drag, startPoint x: 788, startPoint y: 656, endPoint x: 725, endPoint y: 651, distance: 63.2
click at [725, 447] on td "WEBER_METHYLATED_HCP_IN_SPERM_UP" at bounding box center [586, 441] width 849 height 14
click at [1123, 330] on div "These charts are not available in your pricing plan in this workspace." at bounding box center [716, 324] width 1423 height 12
drag, startPoint x: 617, startPoint y: 649, endPoint x: 678, endPoint y: 652, distance: 61.1
click at [678, 446] on div "WEBER_METHYLATED_HCP_IN_SPERM_UP" at bounding box center [586, 441] width 848 height 12
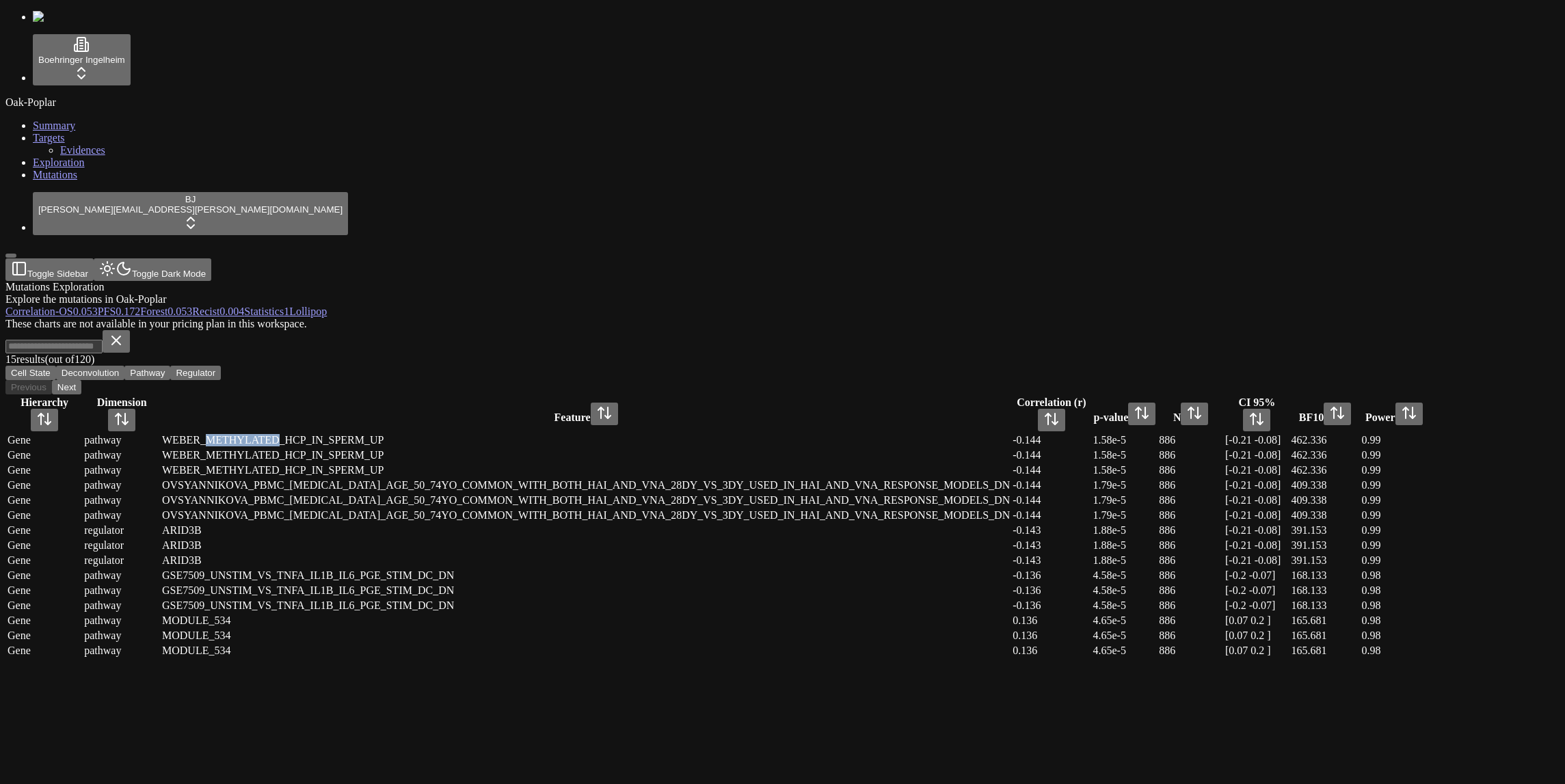
copy div "METHYLATED"
drag, startPoint x: 626, startPoint y: 486, endPoint x: 630, endPoint y: 495, distance: 9.8
click at [630, 330] on div "These charts are not available in your pricing plan in this workspace." at bounding box center [716, 324] width 1423 height 12
click at [702, 434] on div "WEBER_METHYLATED_HCP_IN_SPERM_UP" at bounding box center [586, 441] width 848 height 12
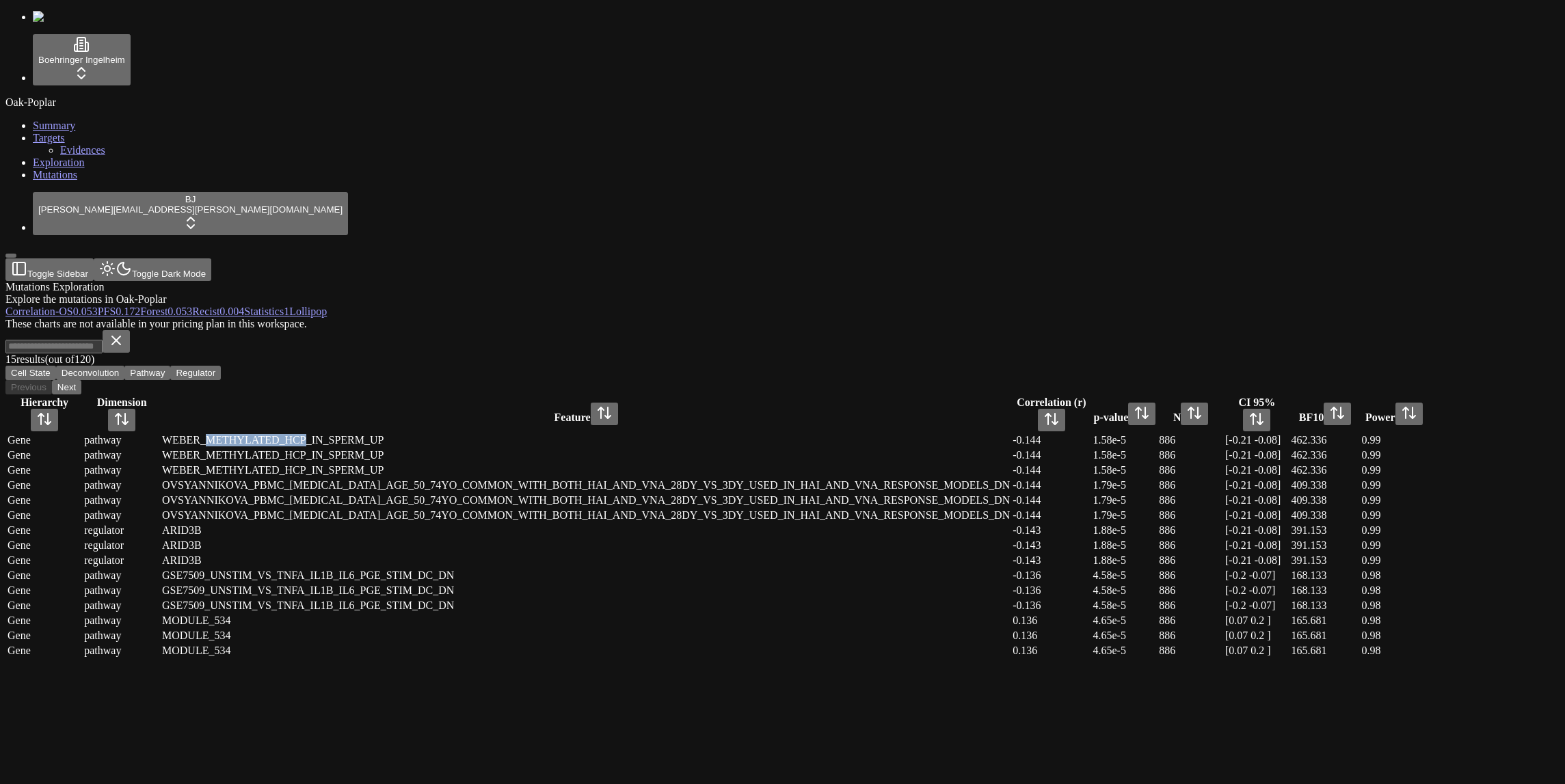
drag, startPoint x: 619, startPoint y: 389, endPoint x: 703, endPoint y: 394, distance: 84.1
click at [703, 434] on div "WEBER_METHYLATED_HCP_IN_SPERM_UP" at bounding box center [586, 441] width 848 height 12
copy div "METHYLATED_HCP"
click at [883, 318] on div "These charts are not available in your pricing plan in this workspace." at bounding box center [716, 324] width 1423 height 12
click at [1145, 318] on div "These charts are not available in your pricing plan in this workspace." at bounding box center [716, 324] width 1423 height 12
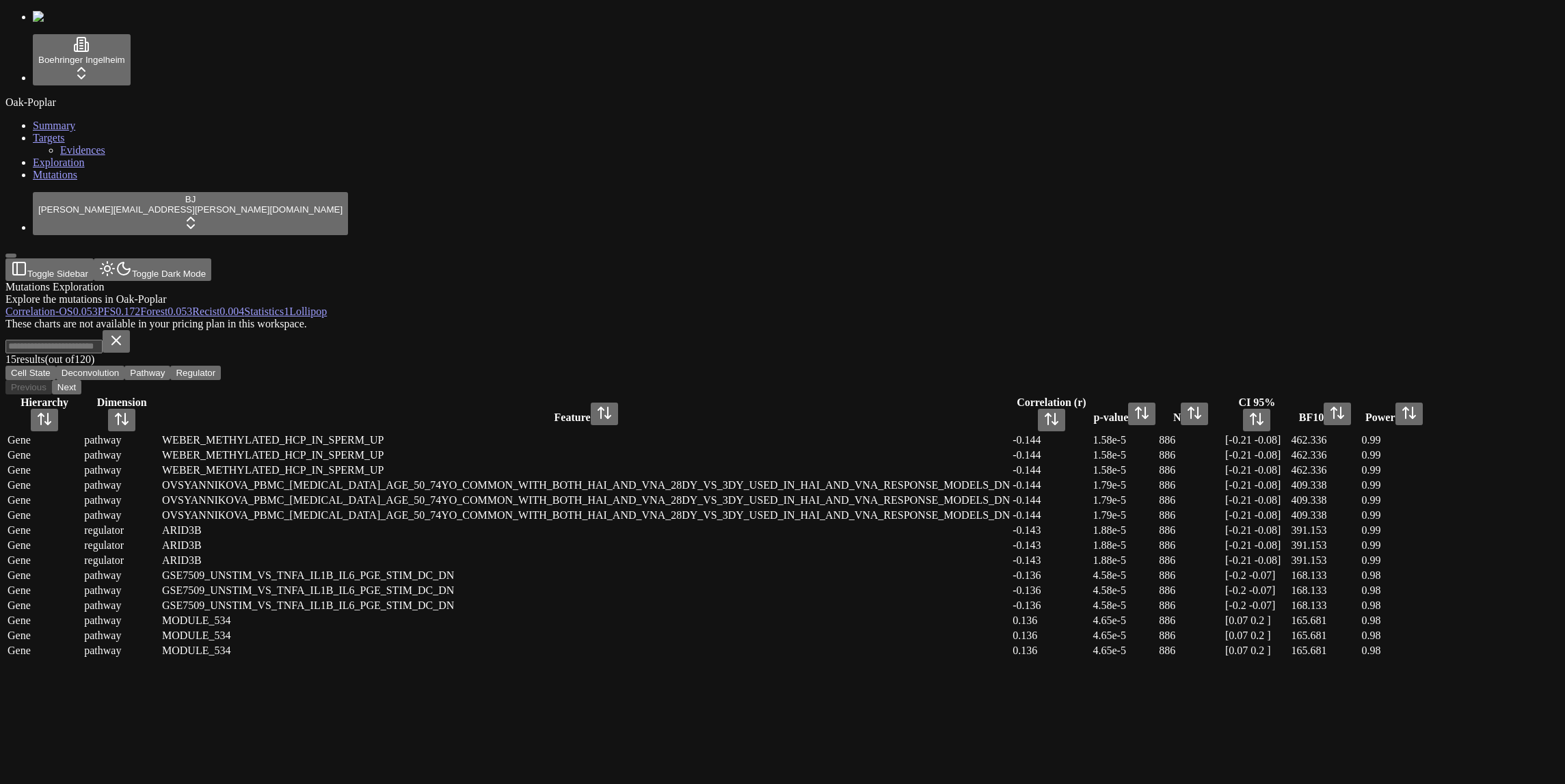
click at [759, 318] on div "These charts are not available in your pricing plan in this workspace." at bounding box center [716, 324] width 1423 height 12
click at [703, 322] on div "These charts are not available in your pricing plan in this workspace." at bounding box center [716, 324] width 1423 height 12
drag, startPoint x: 703, startPoint y: 322, endPoint x: 895, endPoint y: 325, distance: 192.0
click at [895, 325] on div "These charts are not available in your pricing plan in this workspace." at bounding box center [716, 324] width 1423 height 12
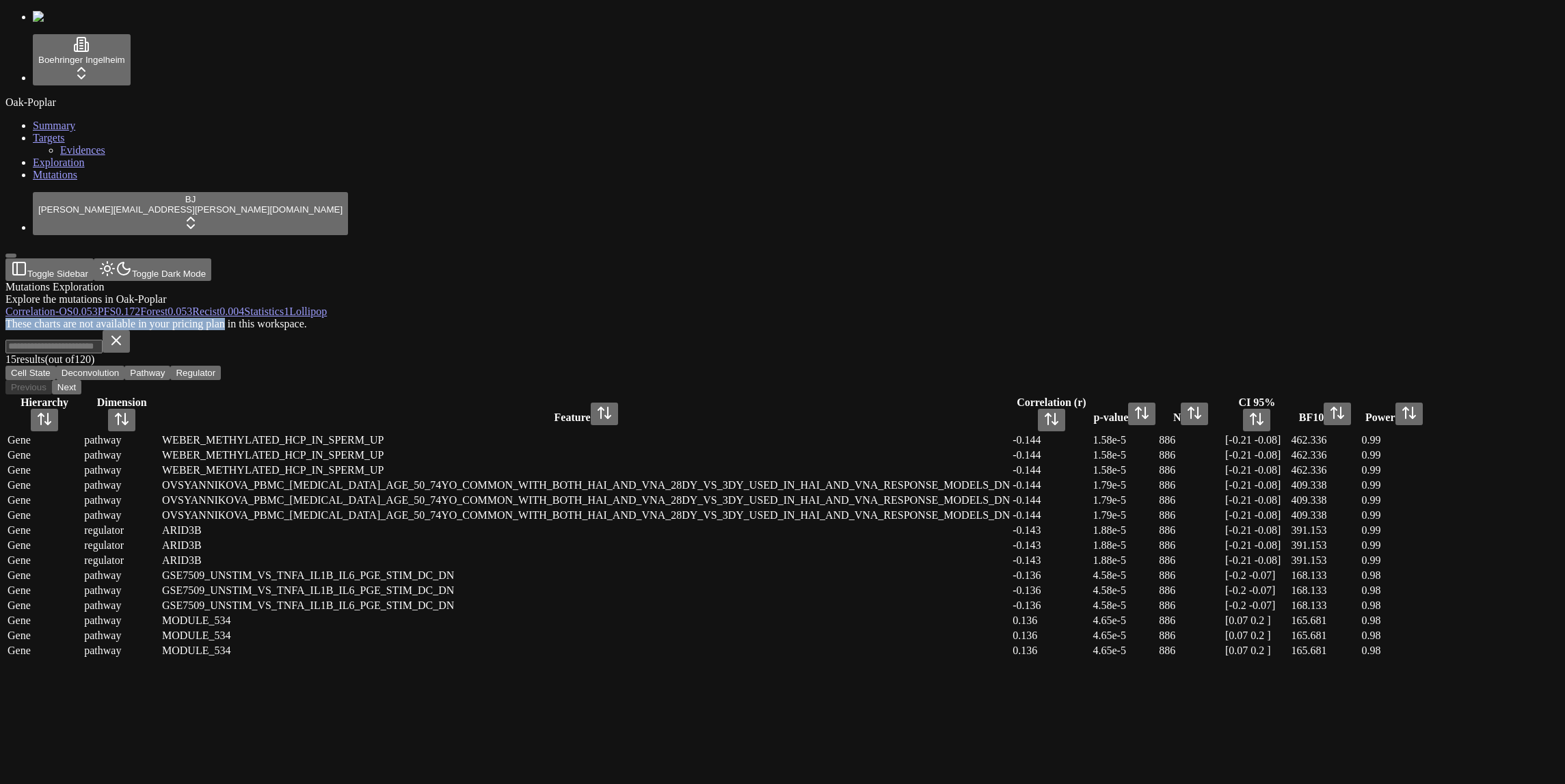
copy div "These charts are not available in your pricing plan"
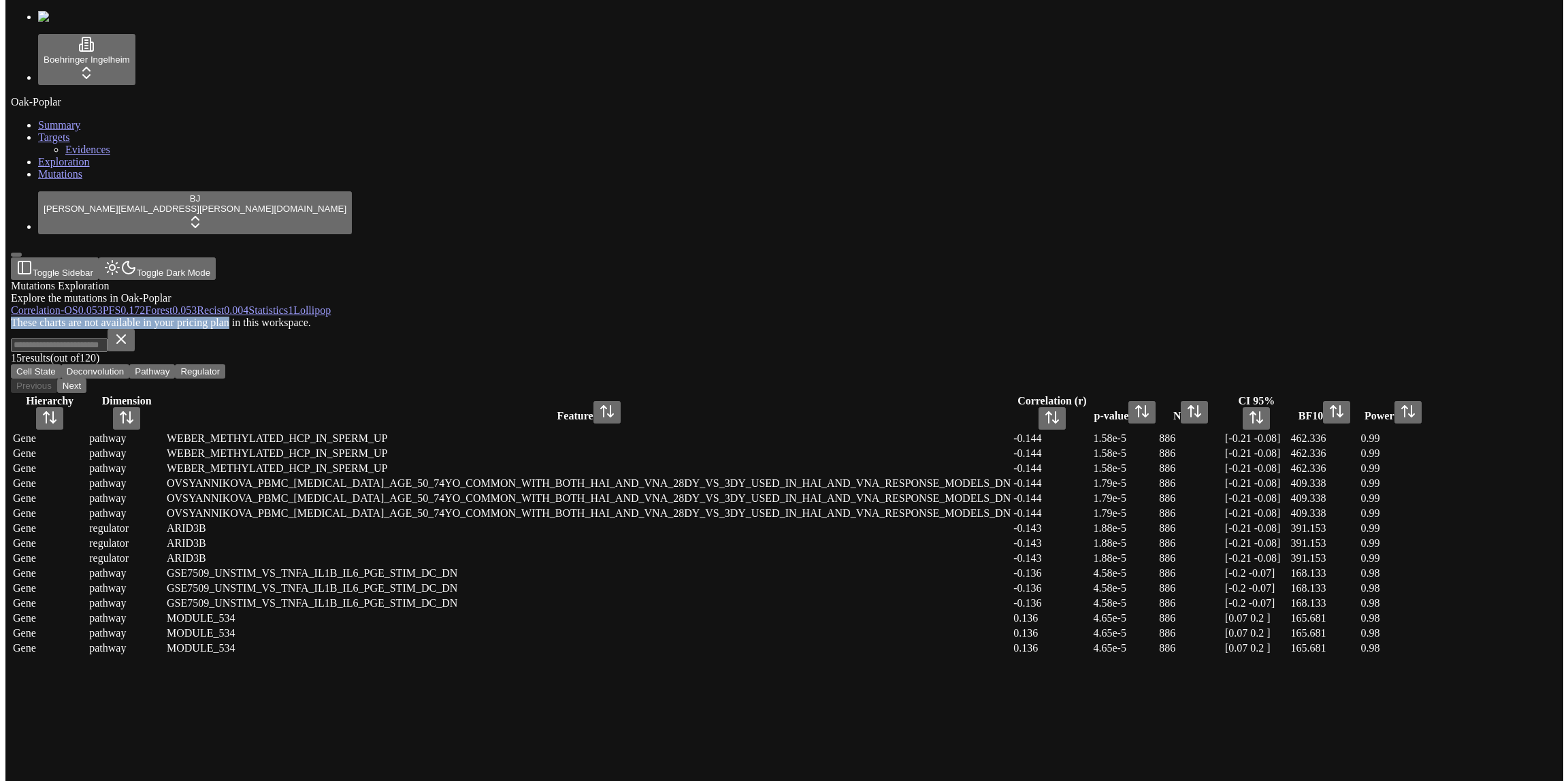
scroll to position [0, 0]
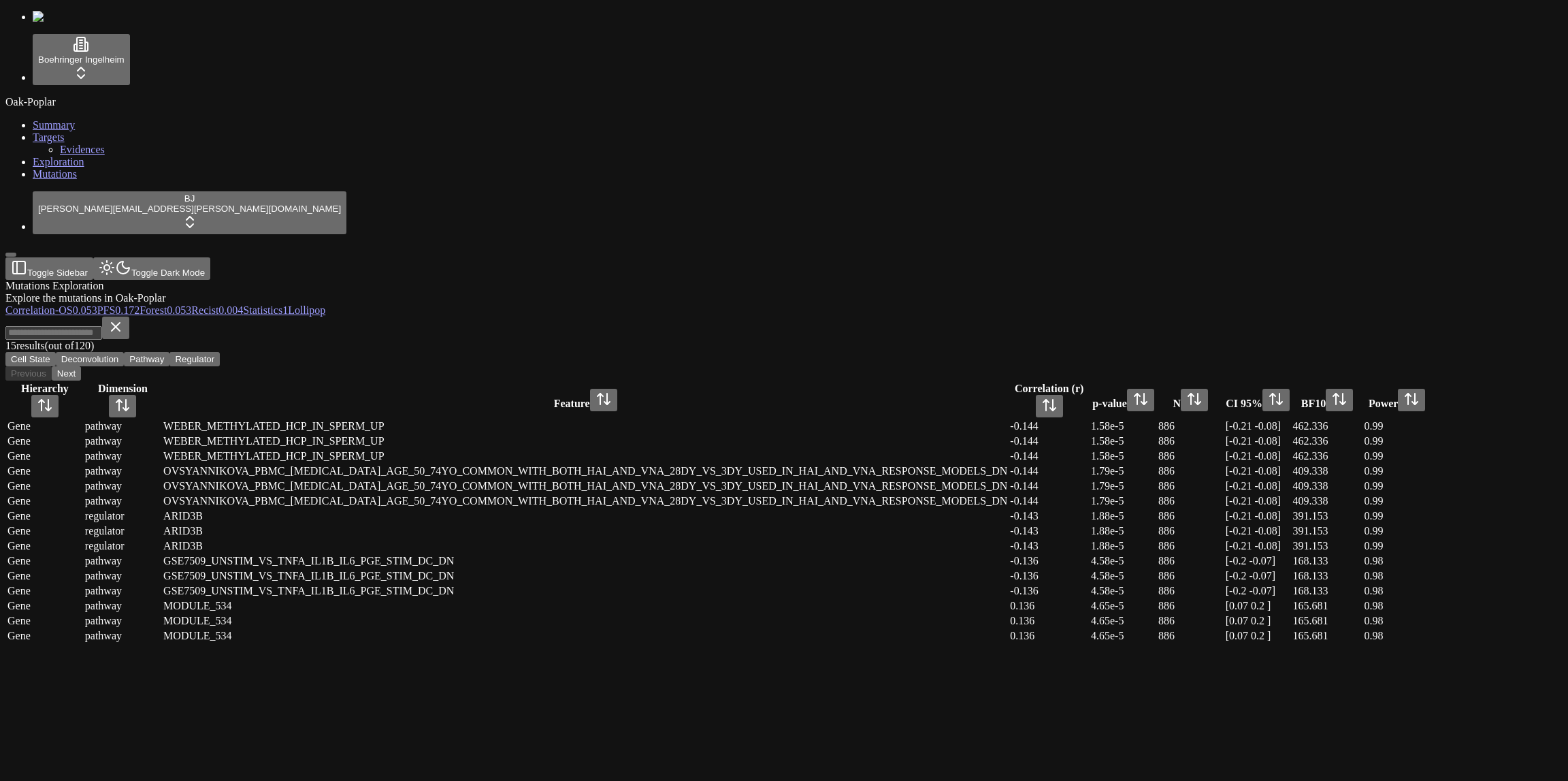
click at [587, 280] on div "Mutations Exploration Explore the mutations in Oak-Poplar" at bounding box center [719, 292] width 1426 height 25
click at [588, 280] on div "Mutations Exploration" at bounding box center [719, 286] width 1426 height 12
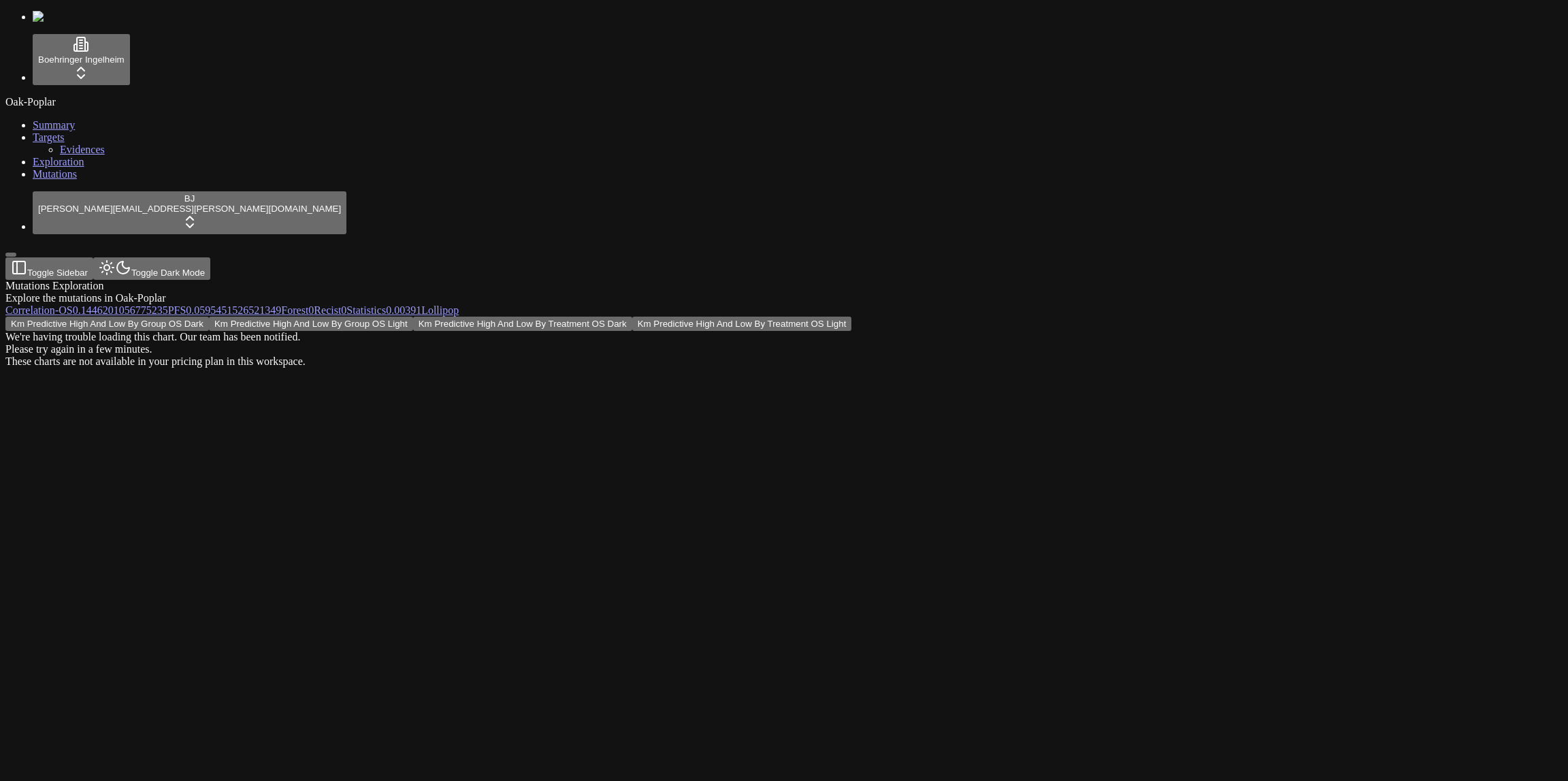
click at [59, 304] on span "-" at bounding box center [57, 309] width 3 height 12
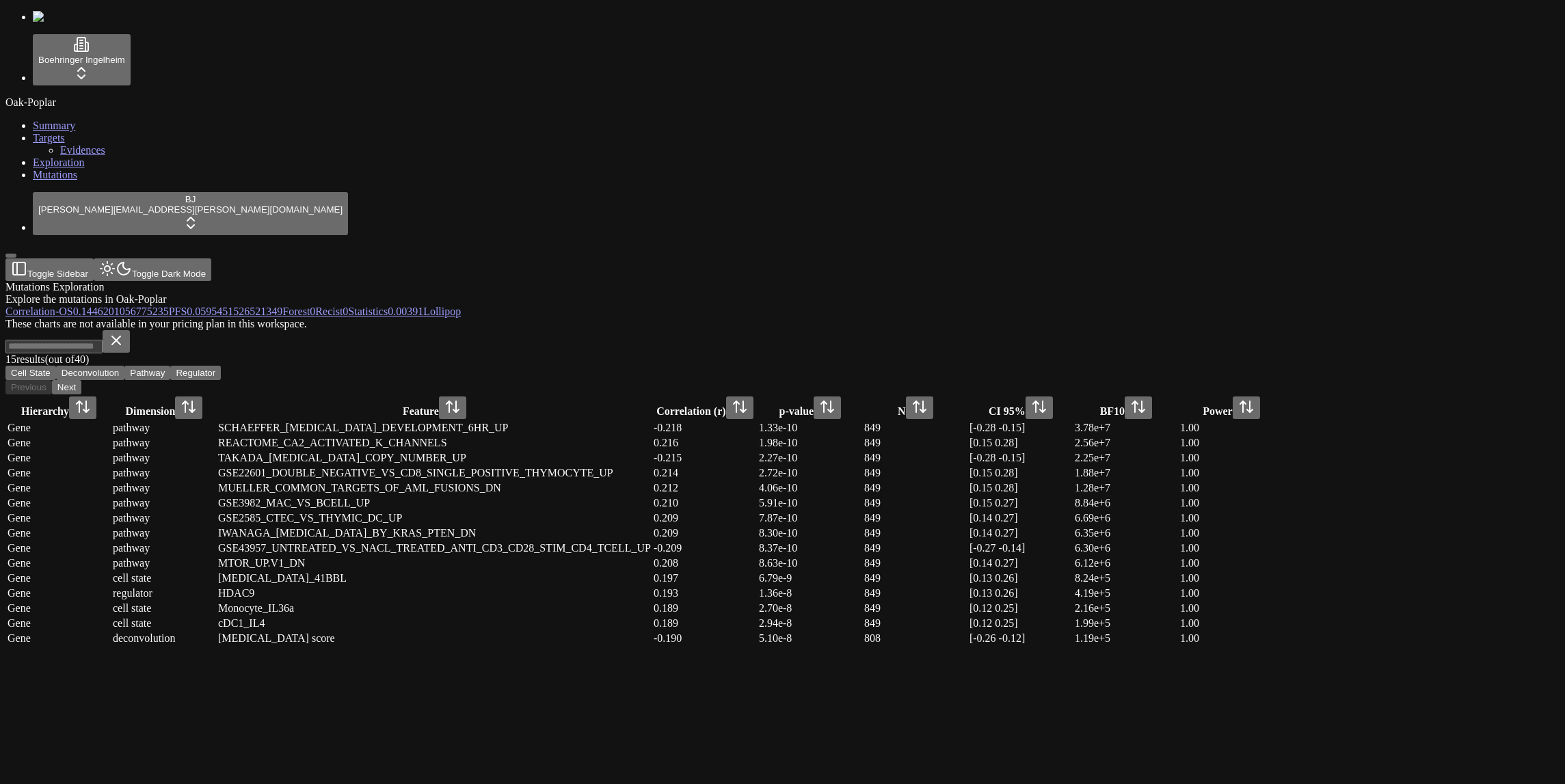
click at [349, 281] on div "Mutations Exploration Explore the mutations in Oak-Poplar" at bounding box center [716, 294] width 1423 height 25
click at [396, 281] on div "Mutations Exploration Explore the mutations in Oak-Poplar" at bounding box center [716, 294] width 1423 height 25
click at [753, 258] on header "Toggle Sidebar Toggle Dark Mode" at bounding box center [716, 269] width 1423 height 23
click at [751, 258] on header "Toggle Sidebar Toggle Dark Mode" at bounding box center [716, 269] width 1423 height 23
click at [750, 258] on header "Toggle Sidebar Toggle Dark Mode" at bounding box center [716, 269] width 1423 height 23
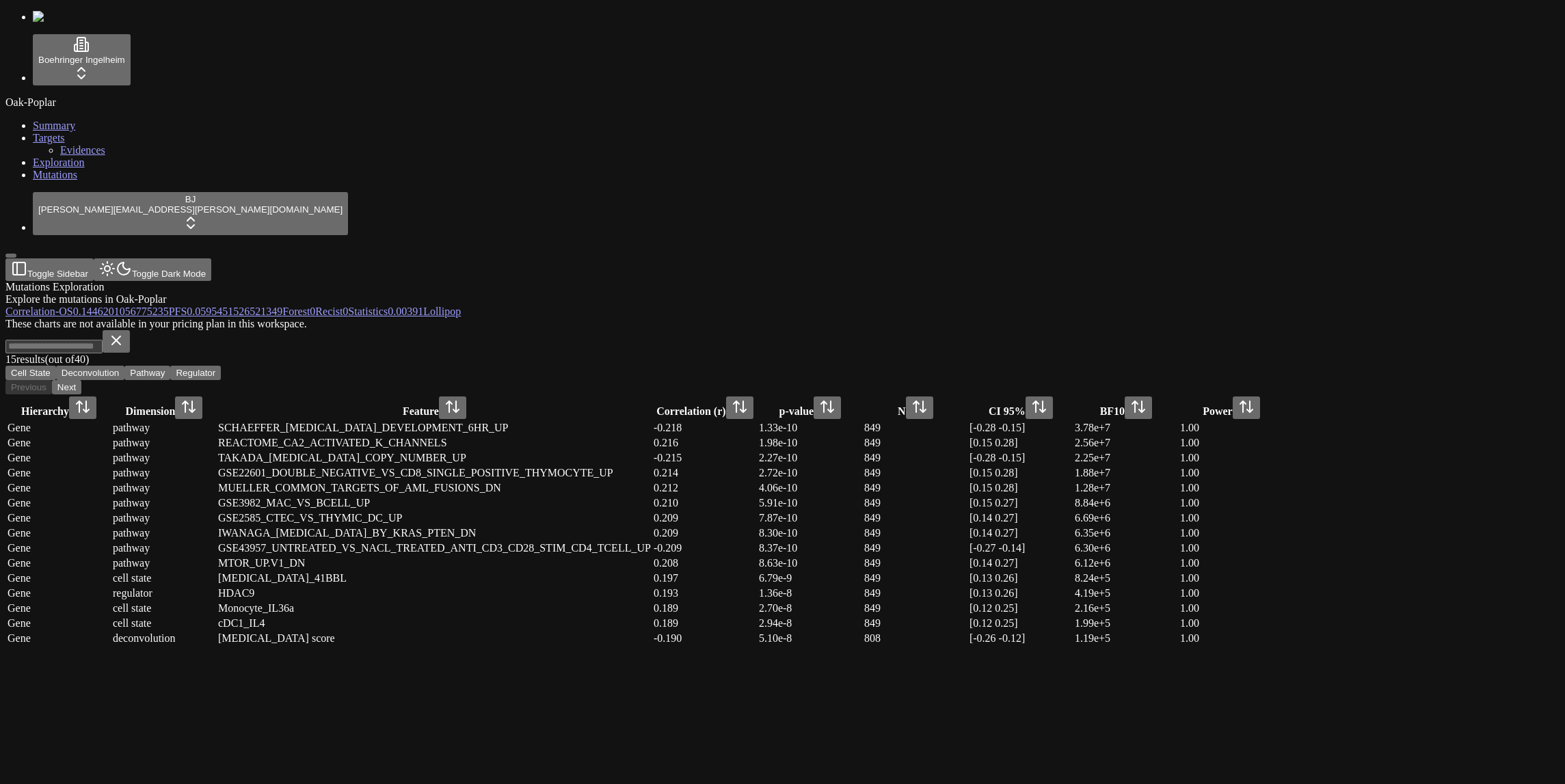
click at [515, 258] on header "Toggle Sidebar Toggle Dark Mode" at bounding box center [716, 269] width 1423 height 23
click at [358, 294] on div "Explore the mutations in Oak-Poplar" at bounding box center [716, 300] width 1423 height 12
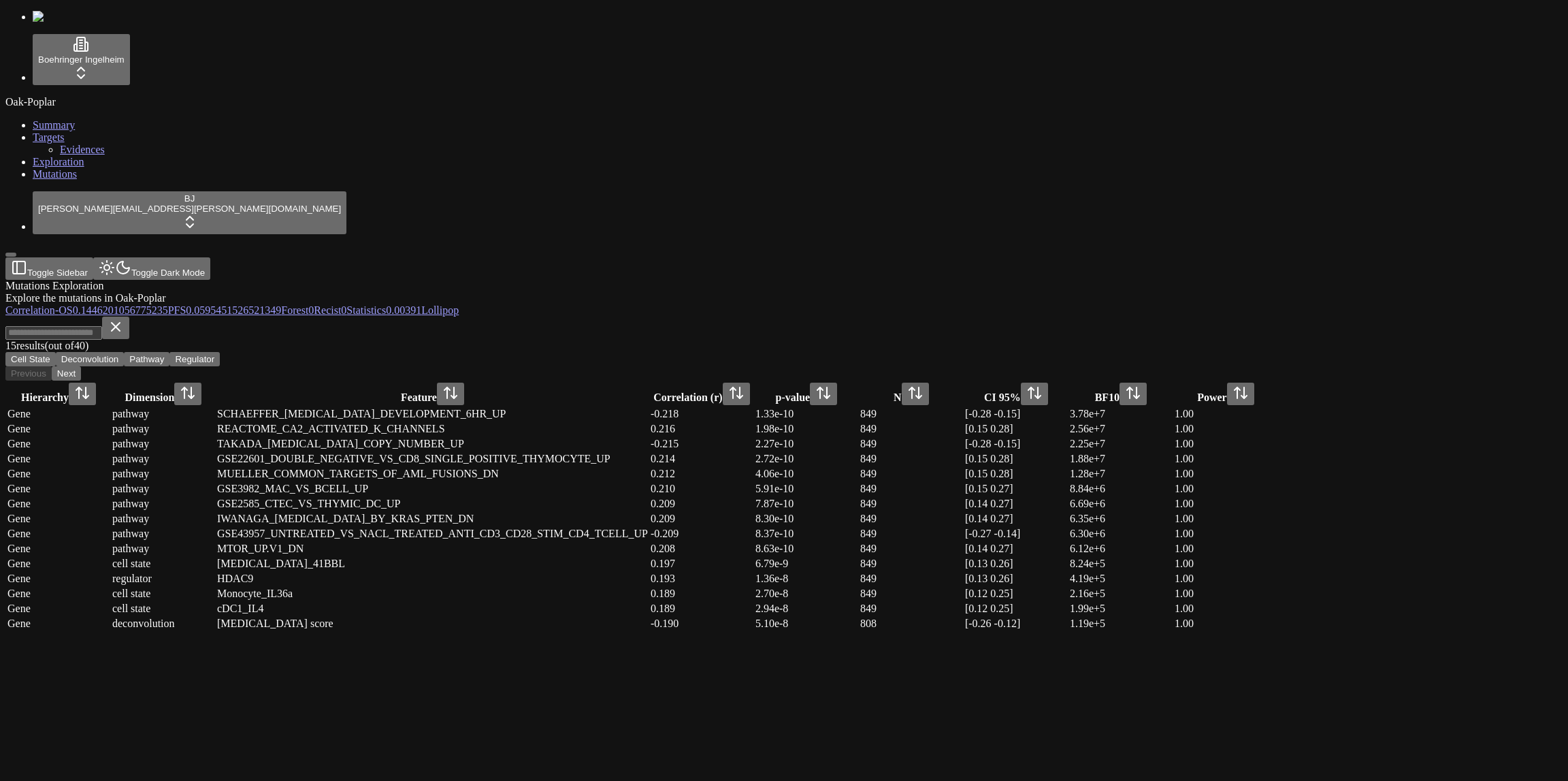
click at [372, 292] on div "Explore the mutations in Oak-Poplar" at bounding box center [719, 299] width 1426 height 12
click at [643, 257] on header "Toggle Sidebar Toggle Dark Mode" at bounding box center [719, 268] width 1426 height 22
click at [462, 280] on div "Mutations Exploration Explore the mutations in Oak-Poplar" at bounding box center [719, 292] width 1426 height 25
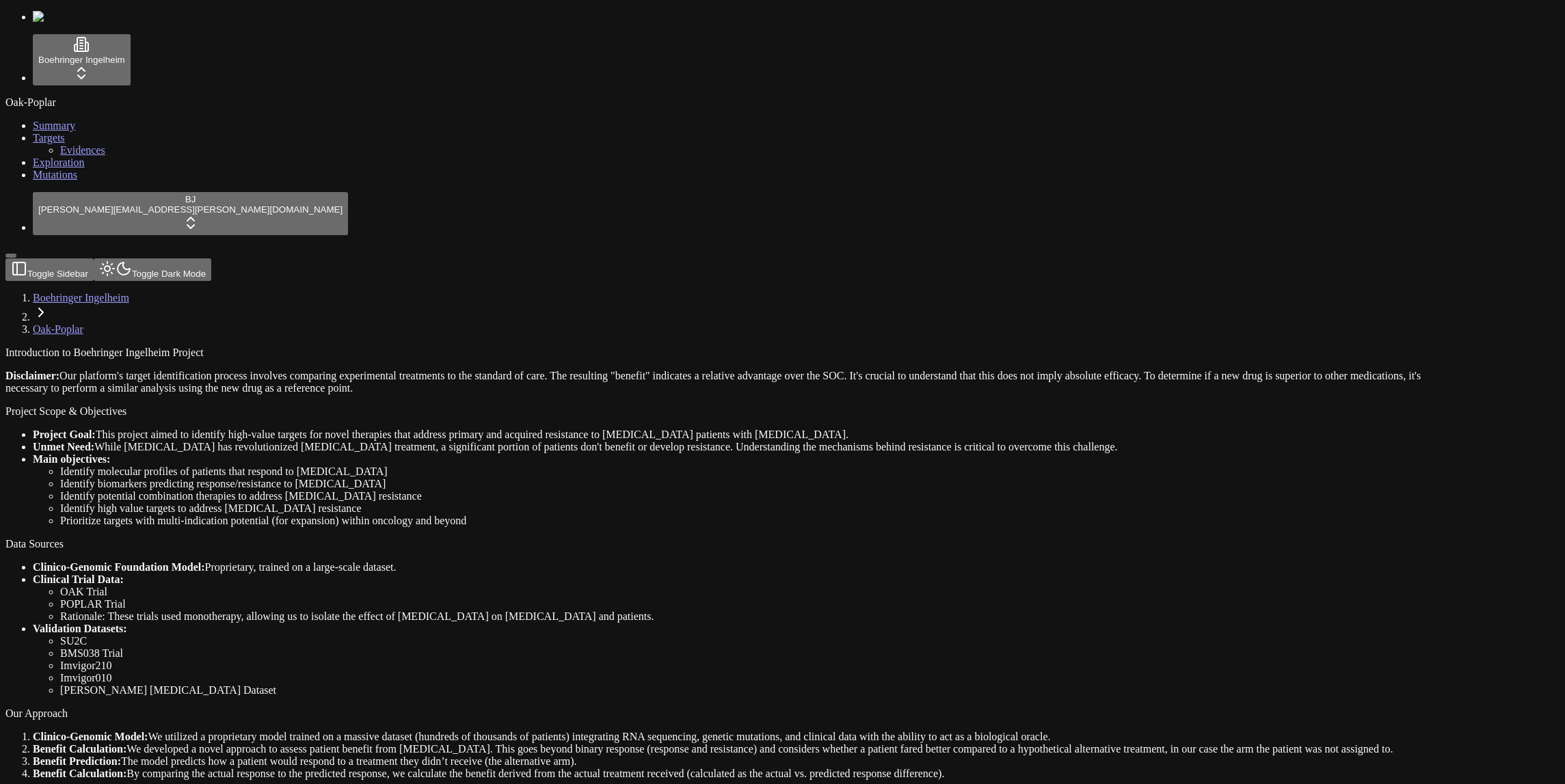
click at [77, 181] on link "Mutations" at bounding box center [55, 174] width 44 height 12
